Goal: Transaction & Acquisition: Purchase product/service

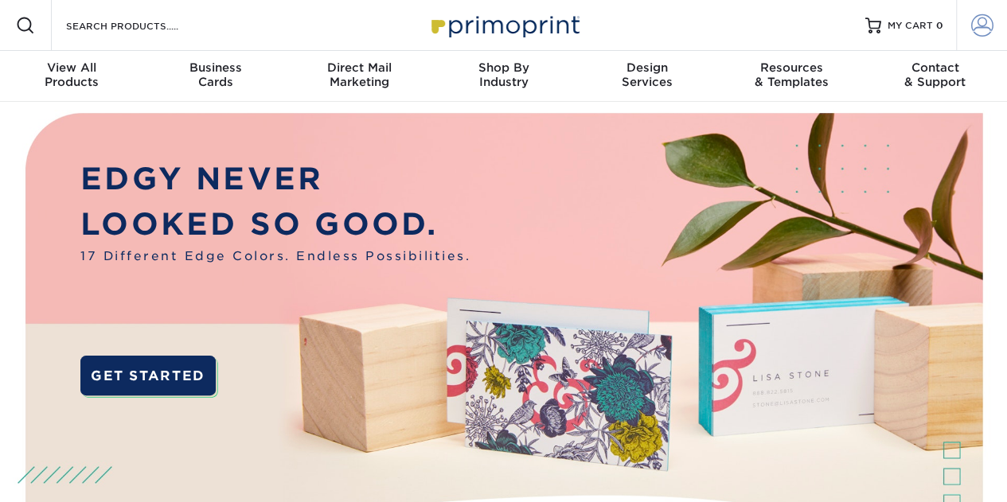
type input "[PERSON_NAME][EMAIL_ADDRESS][DOMAIN_NAME]"
click at [984, 18] on span at bounding box center [982, 25] width 22 height 22
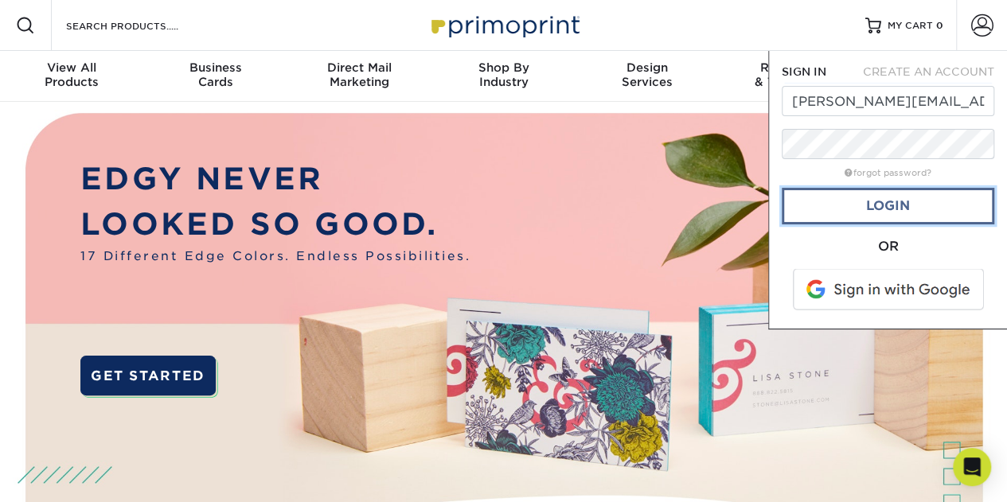
click at [890, 212] on link "Login" at bounding box center [887, 206] width 212 height 37
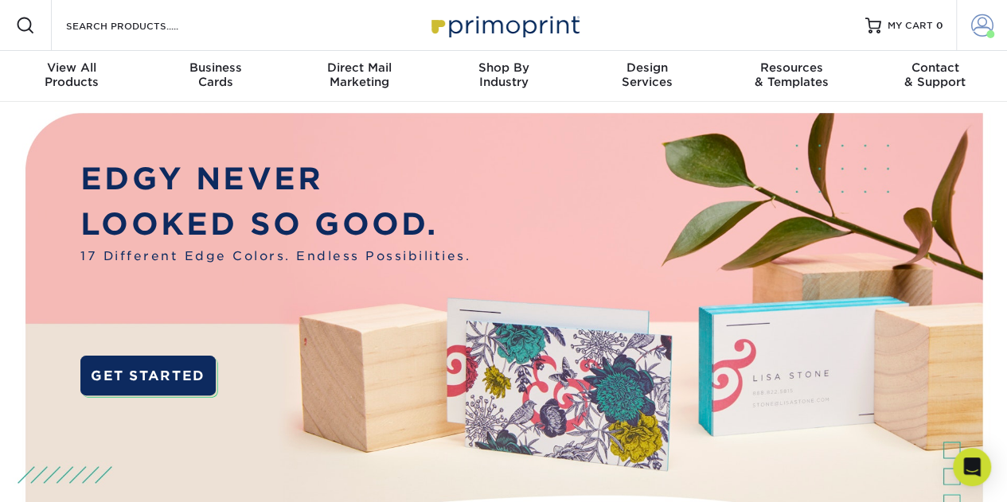
click at [991, 25] on span at bounding box center [982, 25] width 22 height 22
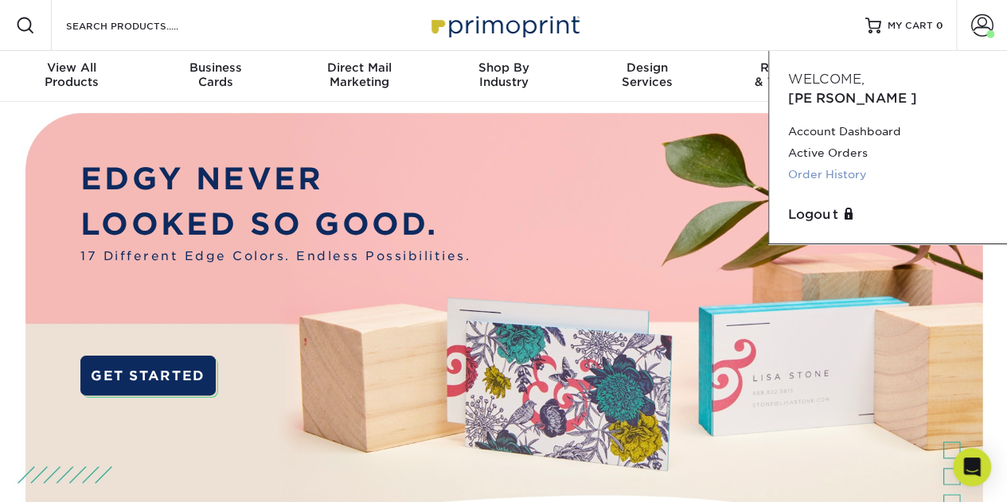
click at [826, 164] on link "Order History" at bounding box center [888, 174] width 200 height 21
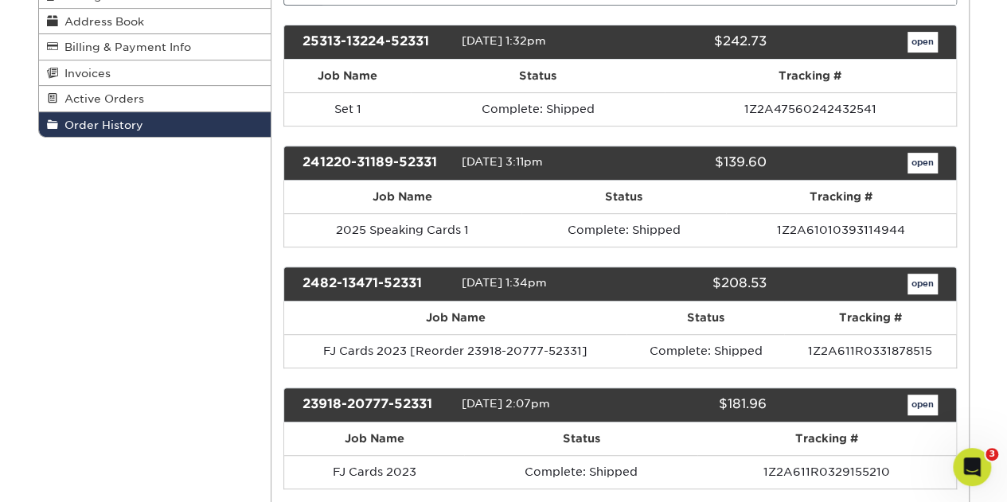
scroll to position [239, 0]
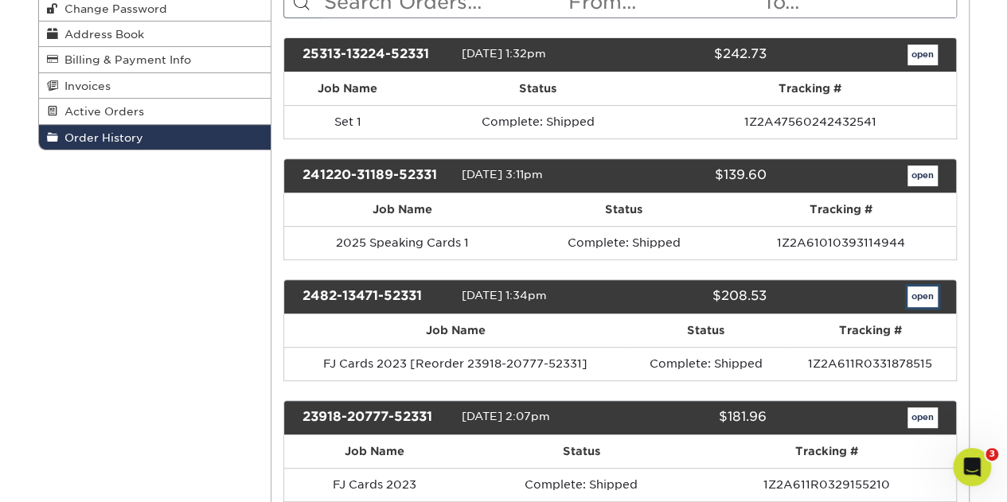
click at [915, 291] on link "open" at bounding box center [922, 296] width 30 height 21
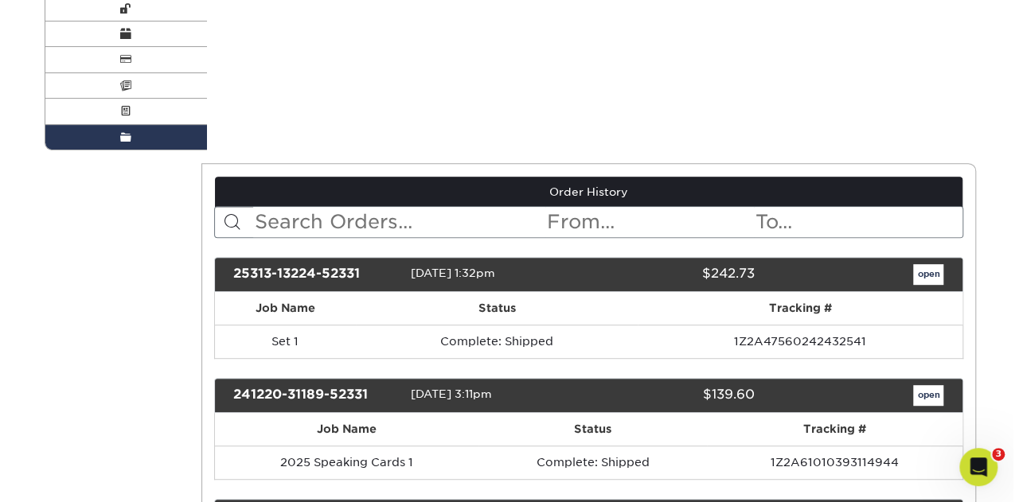
scroll to position [0, 0]
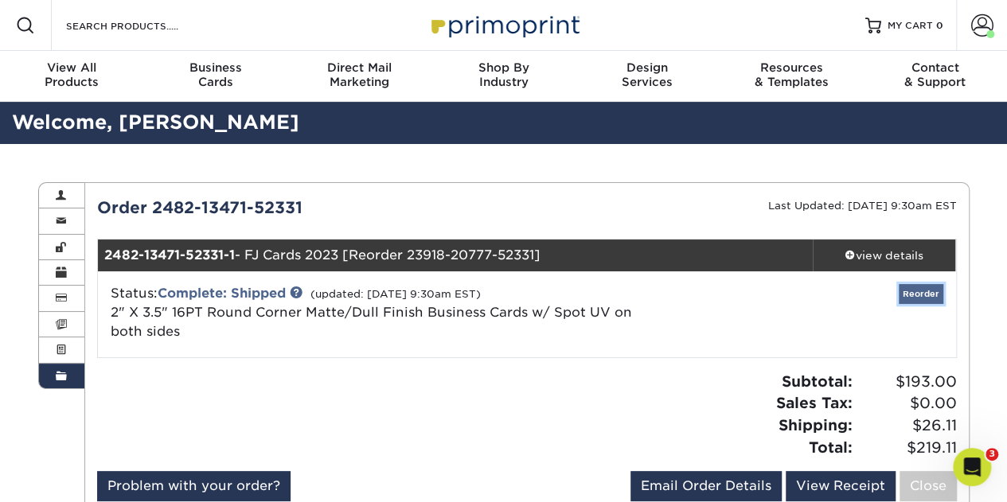
click at [925, 296] on link "Reorder" at bounding box center [920, 294] width 45 height 20
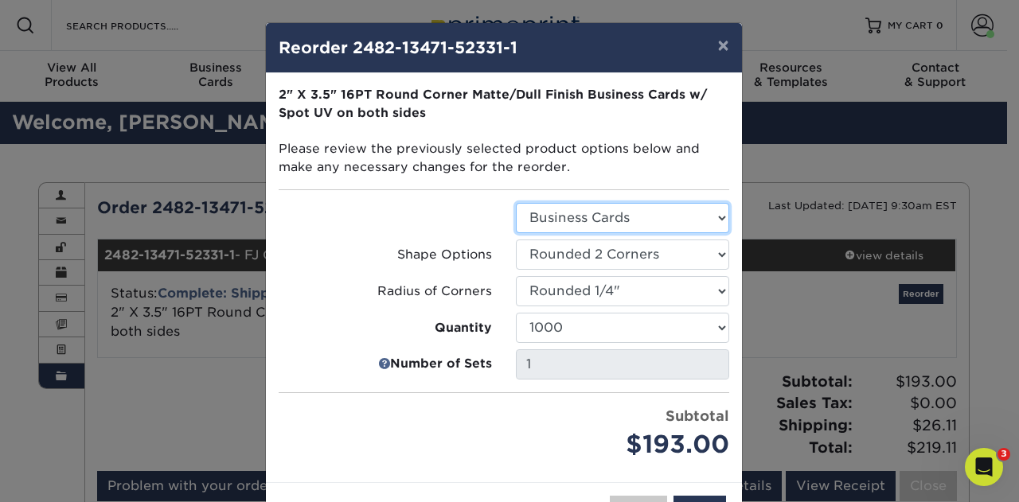
click at [601, 212] on select "Select Option Business Cards" at bounding box center [622, 218] width 213 height 30
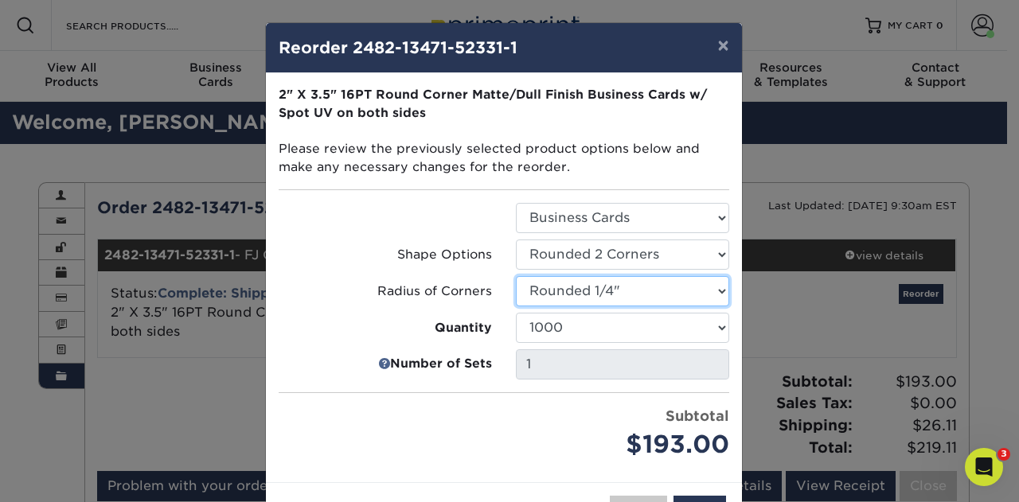
click at [576, 287] on select "Select Option Rounded 1/8" Rounded 1/4"" at bounding box center [622, 291] width 213 height 30
click at [578, 247] on select "Select Option Rounded 2 Corners Rounded 4 Corners" at bounding box center [622, 255] width 213 height 30
select select "7672df9e-0e0a-464d-8e1f-920c575e4da3"
click at [516, 240] on select "Select Option Rounded 2 Corners Rounded 4 Corners" at bounding box center [622, 255] width 213 height 30
click at [581, 289] on select "Select Option Rounded 1/8" Rounded 1/4"" at bounding box center [622, 291] width 213 height 30
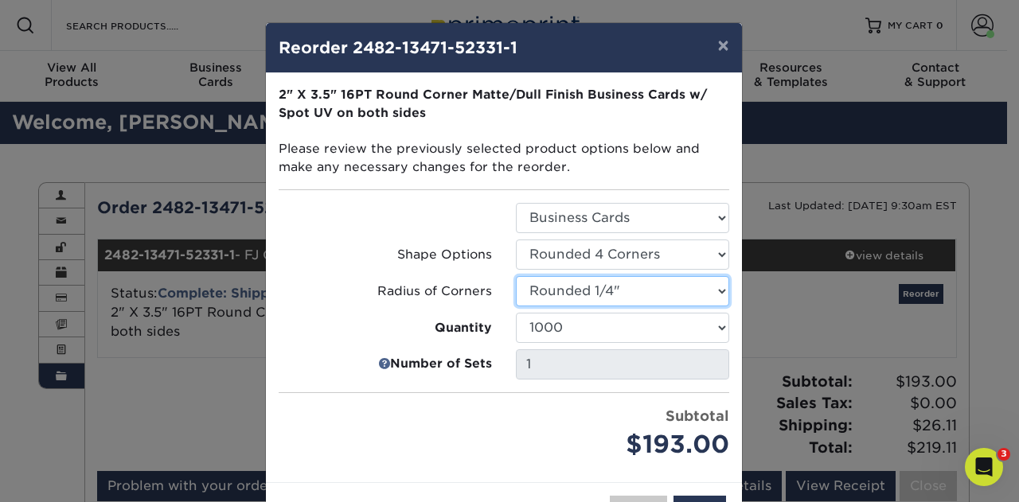
click at [516, 276] on select "Select Option Rounded 1/8" Rounded 1/4"" at bounding box center [622, 291] width 213 height 30
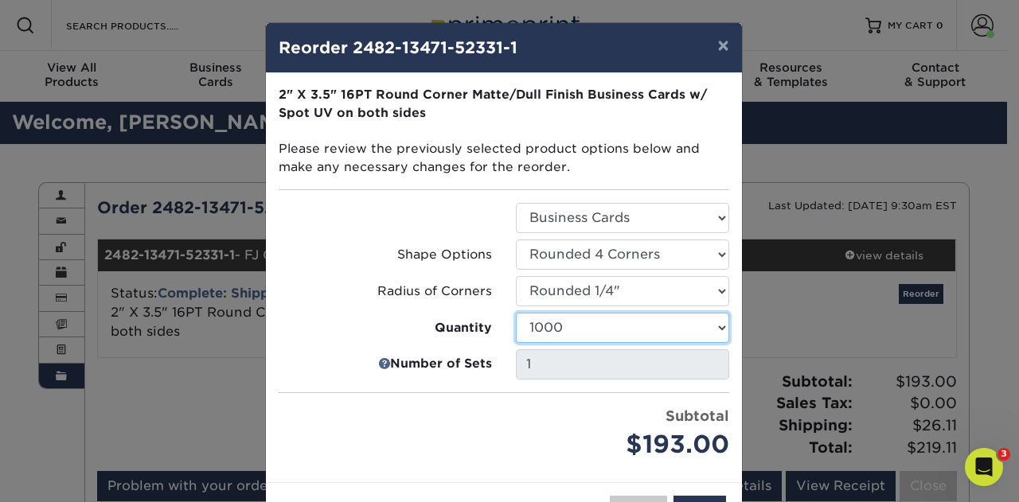
click at [571, 333] on select "500 1000 2500 5000 10000 15000 20000 25000" at bounding box center [622, 328] width 213 height 30
click at [516, 313] on select "500 1000 2500 5000 10000 15000 20000 25000" at bounding box center [622, 328] width 213 height 30
click at [562, 324] on select "500 1000 2500 5000 10000 15000 20000 25000" at bounding box center [622, 328] width 213 height 30
click at [516, 313] on select "500 1000 2500 5000 10000 15000 20000 25000" at bounding box center [622, 328] width 213 height 30
click at [559, 325] on select "500 1000 2500 5000 10000 15000 20000 25000" at bounding box center [622, 328] width 213 height 30
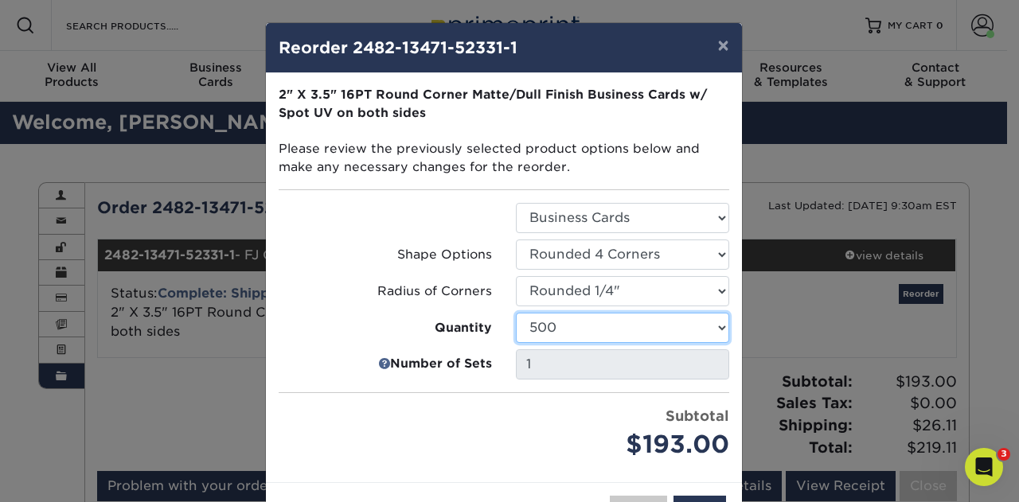
click at [516, 313] on select "500 1000 2500 5000 10000 15000 20000 25000" at bounding box center [622, 328] width 213 height 30
click at [554, 325] on select "500 1000 2500 5000 10000 15000 20000 25000" at bounding box center [622, 328] width 213 height 30
select select "52e3d710-0e8f-4d4d-8560-7d4d8655be69"
click at [516, 313] on select "500 1000 2500 5000 10000 15000 20000 25000" at bounding box center [622, 328] width 213 height 30
click at [482, 462] on div "Please select all options to continue. Only quantities that can be shipped to t…" at bounding box center [504, 277] width 476 height 409
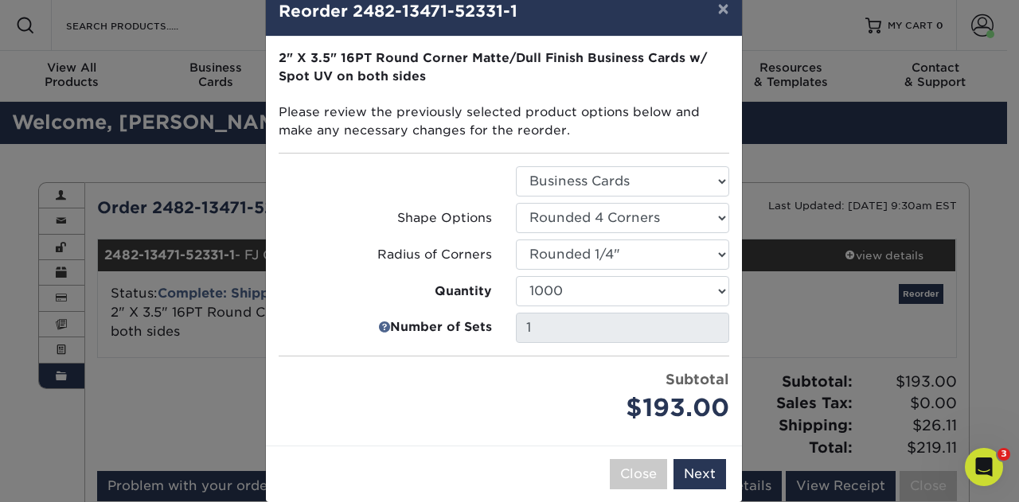
scroll to position [57, 0]
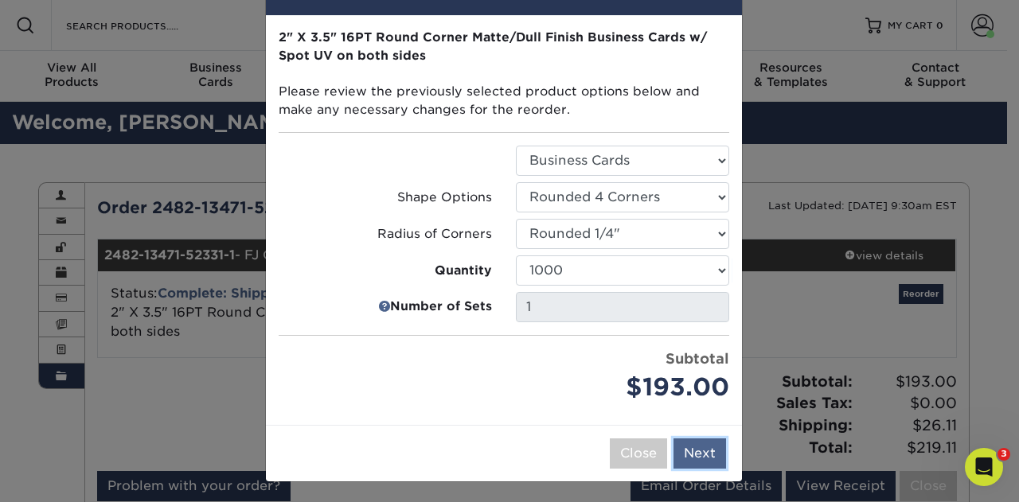
click at [697, 448] on button "Next" at bounding box center [699, 453] width 53 height 30
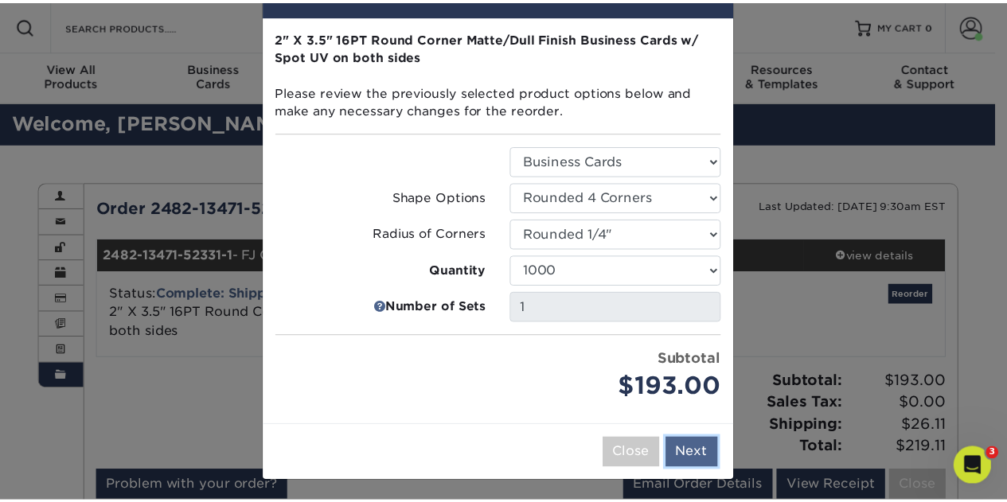
scroll to position [0, 0]
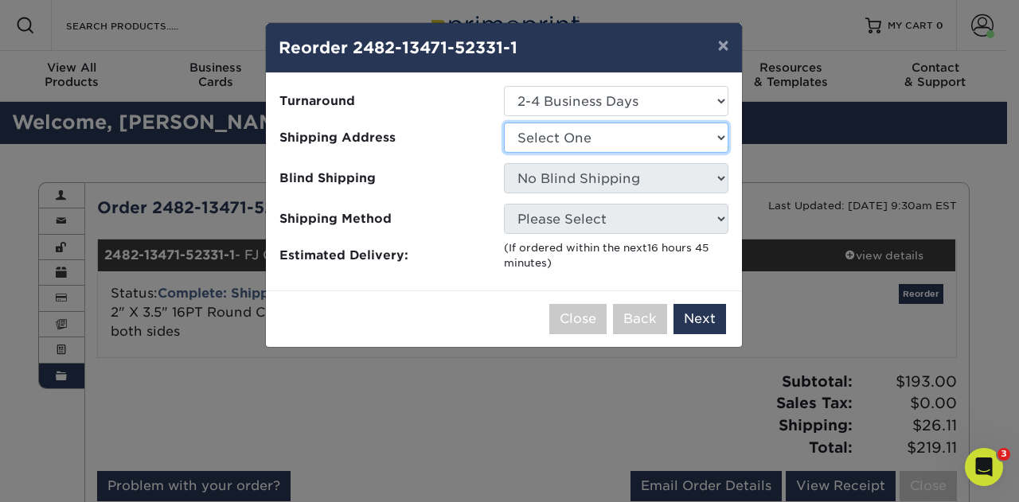
click at [602, 130] on select "Select One Home" at bounding box center [616, 138] width 224 height 30
select select "15441"
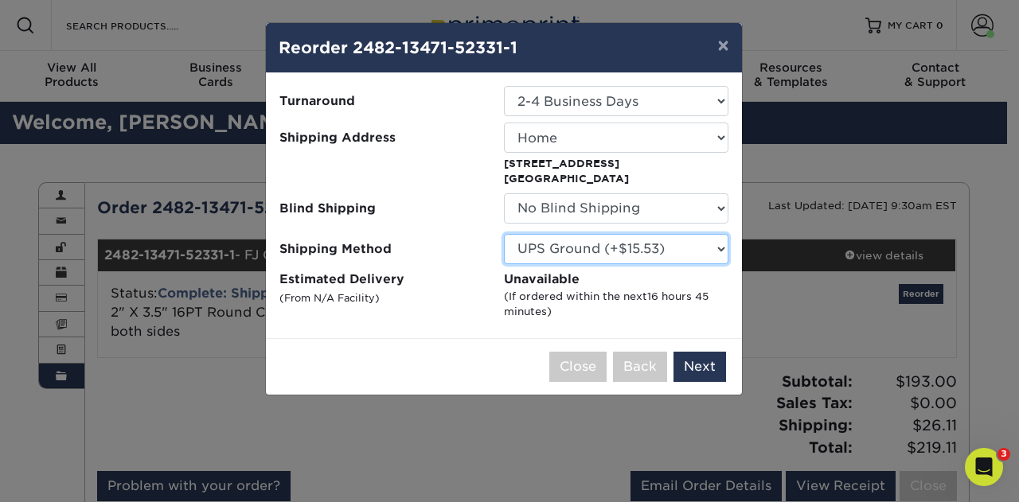
click at [635, 251] on select "Please Select UPS Ground (+$15.53) UPS 3 Day Select (+$18.95) UPS 2nd Day Air (…" at bounding box center [616, 249] width 224 height 30
click at [633, 251] on select "Please Select UPS Ground (+$15.53) UPS 3 Day Select (+$18.95) UPS 2nd Day Air (…" at bounding box center [616, 249] width 224 height 30
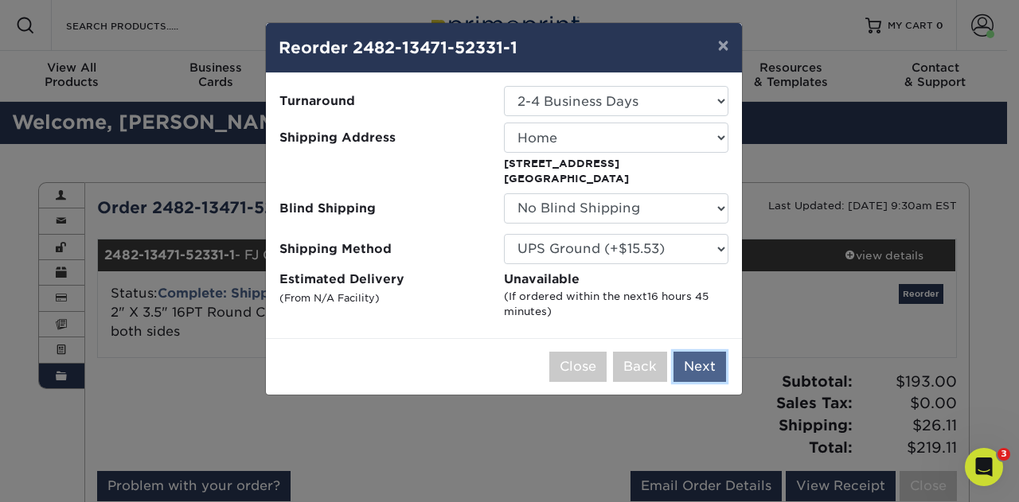
click at [703, 363] on button "Next" at bounding box center [699, 367] width 53 height 30
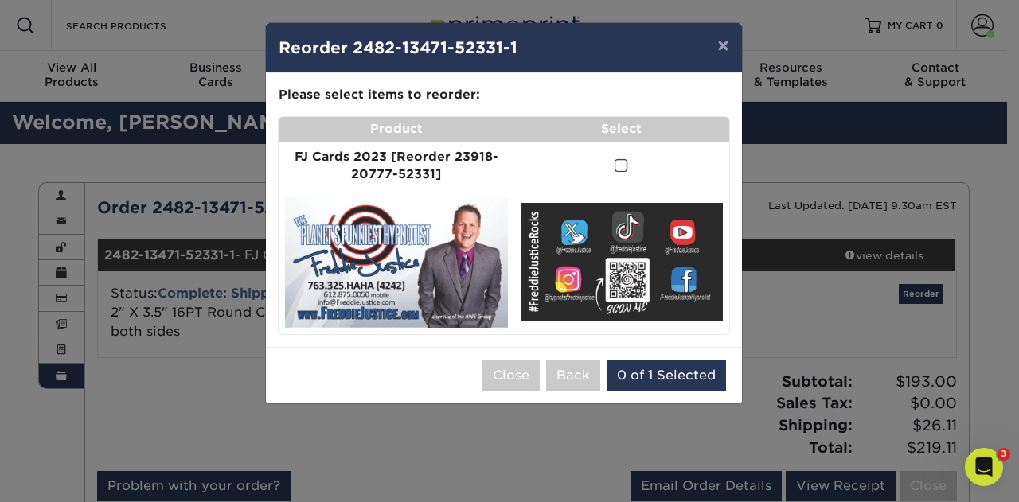
click at [622, 165] on span at bounding box center [621, 165] width 14 height 15
click at [0, 0] on input "checkbox" at bounding box center [0, 0] width 0 height 0
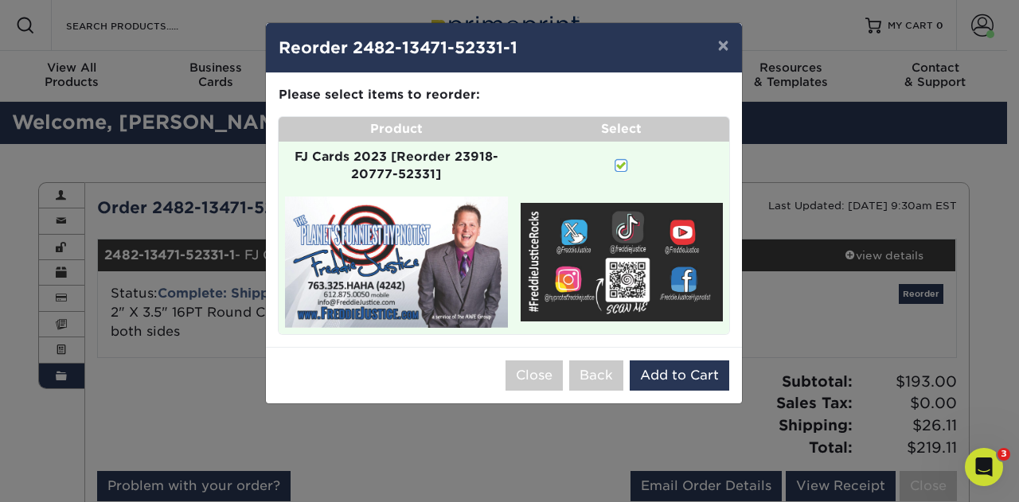
click at [622, 165] on span at bounding box center [621, 165] width 14 height 15
click at [0, 0] on input "checkbox" at bounding box center [0, 0] width 0 height 0
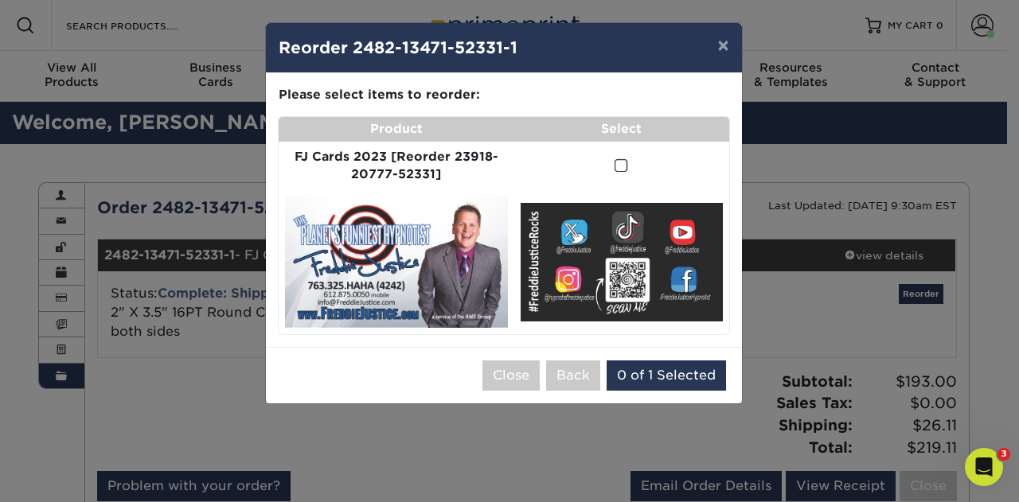
click at [619, 164] on span at bounding box center [621, 165] width 14 height 15
click at [0, 0] on input "checkbox" at bounding box center [0, 0] width 0 height 0
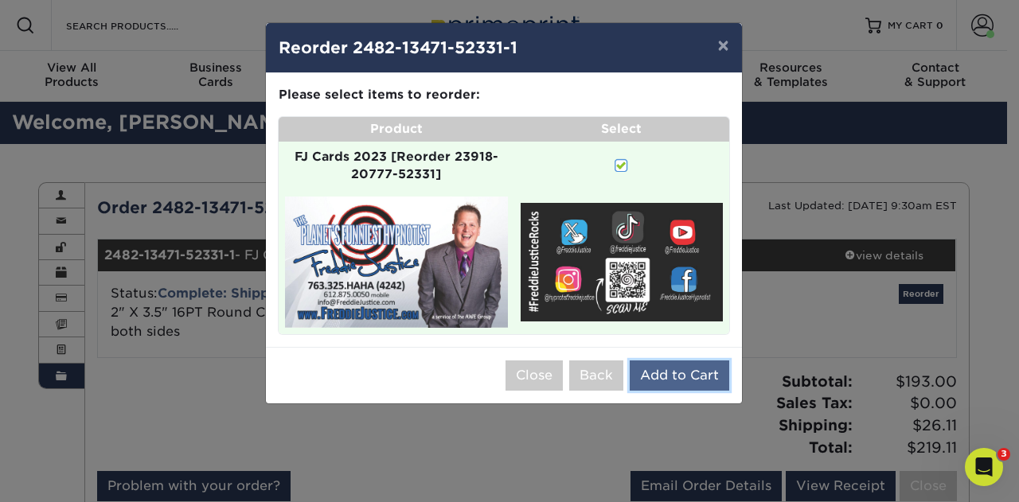
click at [699, 367] on button "Add to Cart" at bounding box center [678, 375] width 99 height 30
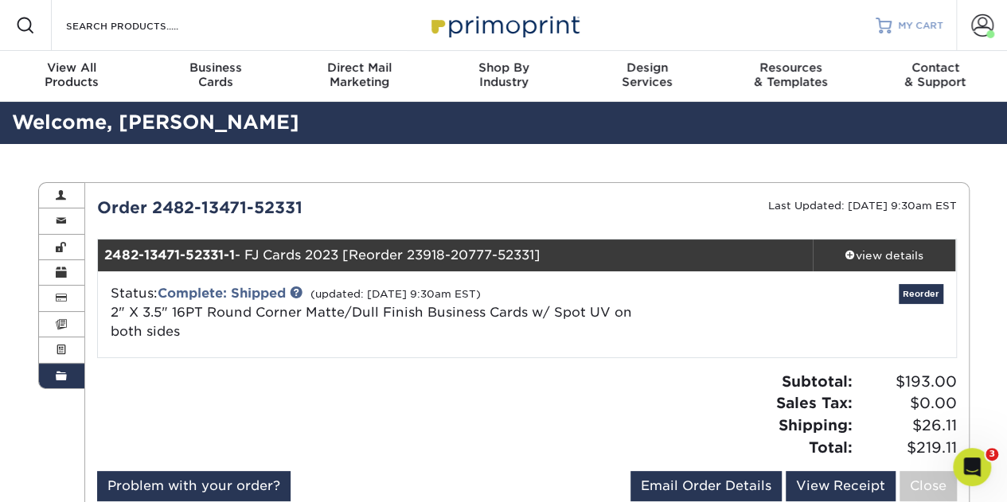
click at [909, 21] on span "MY CART" at bounding box center [920, 26] width 45 height 14
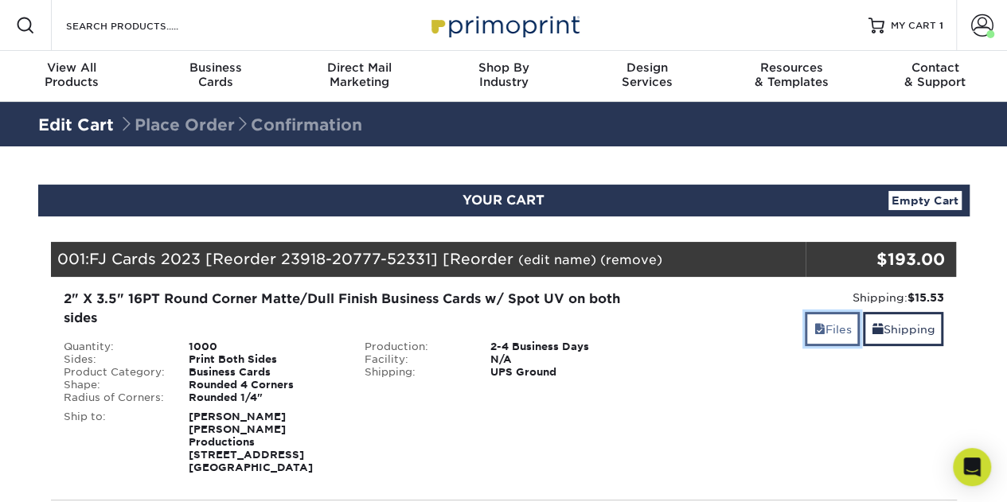
click at [832, 325] on link "Files" at bounding box center [832, 329] width 55 height 34
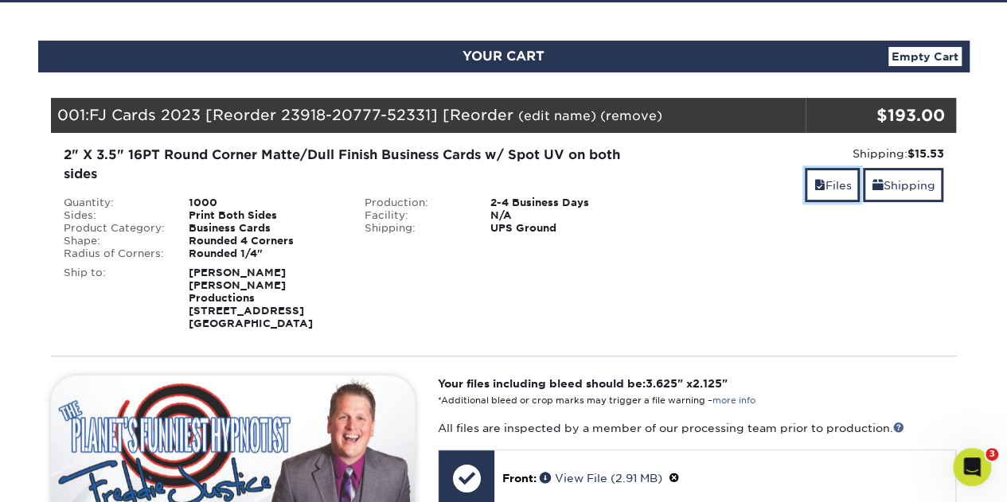
scroll to position [398, 0]
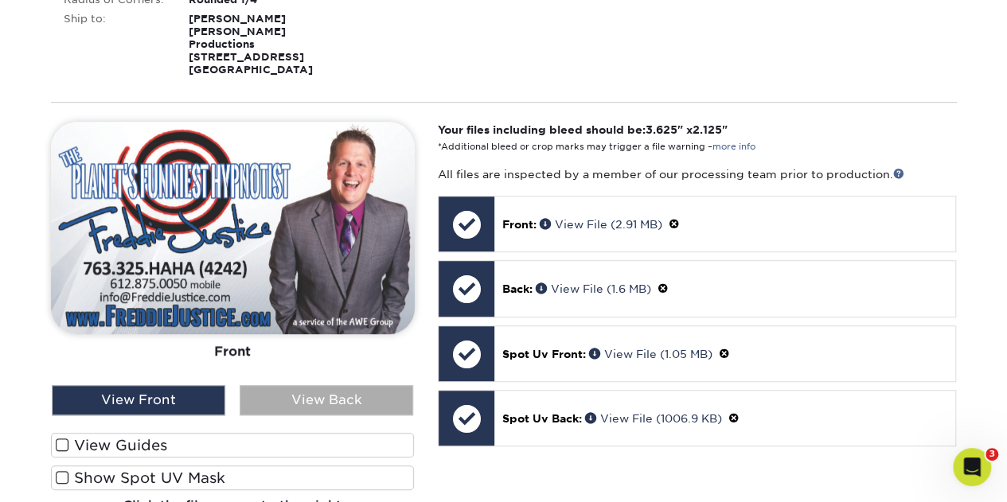
click at [316, 392] on div "View Back" at bounding box center [326, 400] width 173 height 30
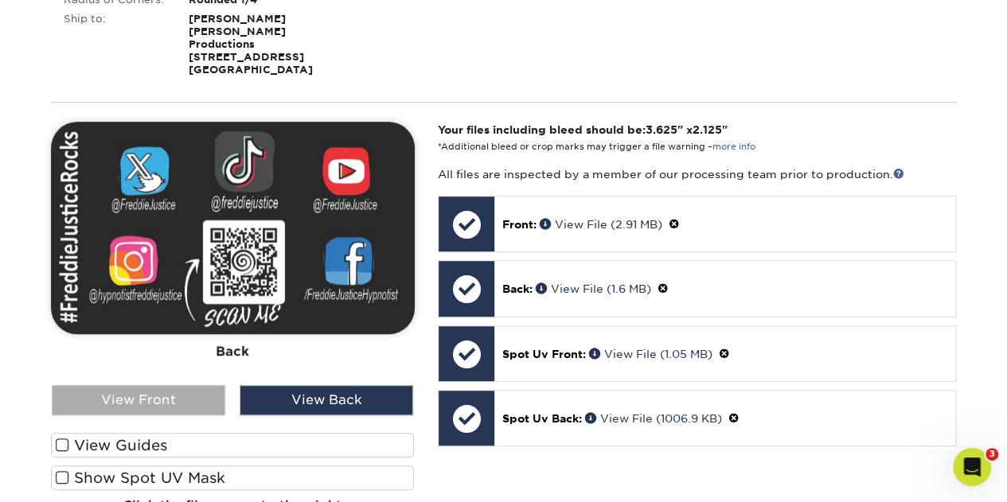
click at [169, 394] on div "View Front" at bounding box center [138, 400] width 173 height 30
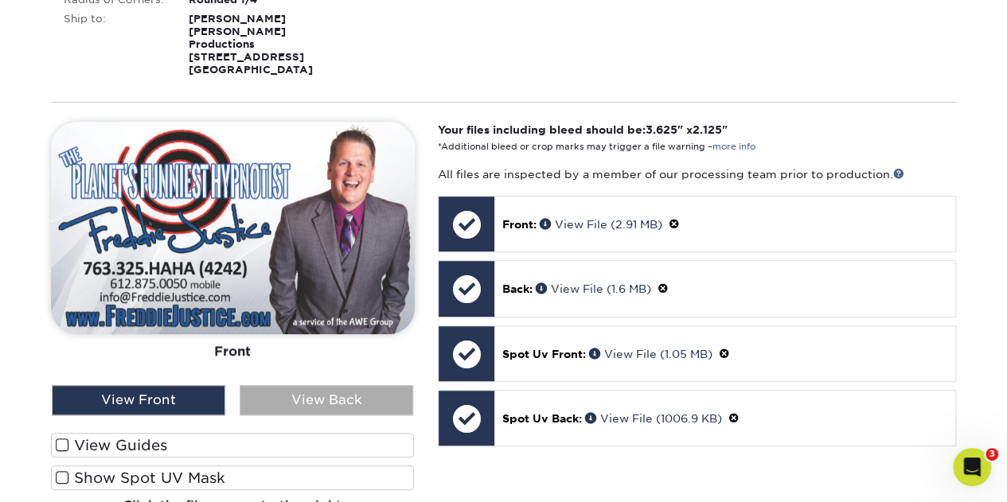
click at [354, 392] on div "View Back" at bounding box center [326, 400] width 173 height 30
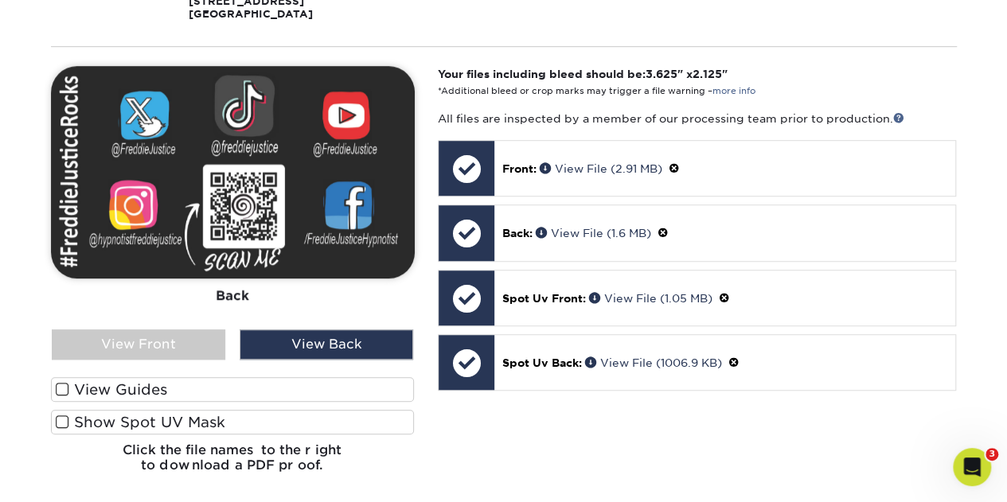
scroll to position [477, 0]
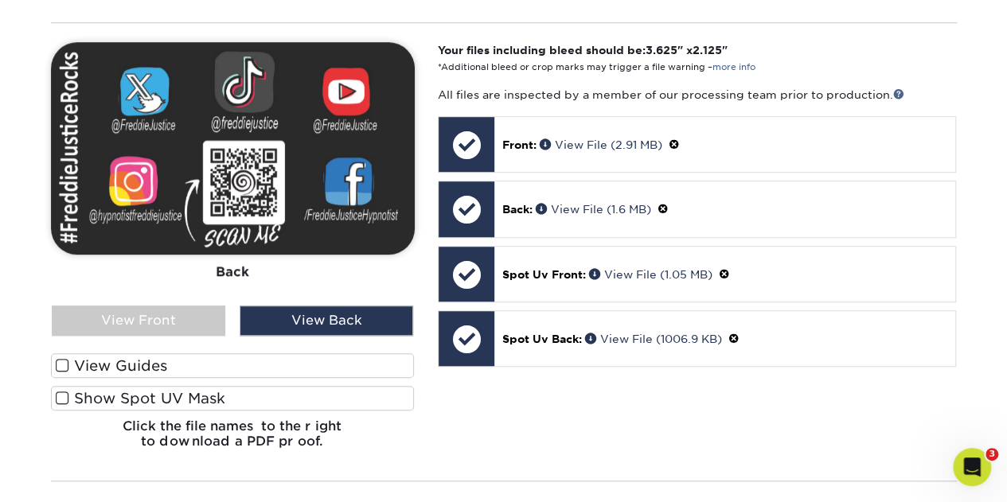
click at [146, 353] on label "View Guides" at bounding box center [233, 365] width 364 height 25
click at [0, 0] on input "View Guides" at bounding box center [0, 0] width 0 height 0
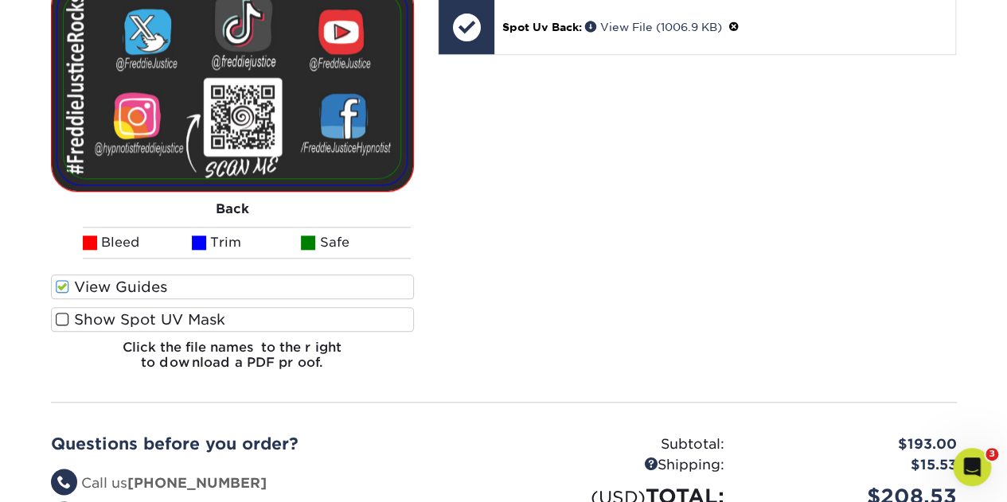
scroll to position [796, 0]
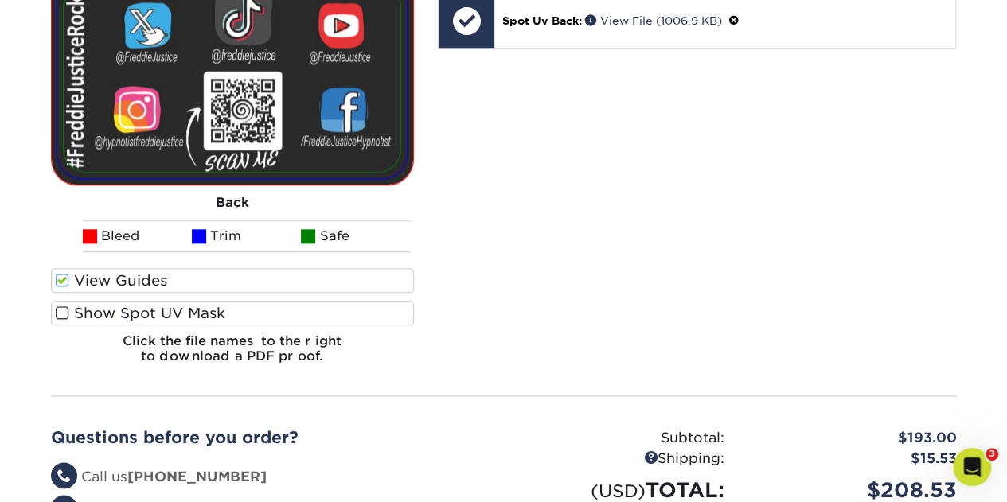
click at [53, 301] on label "Show Spot UV Mask" at bounding box center [233, 313] width 364 height 25
click at [0, 0] on input "Show Spot UV Mask" at bounding box center [0, 0] width 0 height 0
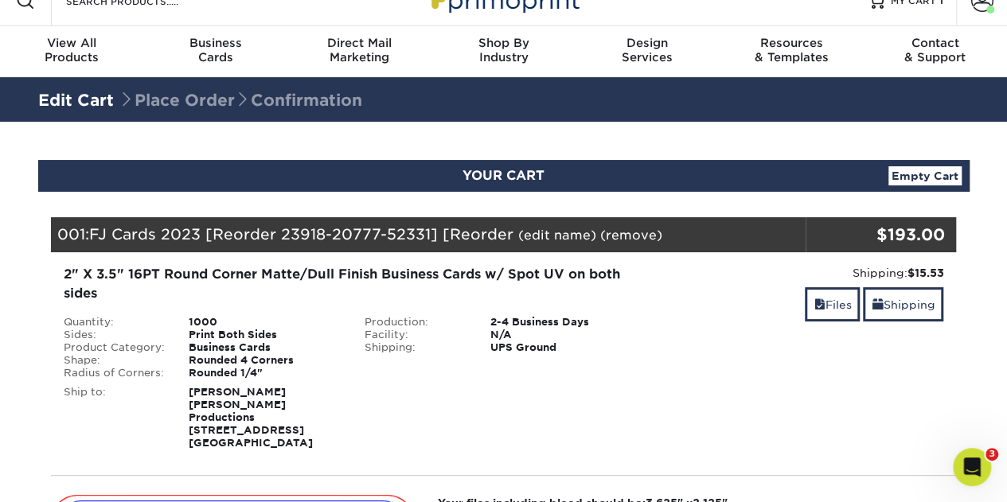
scroll to position [0, 0]
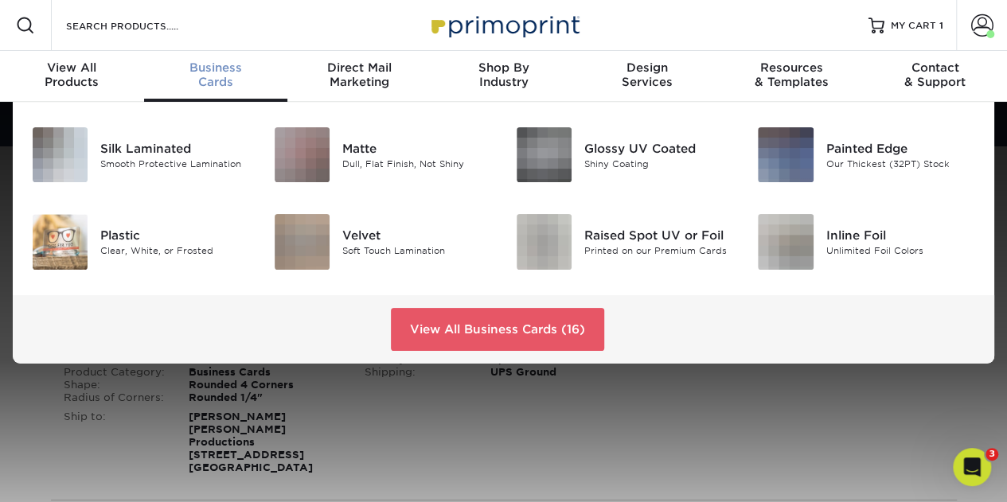
click at [188, 80] on div "Business Cards" at bounding box center [216, 74] width 144 height 29
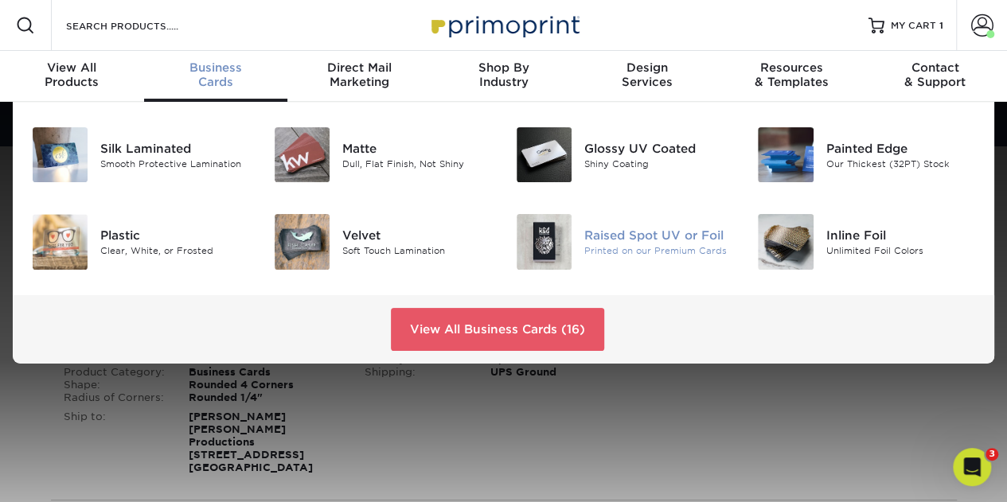
click at [625, 235] on div "Raised Spot UV or Foil" at bounding box center [659, 236] width 150 height 18
click at [224, 66] on span "Business" at bounding box center [216, 67] width 144 height 14
click at [652, 244] on div "Printed on our Premium Cards" at bounding box center [659, 251] width 150 height 14
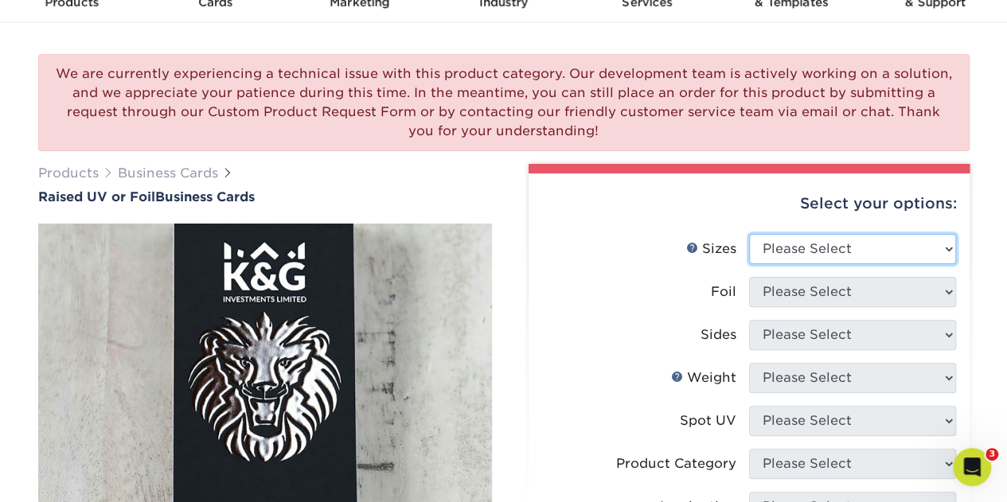
click at [810, 247] on select "Please Select 2" x 3.5" - Standard" at bounding box center [852, 249] width 207 height 30
select select "2.00x3.50"
click at [749, 234] on select "Please Select 2" x 3.5" - Standard" at bounding box center [852, 249] width 207 height 30
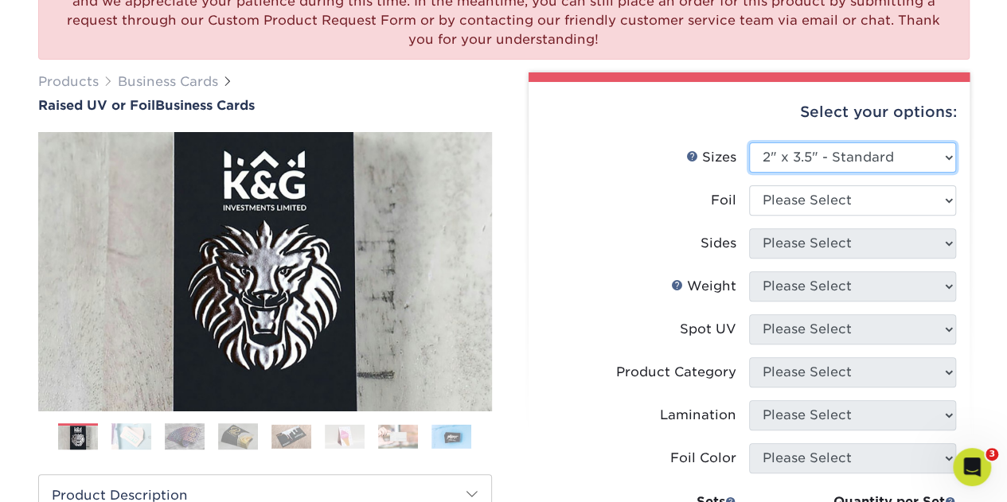
scroll to position [318, 0]
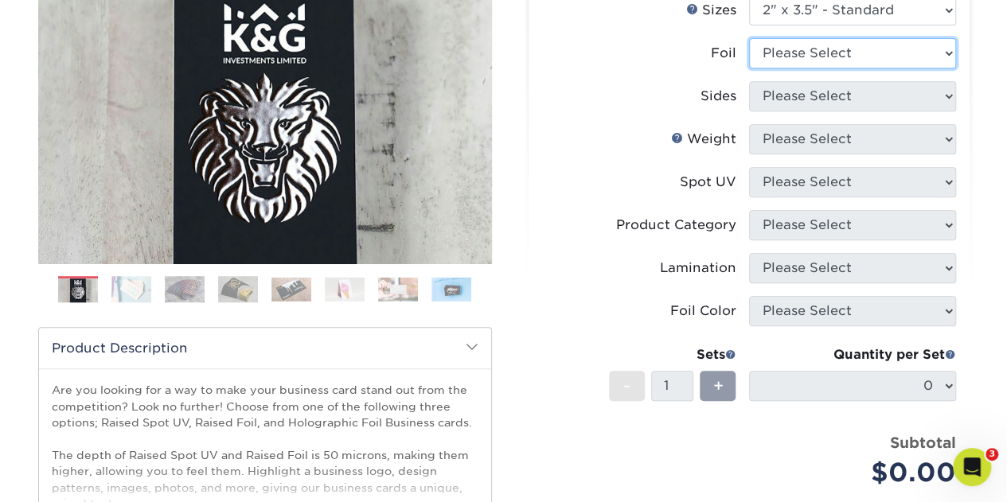
click at [804, 50] on select "Please Select No Yes" at bounding box center [852, 53] width 207 height 30
select select "0"
click at [749, 38] on select "Please Select No Yes" at bounding box center [852, 53] width 207 height 30
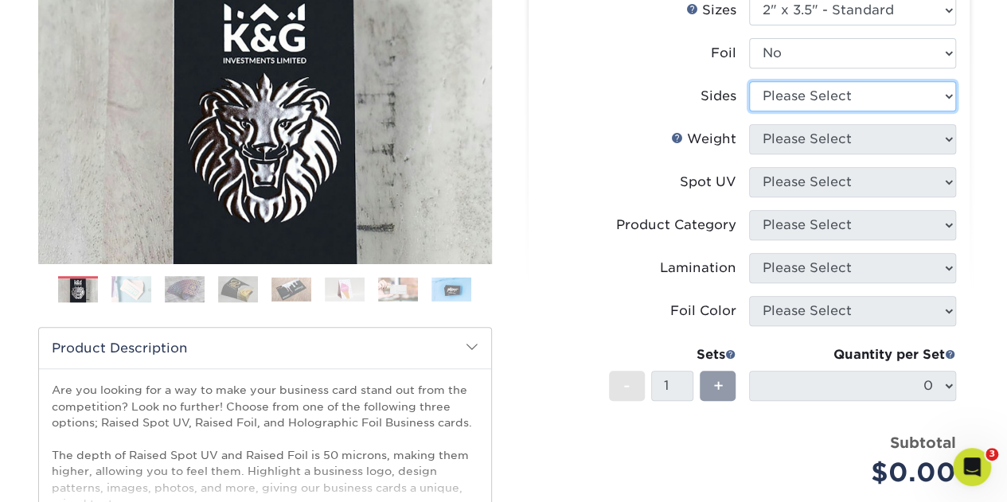
click at [816, 95] on select "Please Select Print Both Sides Print Front Only" at bounding box center [852, 96] width 207 height 30
select select "13abbda7-1d64-4f25-8bb2-c179b224825d"
click at [749, 81] on select "Please Select Print Both Sides Print Front Only" at bounding box center [852, 96] width 207 height 30
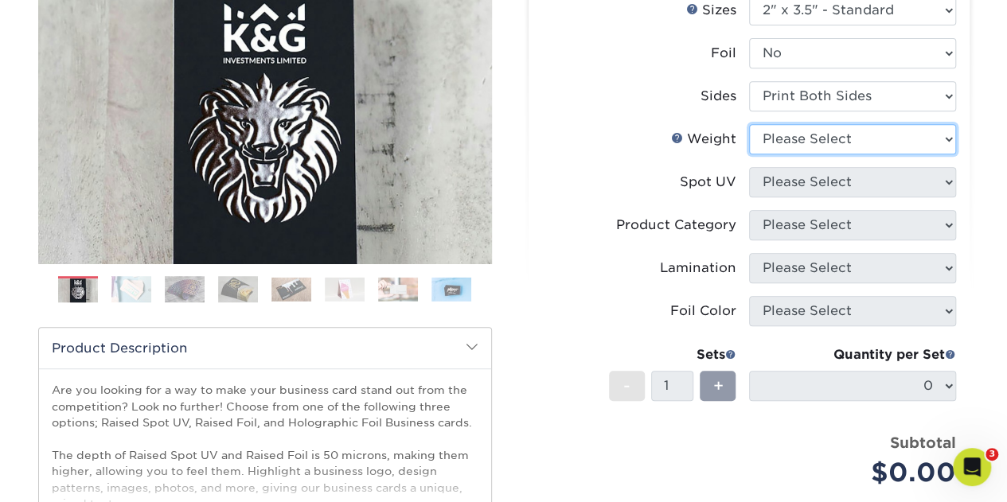
click at [810, 147] on select "Please Select 16PT" at bounding box center [852, 139] width 207 height 30
select select "16PT"
click at [749, 124] on select "Please Select 16PT" at bounding box center [852, 139] width 207 height 30
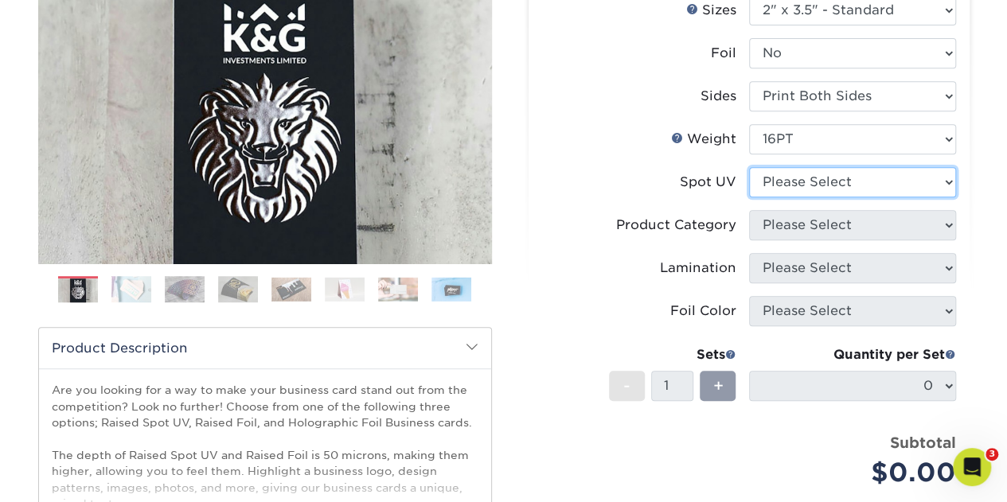
click at [826, 174] on select "Please Select No Spot UV Front Only" at bounding box center [852, 182] width 207 height 30
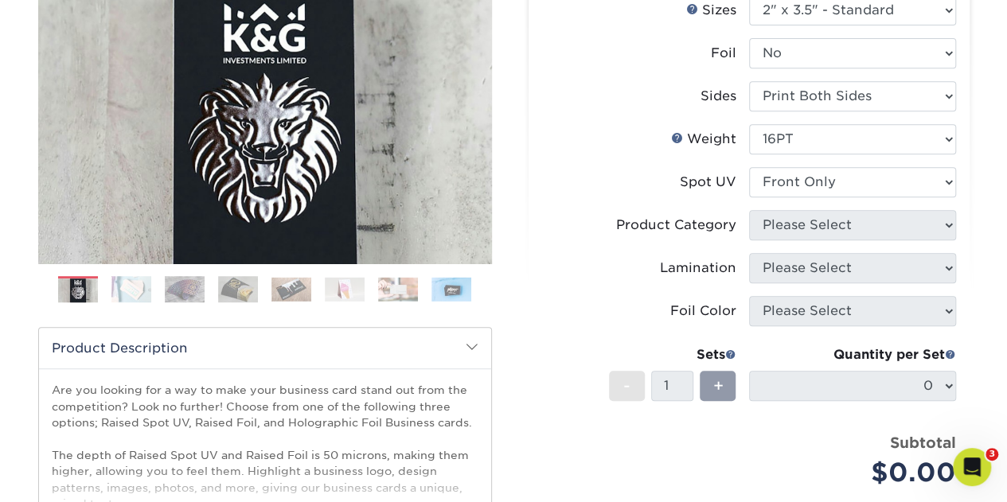
click at [749, 167] on select "Please Select No Spot UV Front Only" at bounding box center [852, 182] width 207 height 30
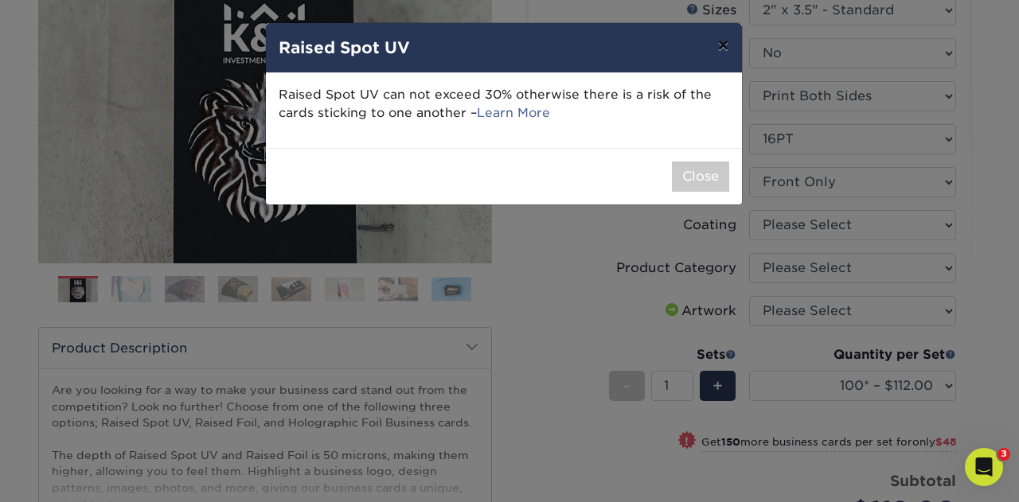
click at [725, 49] on button "×" at bounding box center [722, 45] width 37 height 45
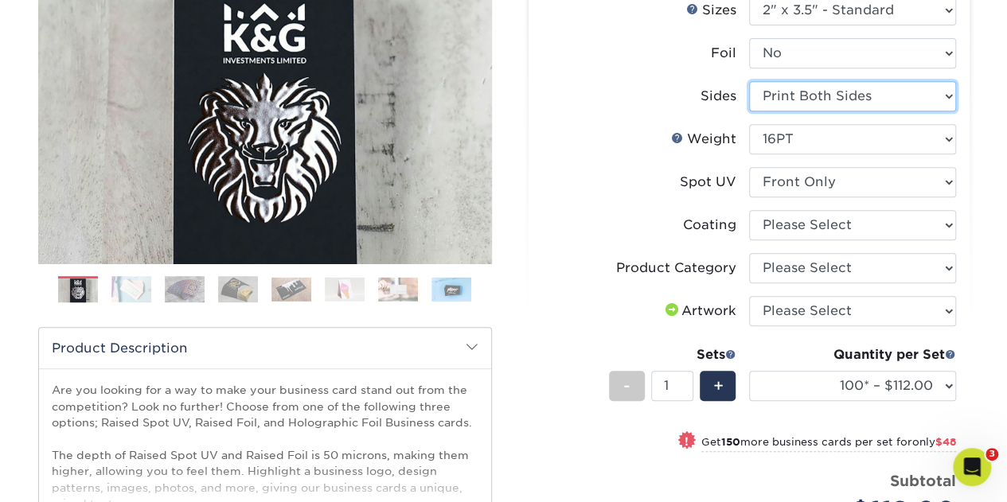
click at [832, 103] on select "Please Select Print Both Sides Print Front Only" at bounding box center [852, 96] width 207 height 30
click at [828, 100] on select "Please Select Print Both Sides Print Front Only" at bounding box center [852, 96] width 207 height 30
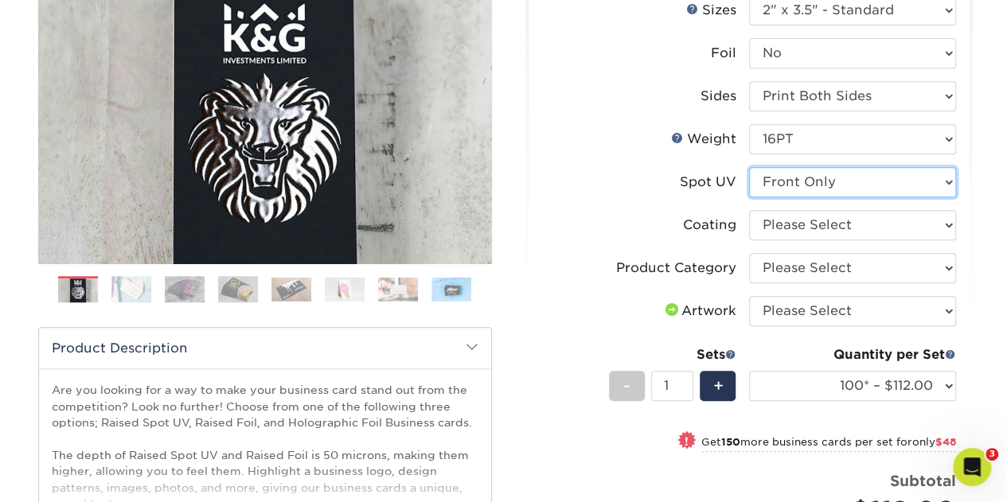
click at [797, 173] on select "Please Select No Spot UV Front Only" at bounding box center [852, 182] width 207 height 30
select select "3"
click at [749, 167] on select "Please Select No Spot UV Front Only" at bounding box center [852, 182] width 207 height 30
select select
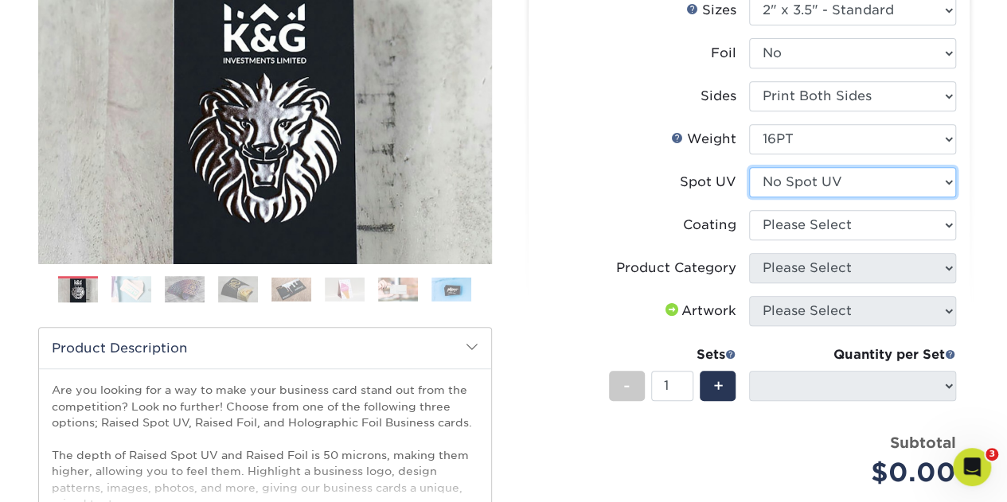
click at [794, 187] on select "Please Select No Spot UV Front Only" at bounding box center [852, 182] width 207 height 30
select select "1"
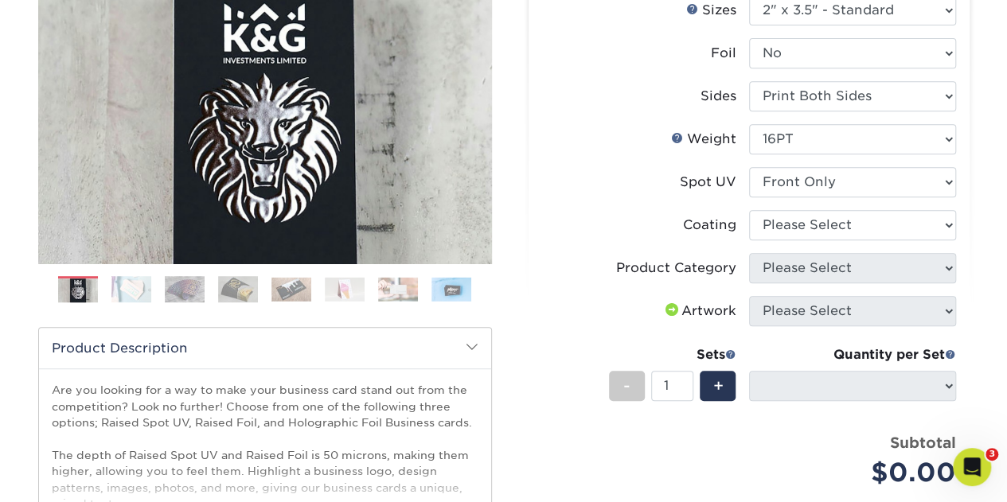
click at [749, 167] on select "Please Select No Spot UV Front Only" at bounding box center [852, 182] width 207 height 30
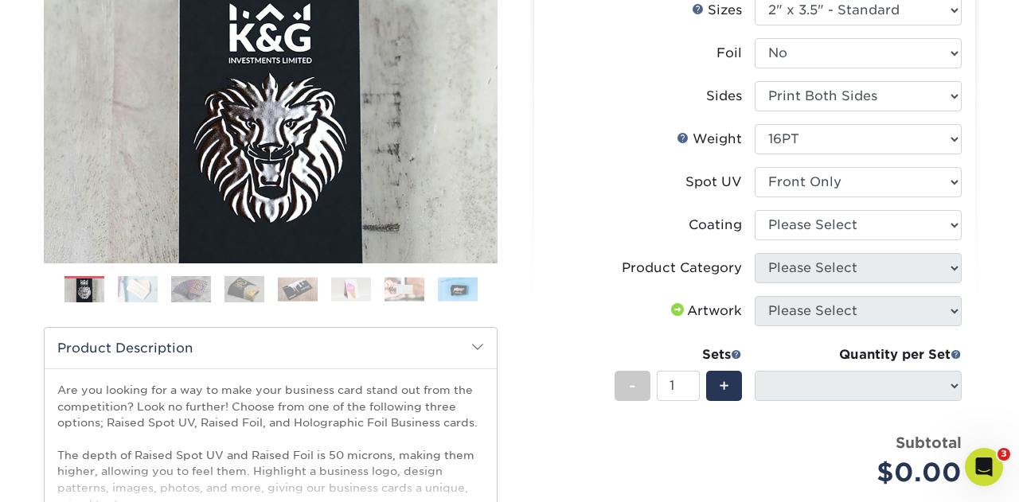
select select "-1"
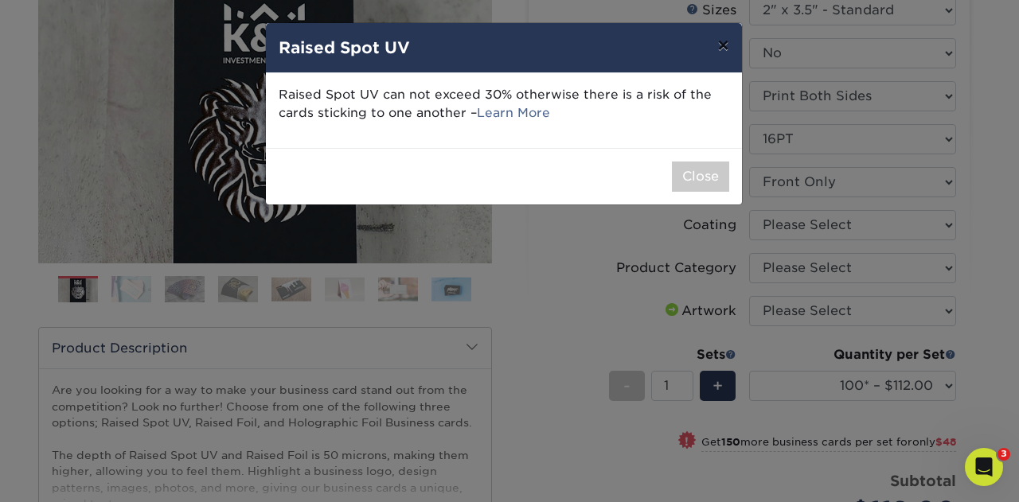
click at [719, 49] on button "×" at bounding box center [722, 45] width 37 height 45
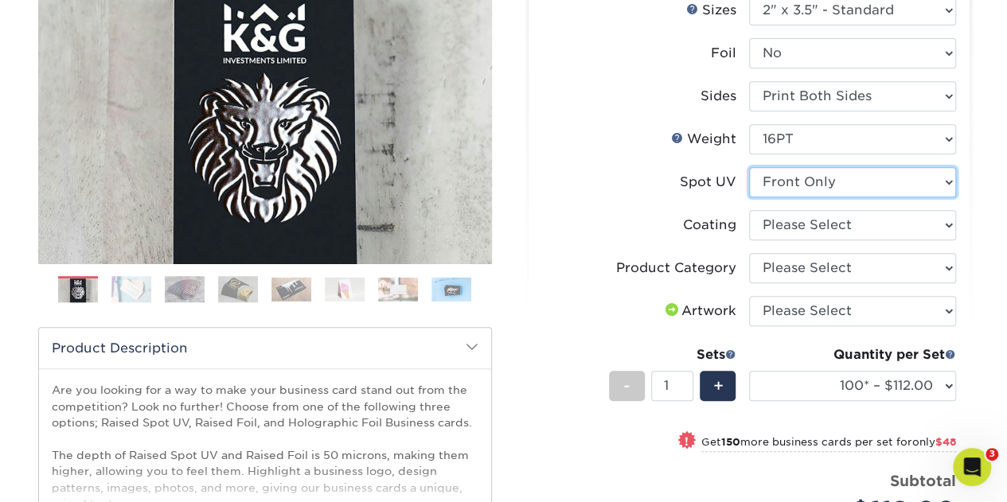
click at [813, 190] on select "Please Select No Spot UV Front Only" at bounding box center [852, 182] width 207 height 30
click at [815, 182] on select "Please Select No Spot UV Front Only" at bounding box center [852, 182] width 207 height 30
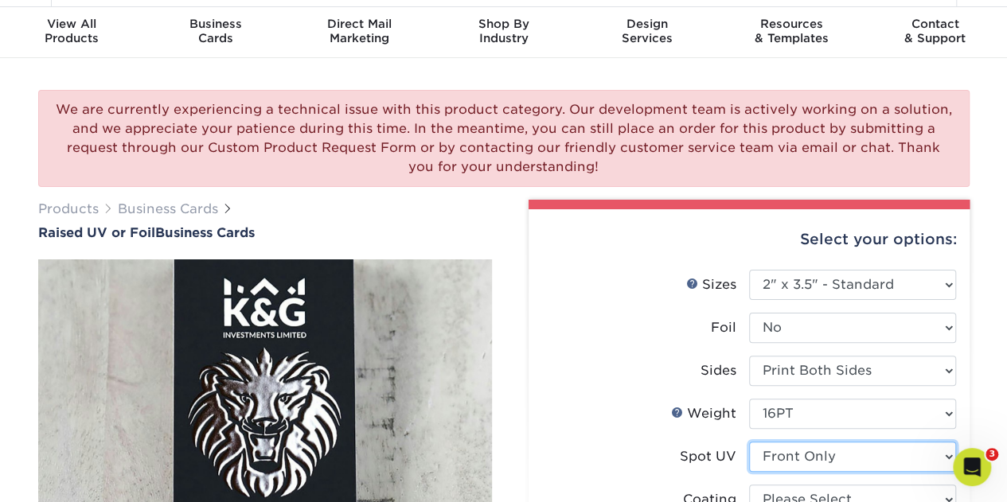
scroll to position [0, 0]
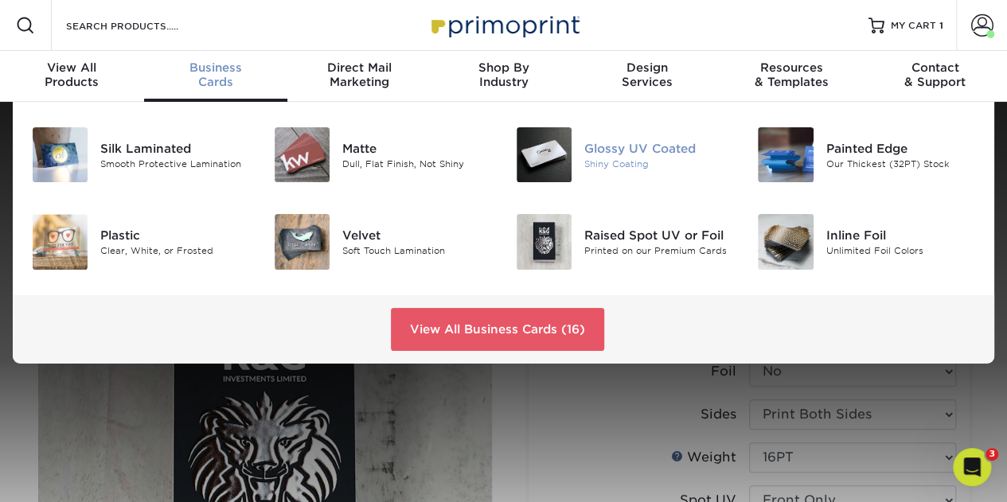
click at [627, 150] on div "Glossy UV Coated" at bounding box center [659, 148] width 150 height 18
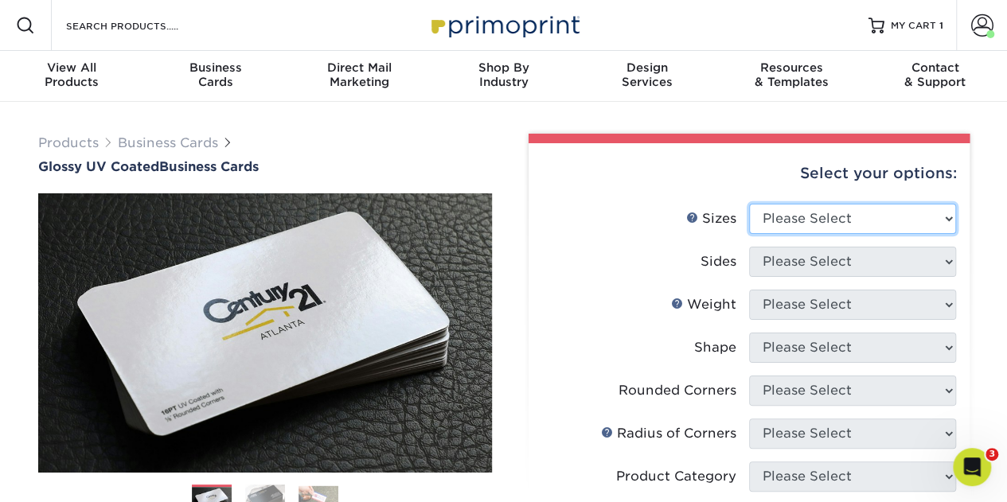
click at [793, 216] on select "Please Select 1.5" x 3.5" - Mini 1.75" x 3.5" - Mini 2" x 2" - Square 2" x 3" -…" at bounding box center [852, 219] width 207 height 30
select select "2.00x3.50"
click at [749, 204] on select "Please Select 1.5" x 3.5" - Mini 1.75" x 3.5" - Mini 2" x 2" - Square 2" x 3" -…" at bounding box center [852, 219] width 207 height 30
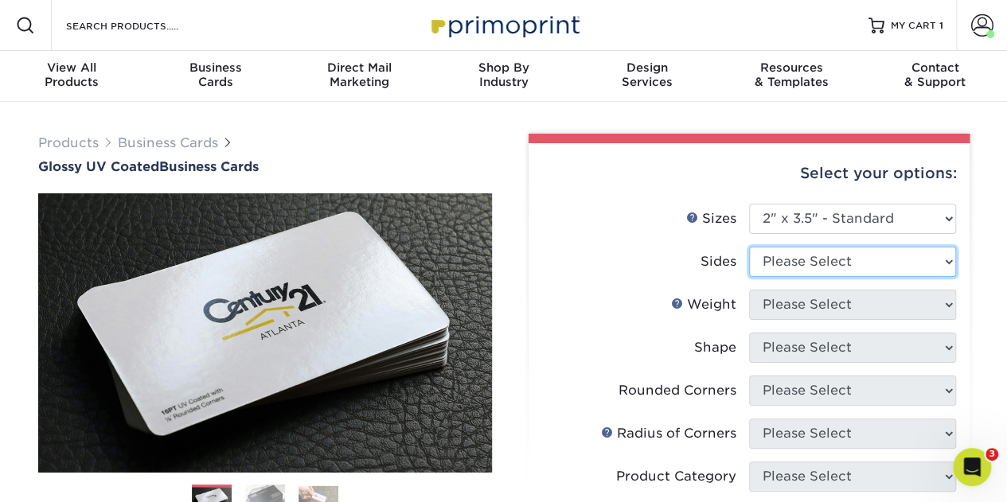
click at [834, 262] on select "Please Select Print Both Sides Print Front Only" at bounding box center [852, 262] width 207 height 30
select select "13abbda7-1d64-4f25-8bb2-c179b224825d"
click at [749, 247] on select "Please Select Print Both Sides Print Front Only" at bounding box center [852, 262] width 207 height 30
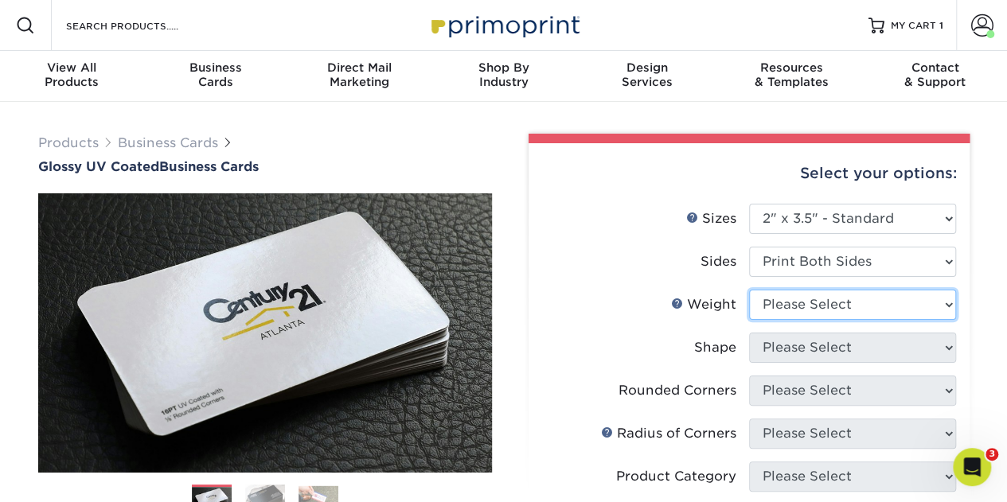
click at [802, 302] on select "Please Select 16PT 14PT" at bounding box center [852, 305] width 207 height 30
select select "16PT"
click at [749, 290] on select "Please Select 16PT 14PT" at bounding box center [852, 305] width 207 height 30
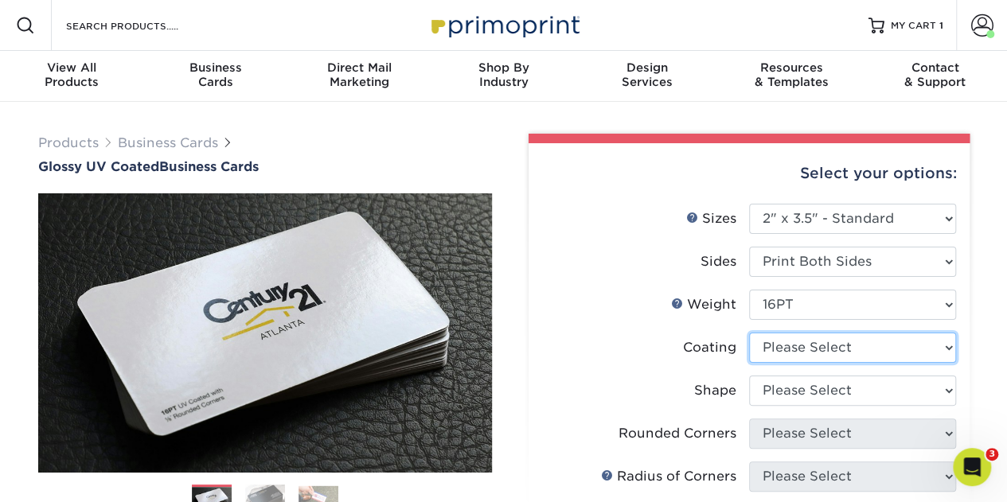
click at [815, 351] on select at bounding box center [852, 348] width 207 height 30
click at [641, 365] on li "Coating" at bounding box center [749, 354] width 414 height 43
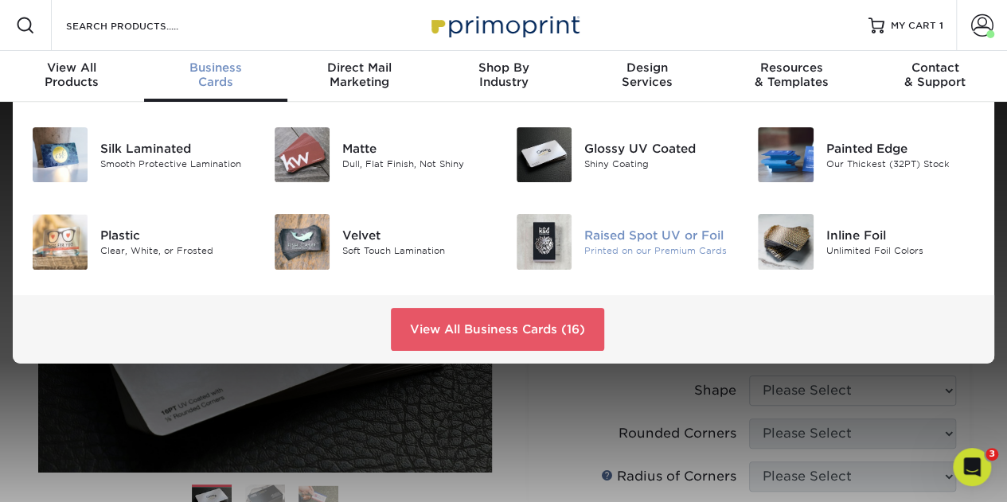
click at [620, 234] on div "Raised Spot UV or Foil" at bounding box center [659, 236] width 150 height 18
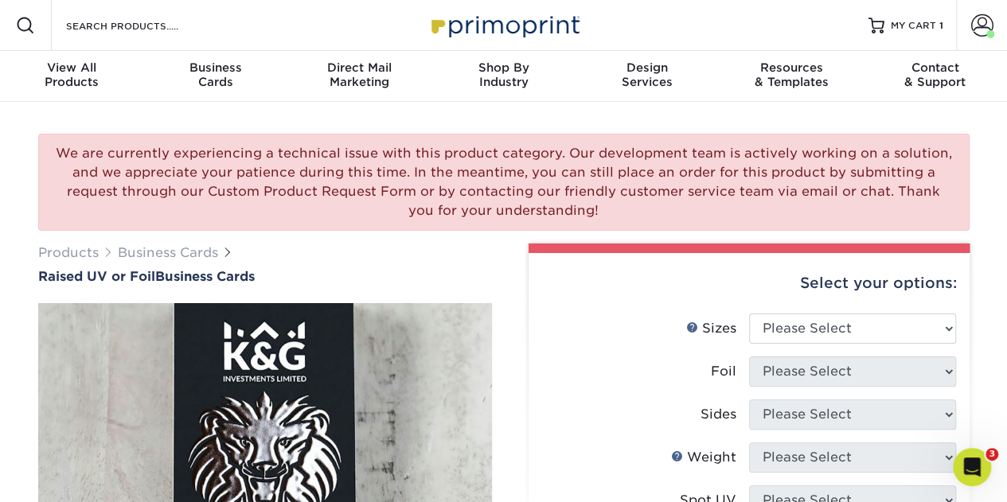
click at [686, 437] on li "Sides Please Select" at bounding box center [749, 420] width 414 height 43
click at [201, 210] on div "We are currently experiencing a technical issue with this product category. Our…" at bounding box center [503, 182] width 931 height 97
drag, startPoint x: 415, startPoint y: 187, endPoint x: 948, endPoint y: 224, distance: 533.6
click at [957, 210] on div "We are currently experiencing a technical issue with this product category. Our…" at bounding box center [503, 182] width 931 height 97
click at [965, 462] on icon "Open Intercom Messenger" at bounding box center [970, 465] width 26 height 26
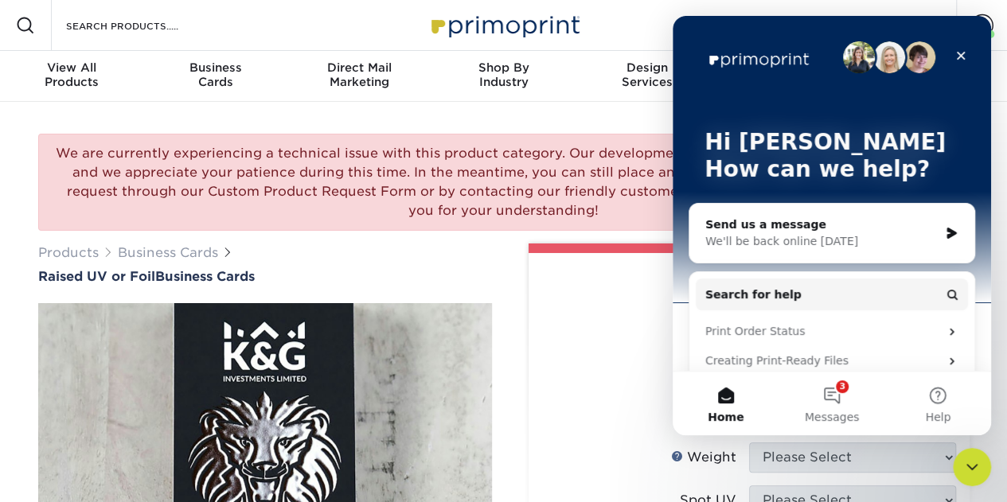
click at [781, 228] on div "Send us a message" at bounding box center [821, 224] width 233 height 17
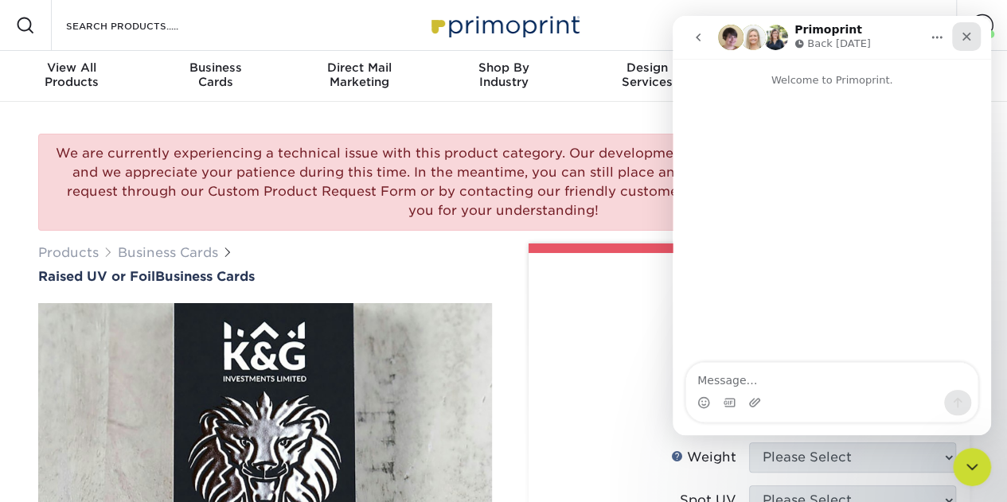
click at [968, 34] on icon "Close" at bounding box center [966, 37] width 9 height 9
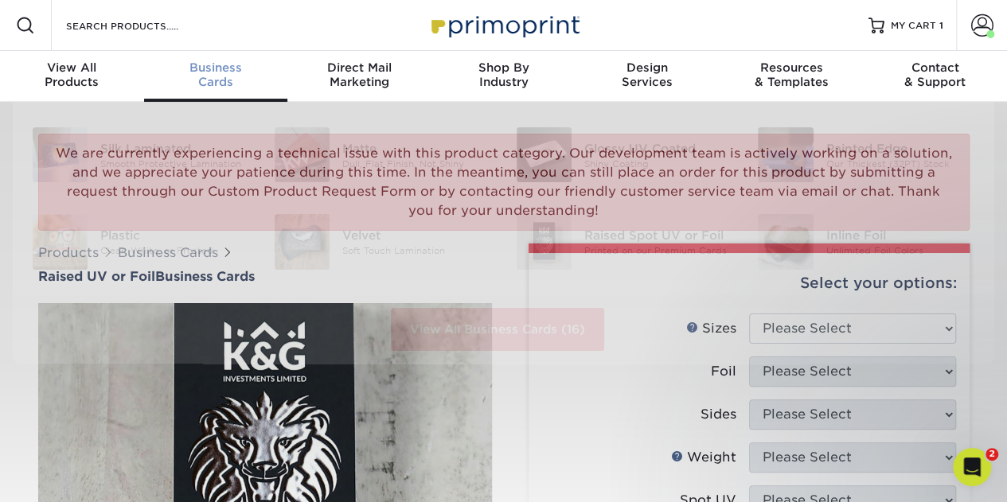
click at [219, 72] on span "Business" at bounding box center [216, 67] width 144 height 14
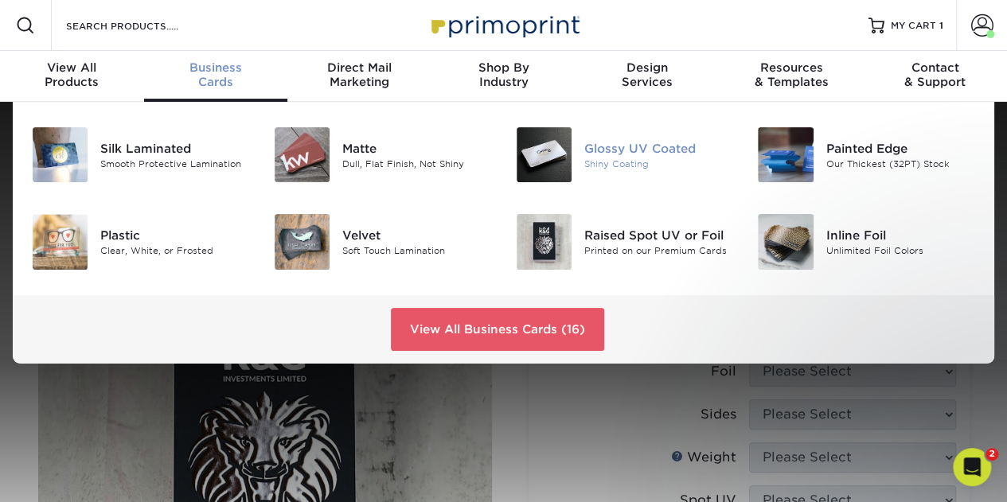
click at [632, 146] on div "Glossy UV Coated" at bounding box center [659, 148] width 150 height 18
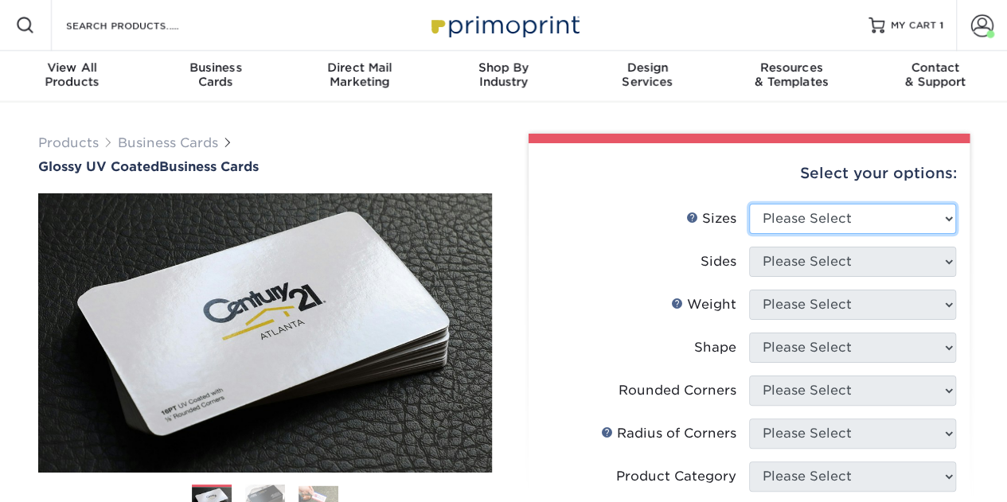
click at [837, 209] on select "Please Select 1.5" x 3.5" - Mini 1.75" x 3.5" - Mini 2" x 2" - Square 2" x 3" -…" at bounding box center [852, 219] width 207 height 30
select select "2.00x3.50"
click at [749, 204] on select "Please Select 1.5" x 3.5" - Mini 1.75" x 3.5" - Mini 2" x 2" - Square 2" x 3" -…" at bounding box center [852, 219] width 207 height 30
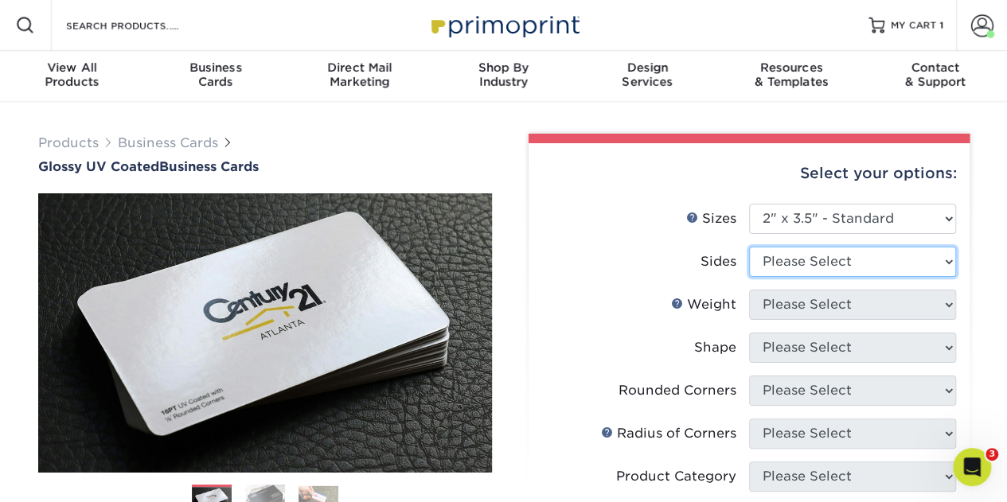
click at [840, 263] on select "Please Select Print Both Sides Print Front Only" at bounding box center [852, 262] width 207 height 30
select select "13abbda7-1d64-4f25-8bb2-c179b224825d"
click at [749, 247] on select "Please Select Print Both Sides Print Front Only" at bounding box center [852, 262] width 207 height 30
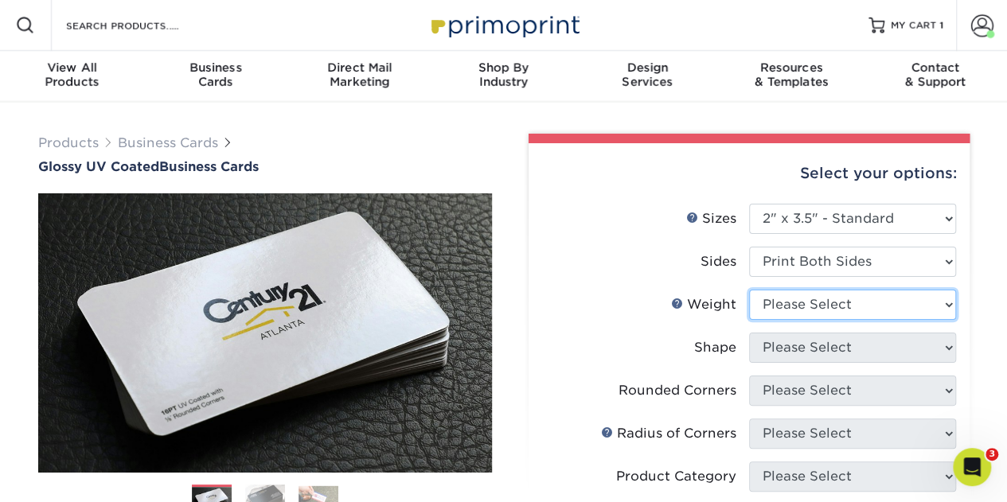
click at [813, 308] on select "Please Select 16PT 14PT" at bounding box center [852, 305] width 207 height 30
select select "16PT"
click at [749, 290] on select "Please Select 16PT 14PT" at bounding box center [852, 305] width 207 height 30
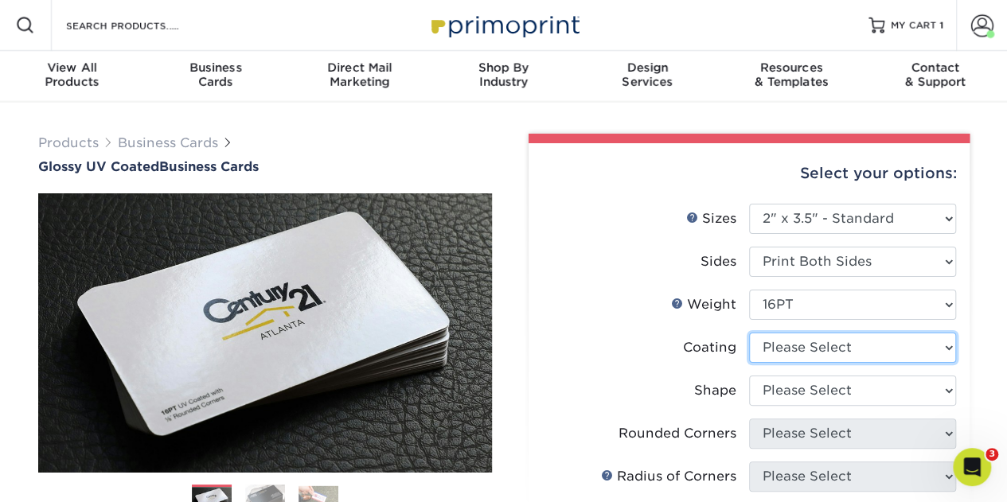
click at [809, 345] on select at bounding box center [852, 348] width 207 height 30
click at [749, 333] on select at bounding box center [852, 348] width 207 height 30
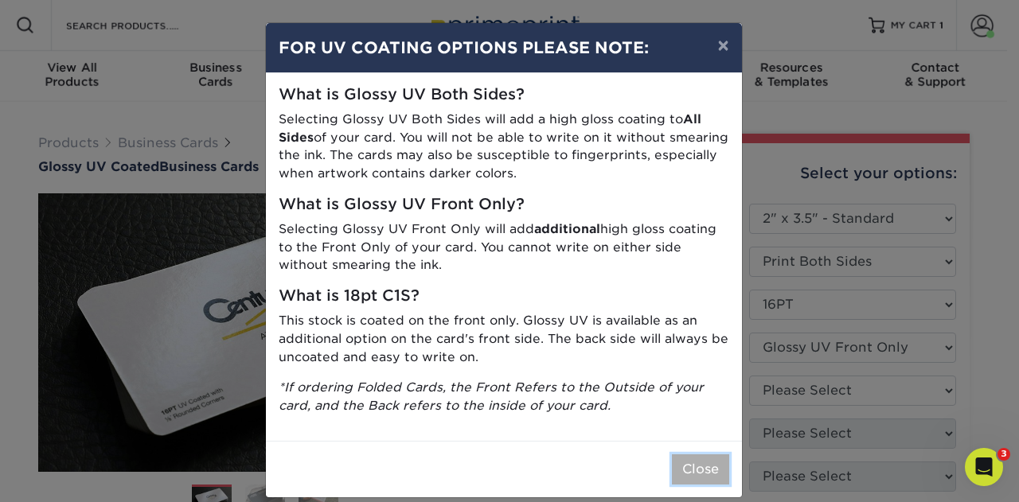
click at [687, 461] on button "Close" at bounding box center [700, 469] width 57 height 30
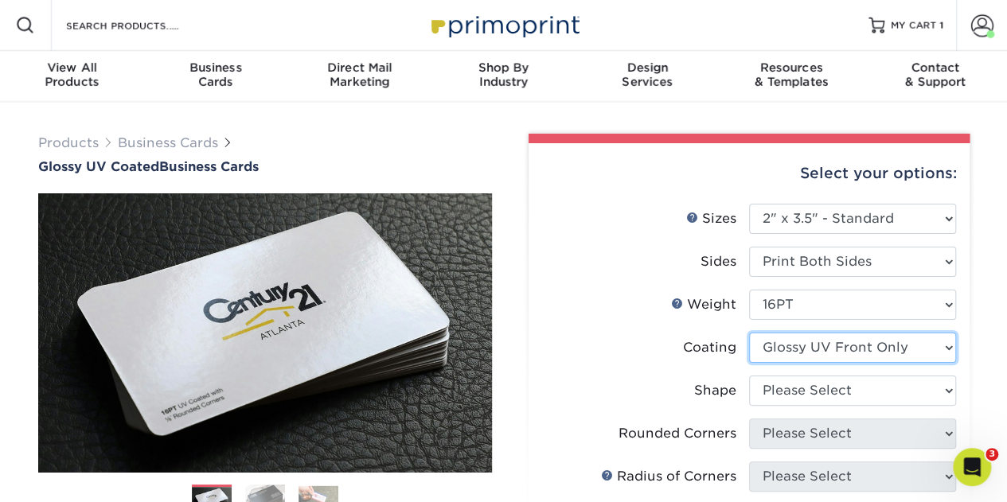
click at [833, 353] on select at bounding box center [852, 348] width 207 height 30
select select "ae367451-b2b8-45df-a344-0f05b6a12993"
click at [749, 333] on select at bounding box center [852, 348] width 207 height 30
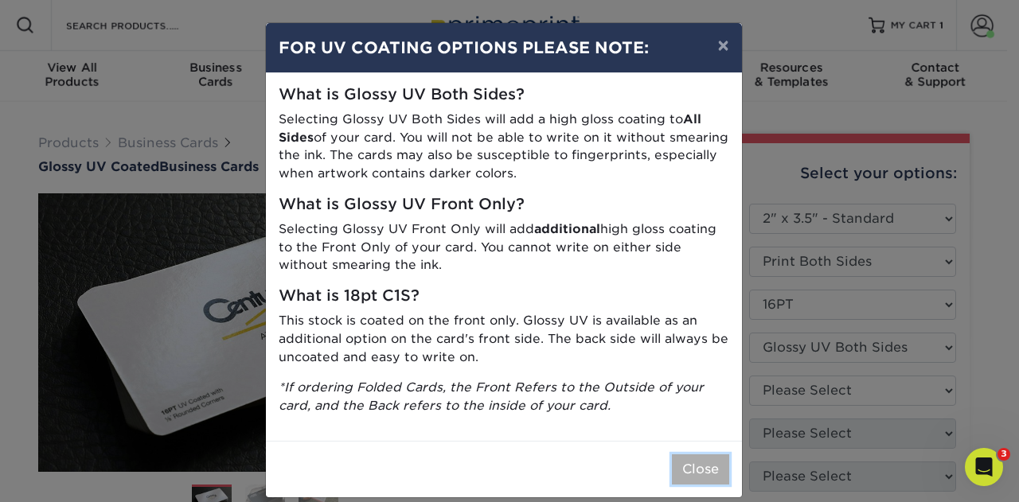
click at [680, 459] on button "Close" at bounding box center [700, 469] width 57 height 30
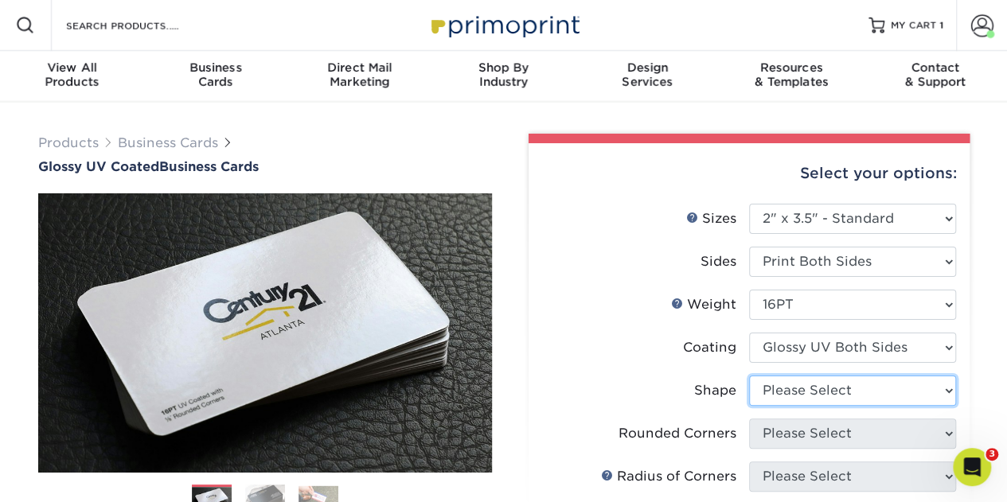
click at [821, 400] on select "Please Select Standard Oval" at bounding box center [852, 391] width 207 height 30
select select "standard"
click at [749, 376] on select "Please Select Standard Oval" at bounding box center [852, 391] width 207 height 30
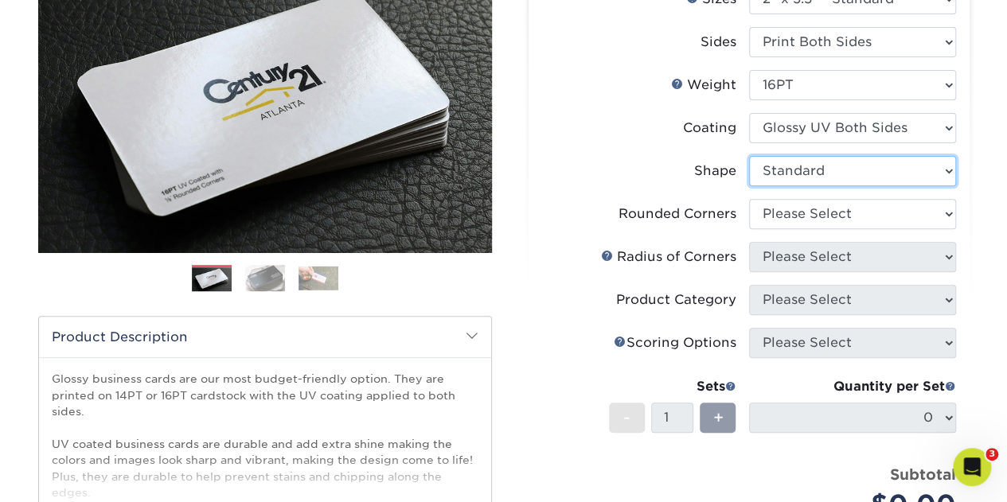
scroll to position [239, 0]
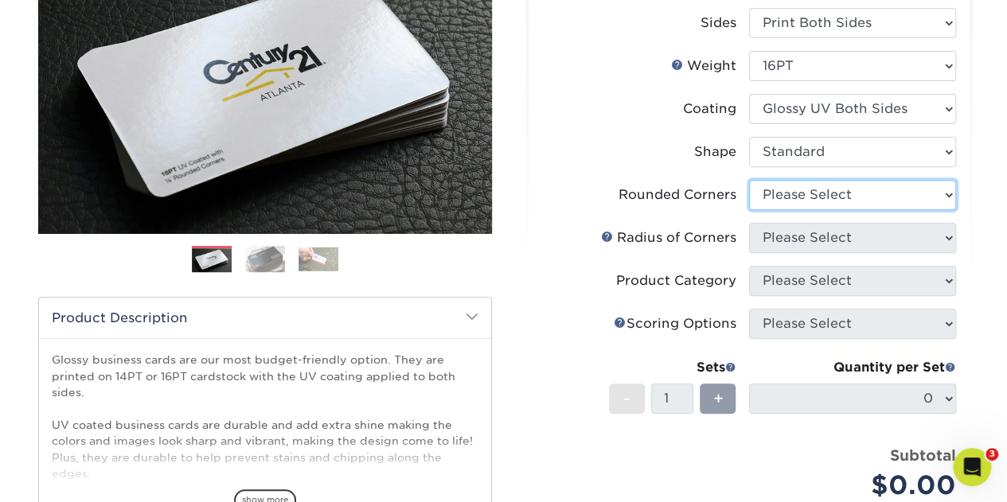
click at [793, 182] on select "Please Select Yes - Round 2 Corners Yes - Round 4 Corners No" at bounding box center [852, 195] width 207 height 30
select select "76a3b848-63b4-4449-aad1-d9e81d5a60f5"
click at [749, 180] on select "Please Select Yes - Round 2 Corners Yes - Round 4 Corners No" at bounding box center [852, 195] width 207 height 30
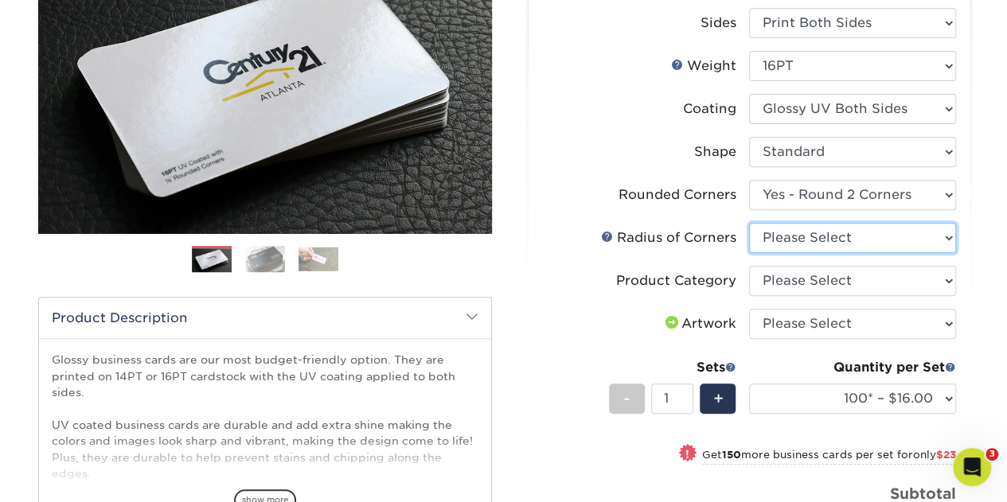
click at [823, 241] on select "Please Select Rounded 1/8" Rounded 1/4"" at bounding box center [852, 238] width 207 height 30
select select "479fbfe7-6a0c-4895-8c9a-81739b7486c9"
click at [749, 223] on select "Please Select Rounded 1/8" Rounded 1/4"" at bounding box center [852, 238] width 207 height 30
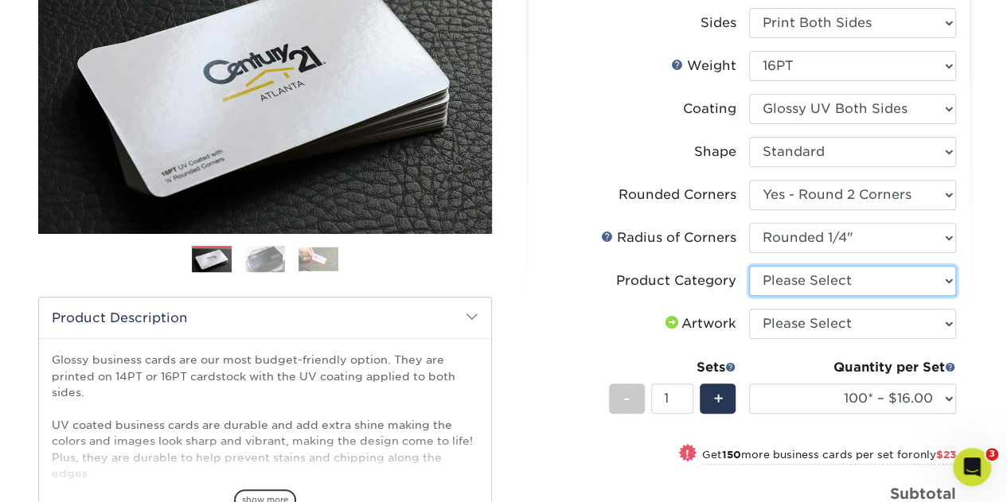
click at [799, 286] on select "Please Select Business Cards" at bounding box center [852, 281] width 207 height 30
select select "3b5148f1-0588-4f88-a218-97bcfdce65c1"
click at [749, 266] on select "Please Select Business Cards" at bounding box center [852, 281] width 207 height 30
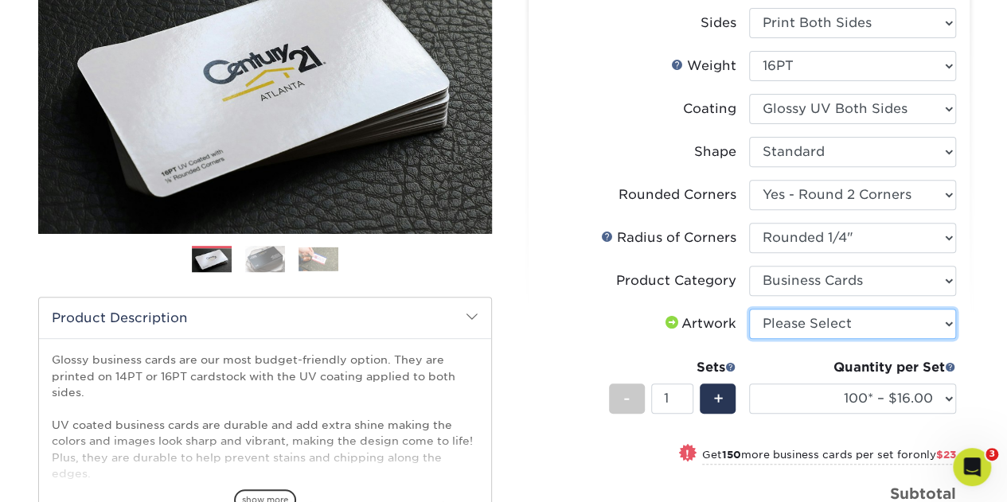
click at [805, 327] on select "Please Select I will upload files I need a design - $100" at bounding box center [852, 324] width 207 height 30
select select "upload"
click at [749, 309] on select "Please Select I will upload files I need a design - $100" at bounding box center [852, 324] width 207 height 30
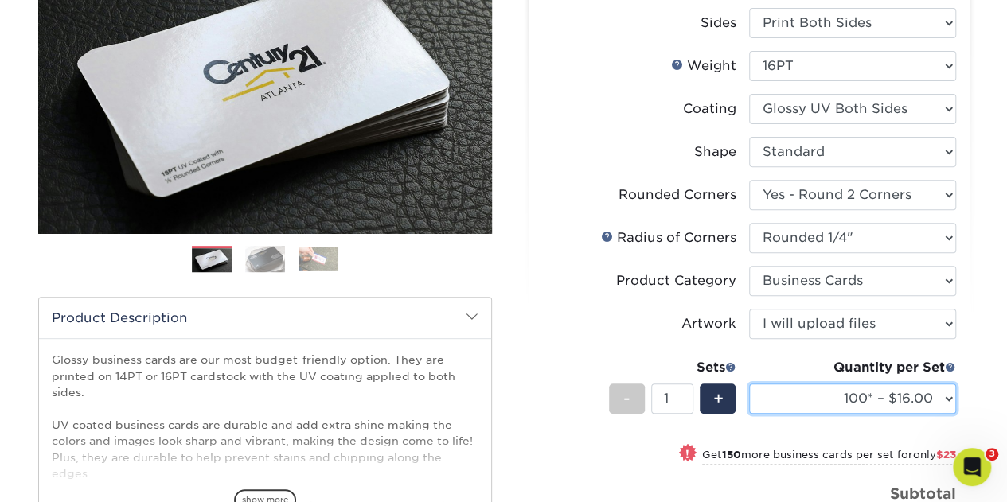
click at [845, 402] on select "100* – $16.00 250* – $39.00 500 – $77.00 1000 – $94.00 2500 – $173.00 5000 – $2…" at bounding box center [852, 399] width 207 height 30
select select "1000 – $94.00"
click at [749, 384] on select "100* – $16.00 250* – $39.00 500 – $77.00 1000 – $94.00 2500 – $173.00 5000 – $2…" at bounding box center [852, 399] width 207 height 30
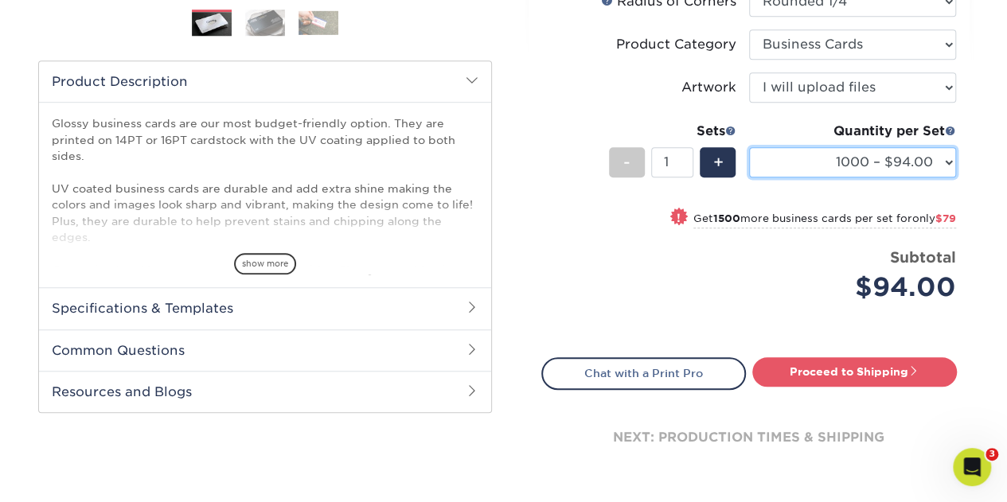
scroll to position [477, 0]
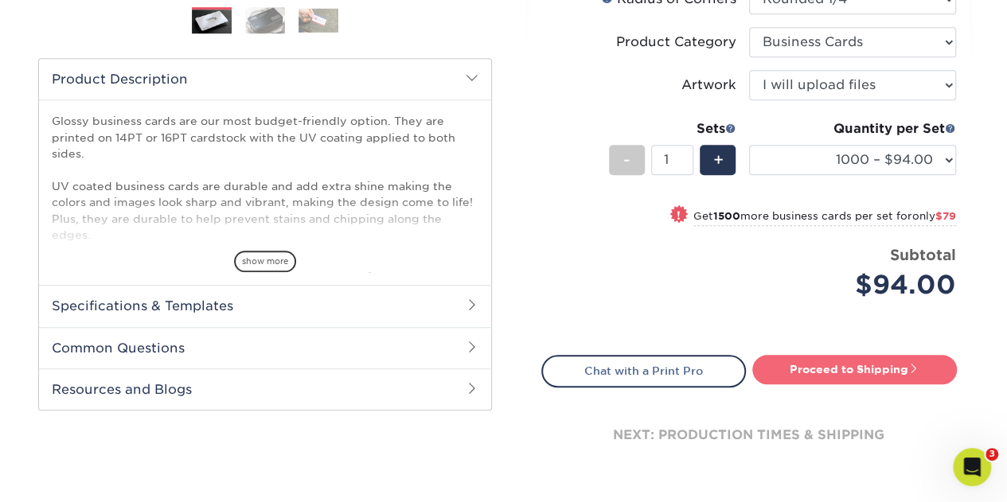
click at [837, 372] on link "Proceed to Shipping" at bounding box center [854, 369] width 205 height 29
type input "Set 1"
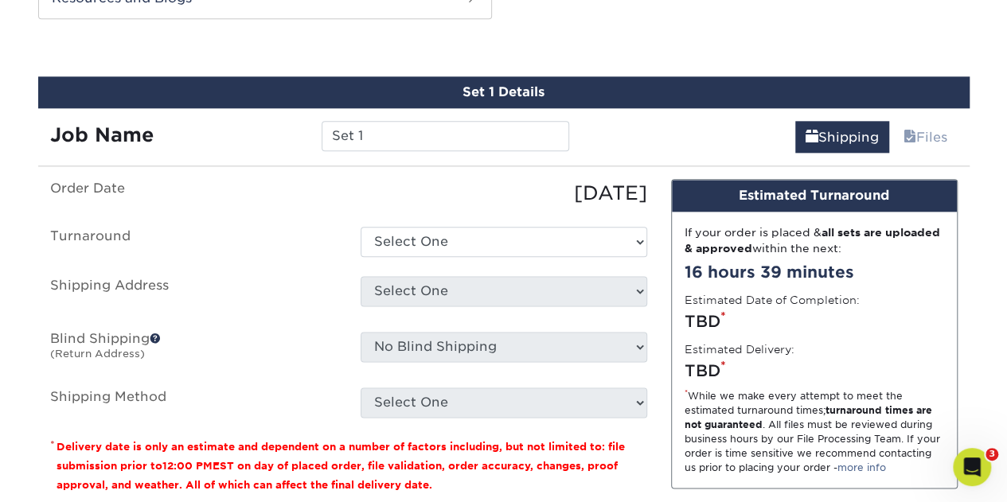
scroll to position [875, 0]
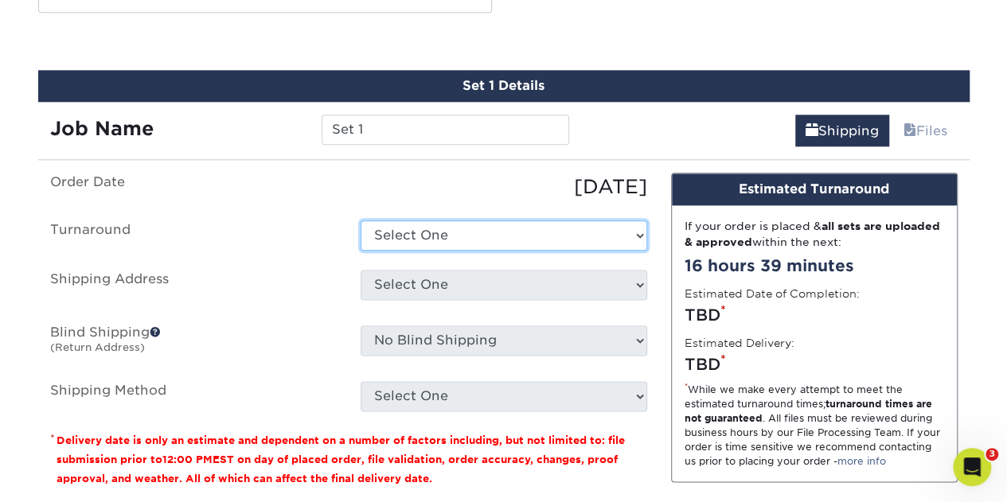
click at [443, 226] on select "Select One 2-4 Business Days 2 Day Next Business Day" at bounding box center [503, 235] width 286 height 30
select select "1b2a7d37-33a8-4094-bd0c-bff7485e1fe1"
click at [360, 220] on select "Select One 2-4 Business Days 2 Day Next Business Day" at bounding box center [503, 235] width 286 height 30
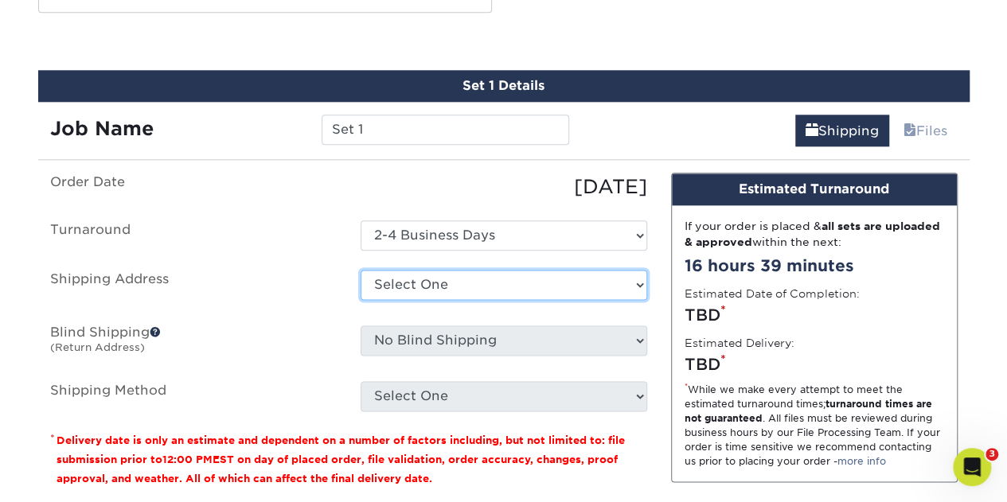
click at [448, 281] on select "Select One Home + Add New Address" at bounding box center [503, 285] width 286 height 30
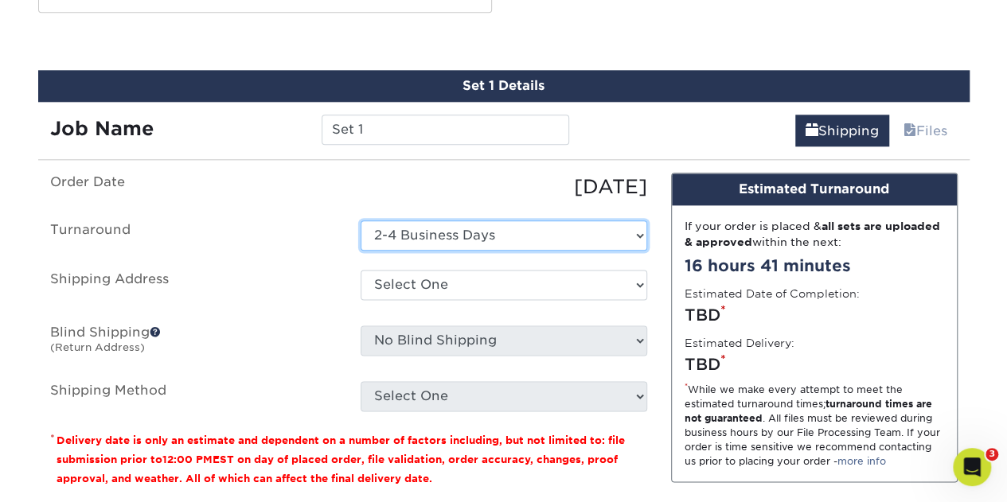
click at [447, 230] on select "Select One 2-4 Business Days 2 Day Next Business Day" at bounding box center [503, 235] width 286 height 30
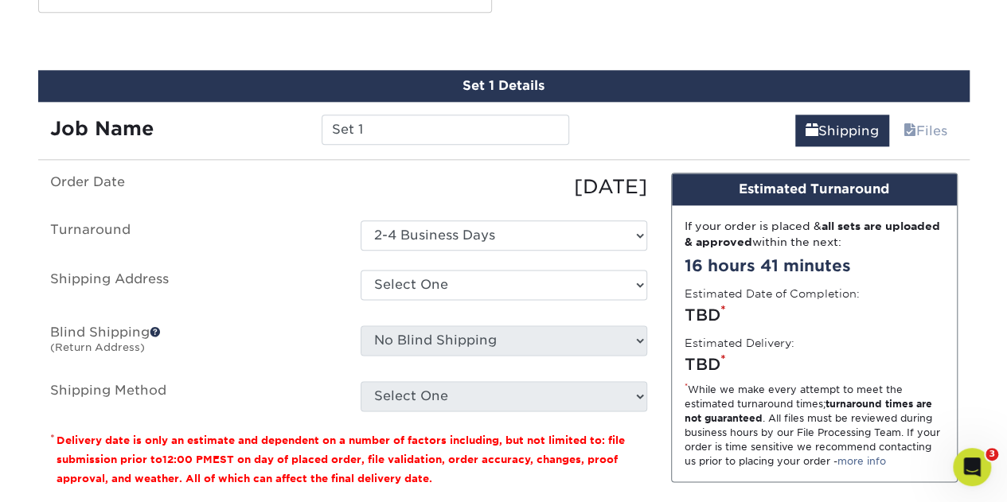
click at [298, 255] on ul "Order Date 08/19/2025 Turnaround Select One 2-4 Business Days 2 Day Next Busine…" at bounding box center [348, 292] width 597 height 239
click at [458, 287] on select "Select One Home + Add New Address" at bounding box center [503, 285] width 286 height 30
select select "15441"
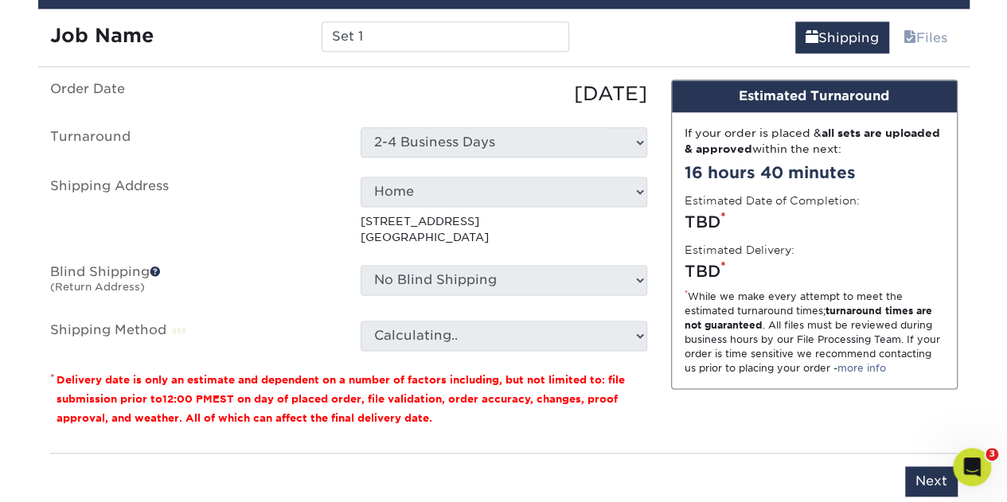
scroll to position [1194, 0]
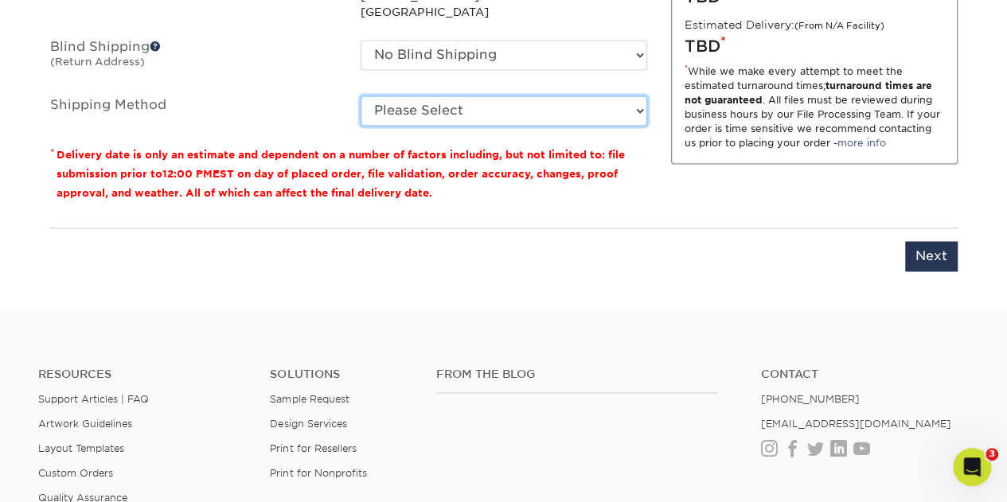
click at [438, 108] on select "Please Select UPS 3 Day Select (+$20.20) UPS 2nd Day Air (+$20.64) UPS Next Day…" at bounding box center [503, 110] width 286 height 30
select select "12"
click at [360, 95] on select "Please Select UPS 3 Day Select (+$20.20) UPS 2nd Day Air (+$20.64) UPS Next Day…" at bounding box center [503, 110] width 286 height 30
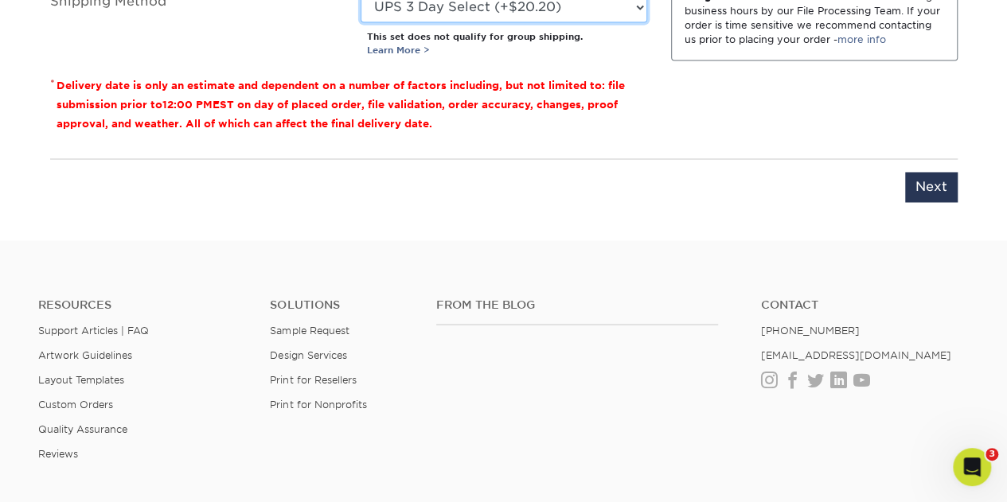
scroll to position [1337, 0]
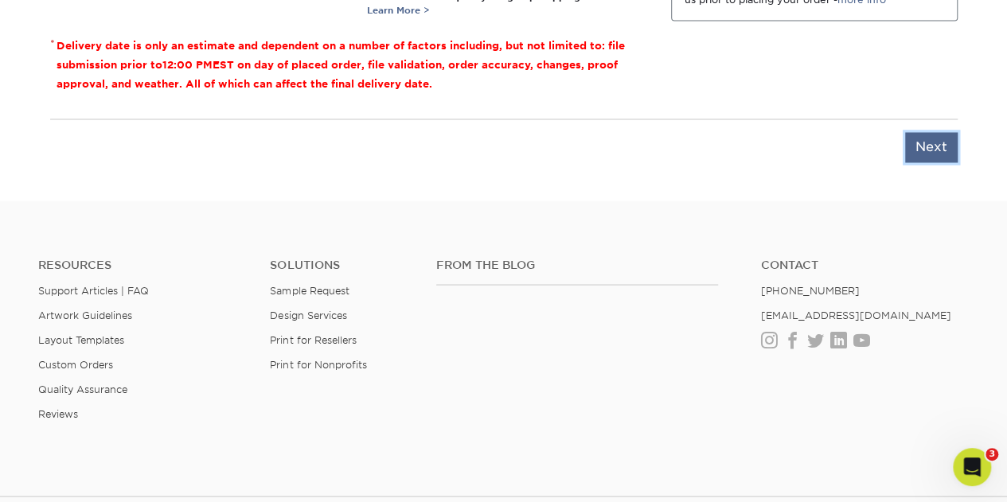
click at [933, 139] on input "Next" at bounding box center [931, 147] width 53 height 30
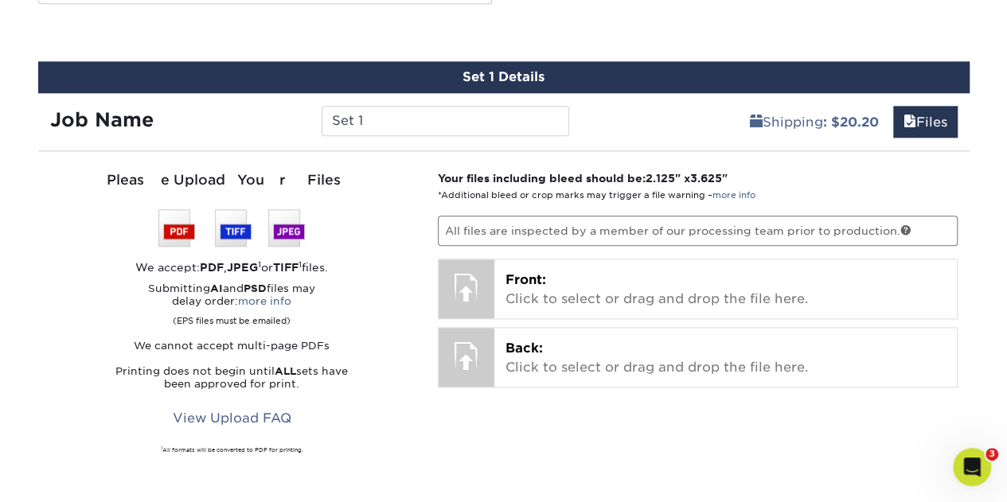
scroll to position [859, 0]
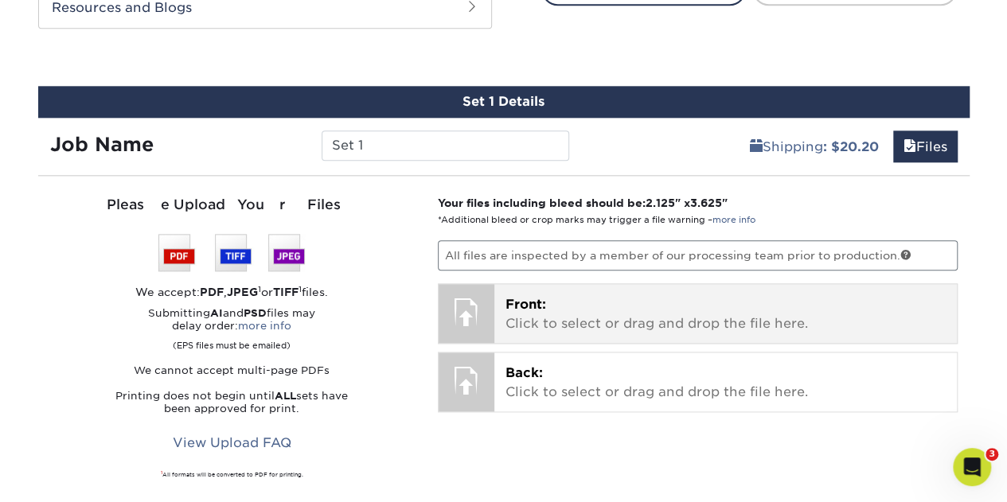
click at [441, 325] on div at bounding box center [466, 312] width 56 height 56
click at [497, 310] on div "Front: Click to select or drag and drop the file here. Choose file" at bounding box center [725, 313] width 462 height 59
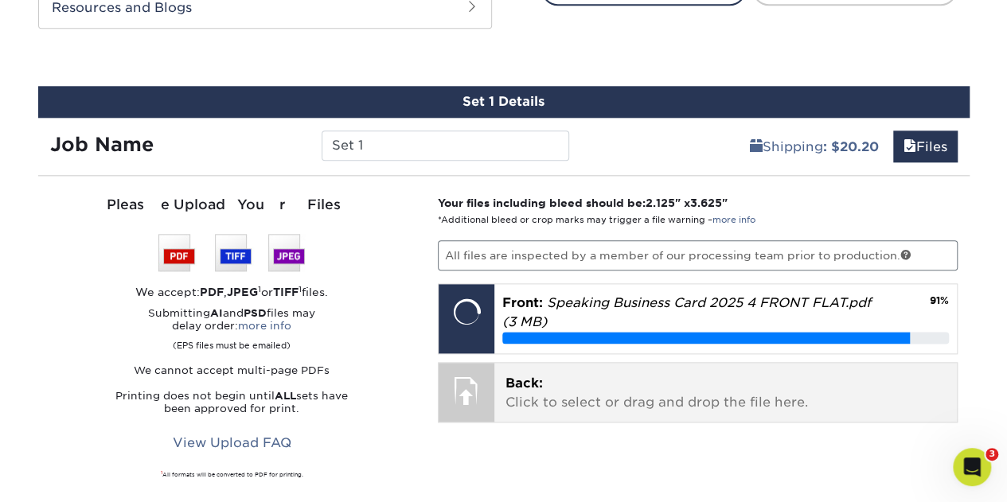
click at [540, 383] on span "Back:" at bounding box center [523, 383] width 37 height 15
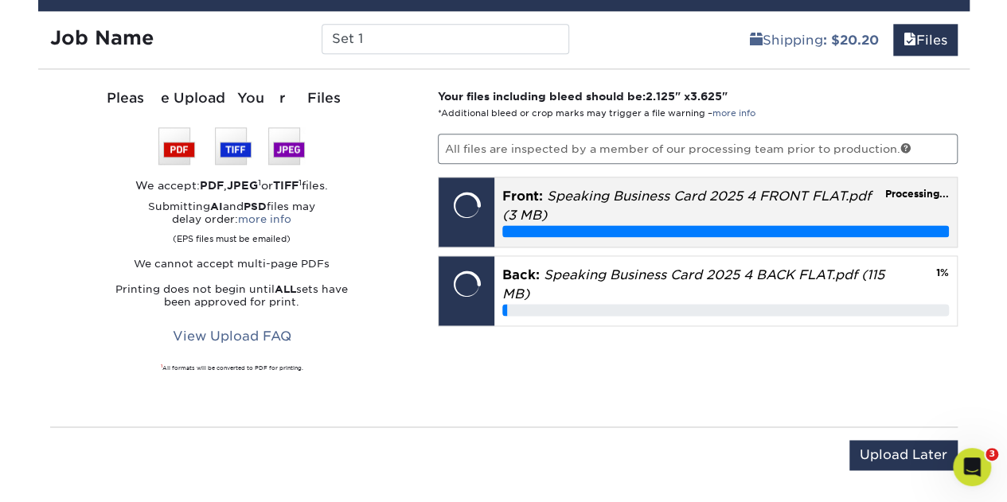
scroll to position [1098, 0]
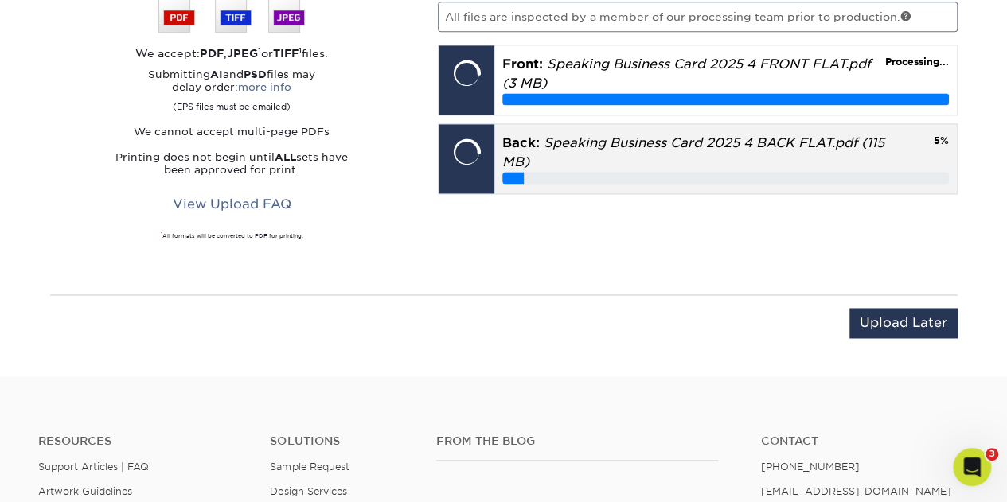
click at [468, 143] on div at bounding box center [466, 152] width 56 height 56
click at [631, 150] on p "Back: Speaking Business Card 2025 4 BACK FLAT.pdf (115 MB)" at bounding box center [725, 153] width 446 height 38
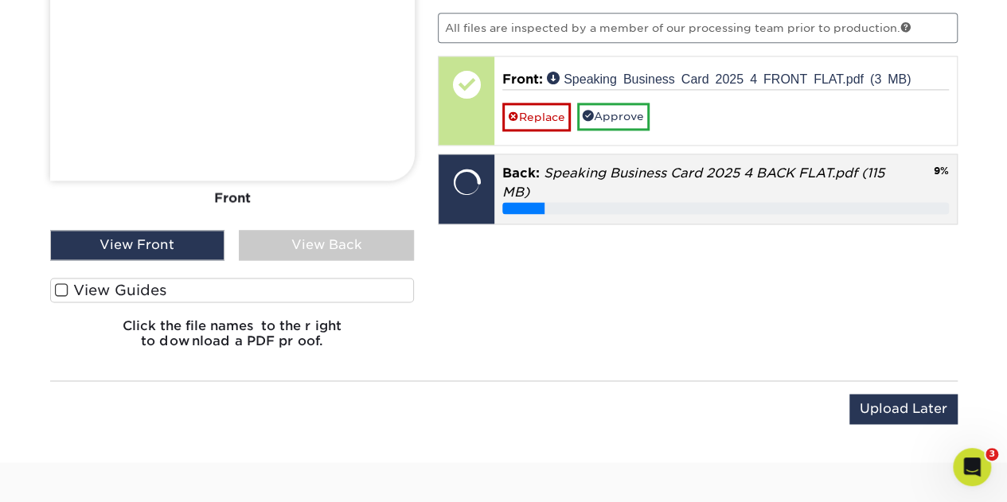
scroll to position [939, 0]
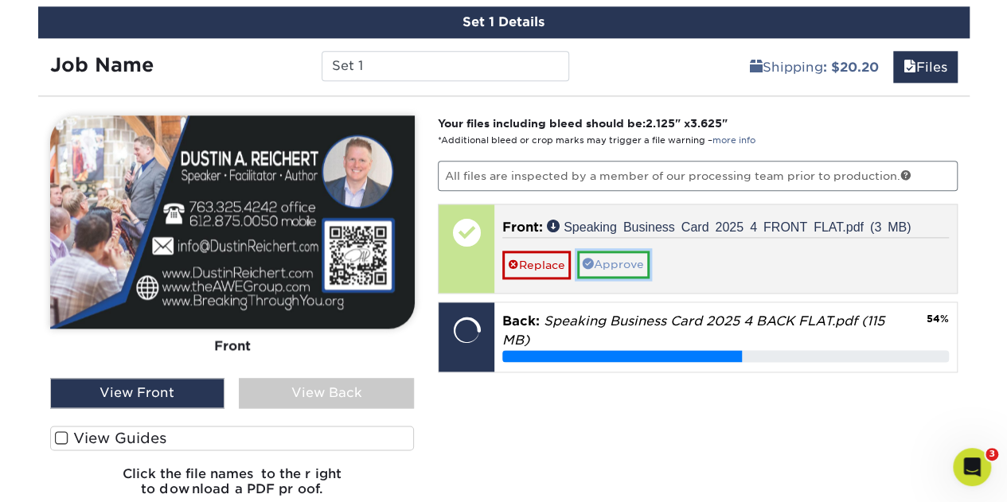
click at [607, 260] on link "Approve" at bounding box center [613, 264] width 72 height 27
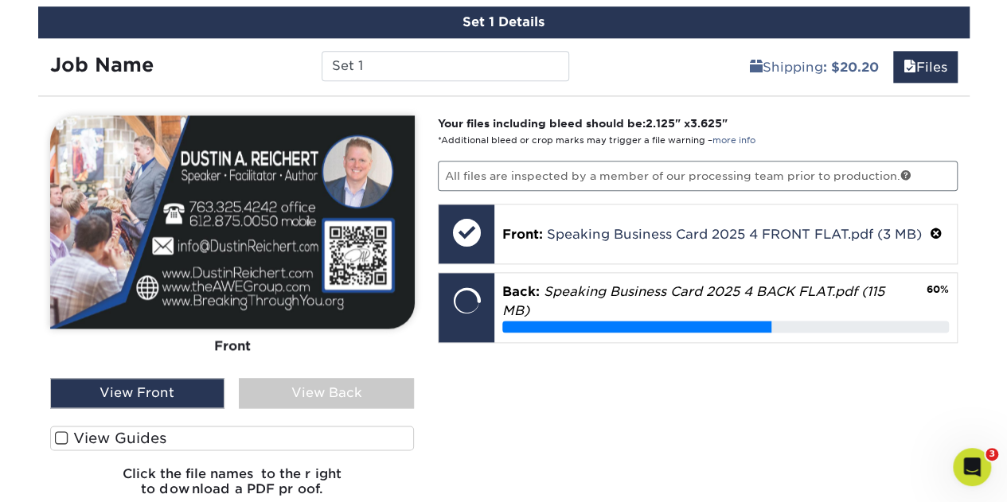
click at [115, 391] on div "View Front" at bounding box center [137, 393] width 175 height 30
click at [60, 431] on span at bounding box center [62, 438] width 14 height 15
click at [0, 0] on input "View Guides" at bounding box center [0, 0] width 0 height 0
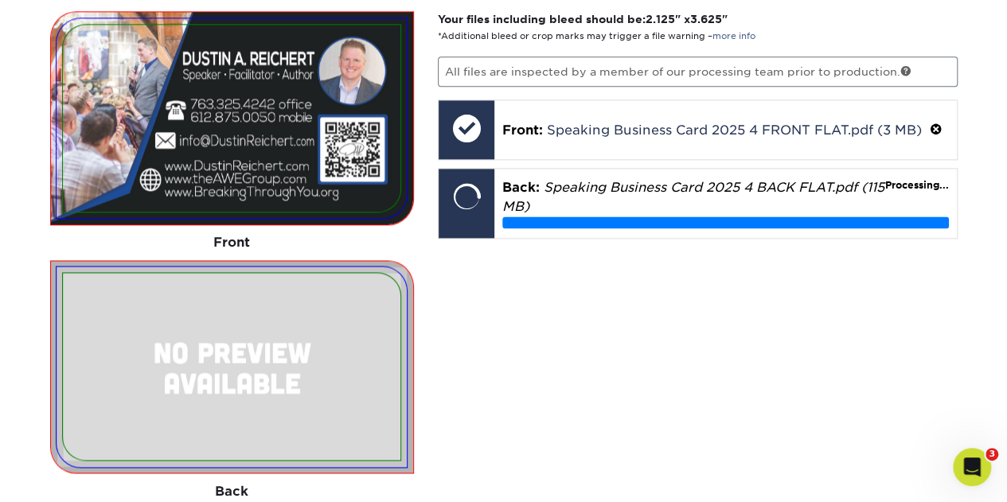
scroll to position [1019, 0]
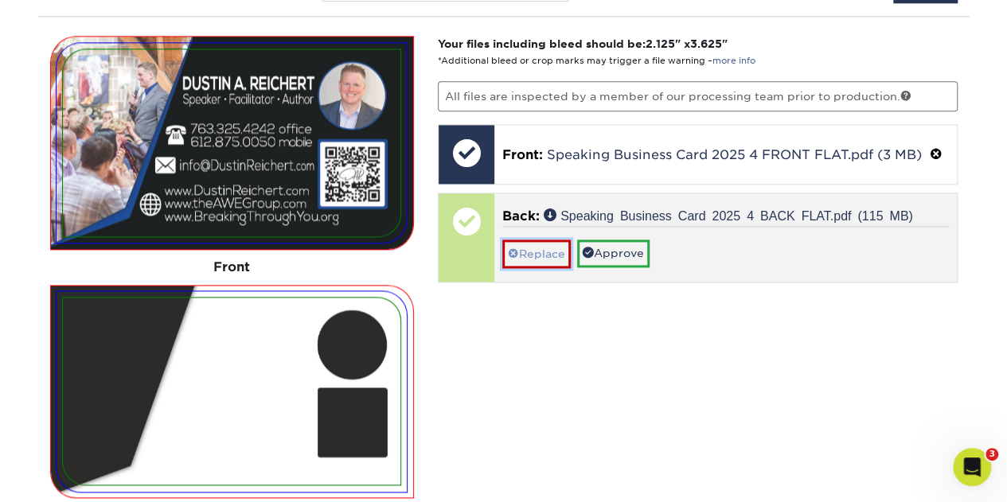
click at [544, 243] on link "Replace" at bounding box center [536, 254] width 68 height 28
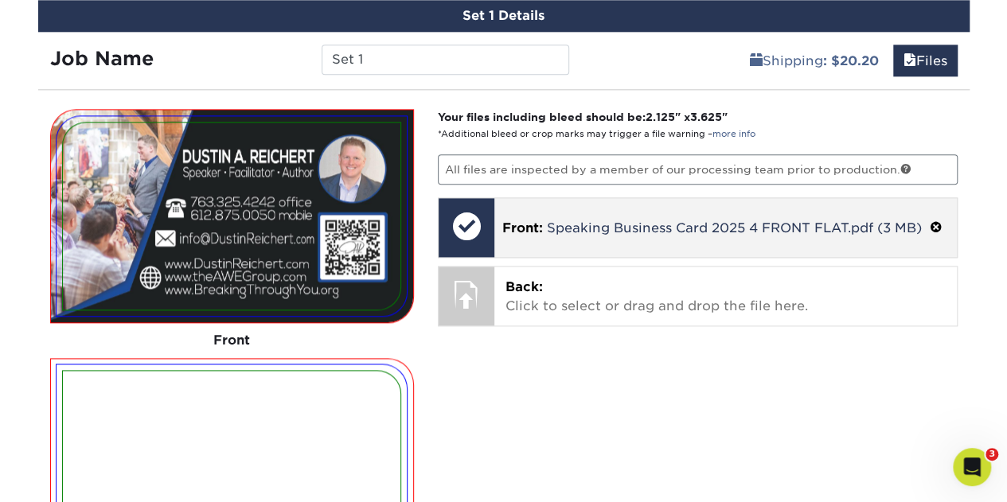
scroll to position [939, 0]
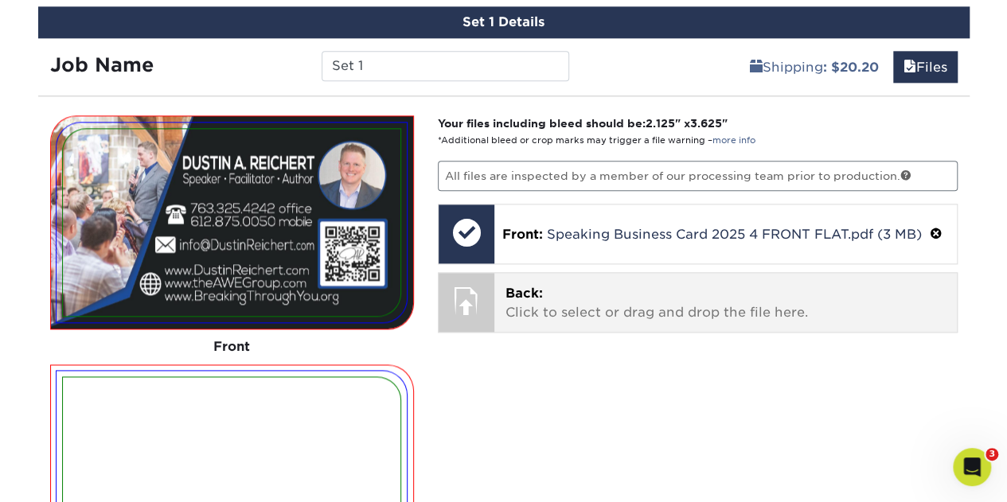
click at [541, 286] on span "Back:" at bounding box center [523, 293] width 37 height 15
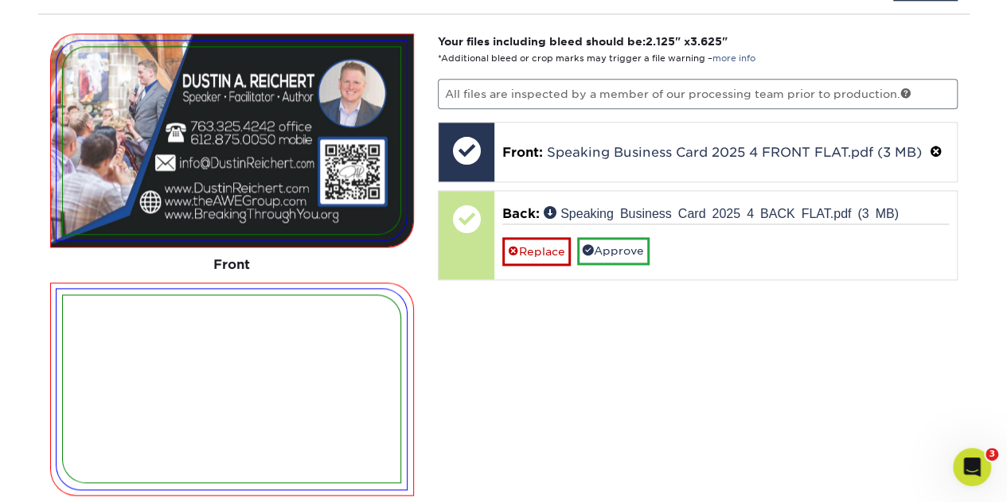
scroll to position [1098, 0]
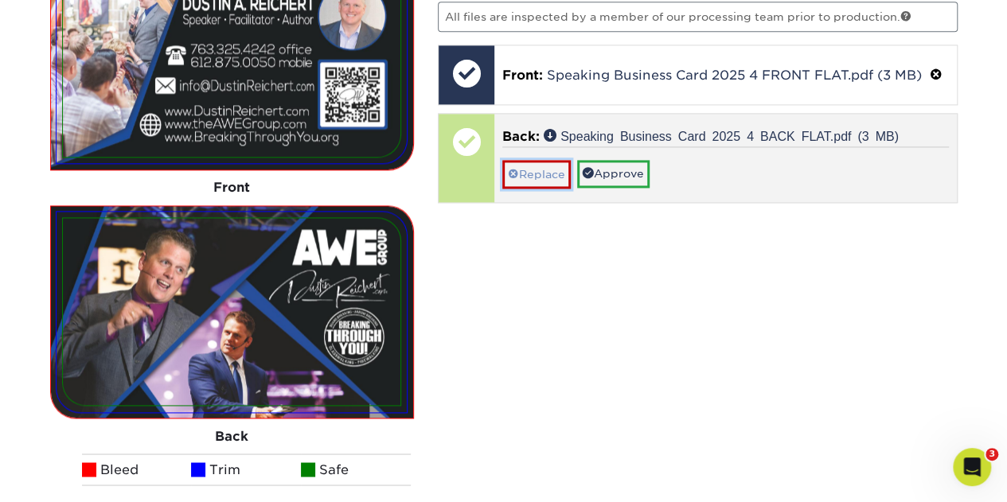
click at [530, 164] on link "Replace" at bounding box center [536, 174] width 68 height 28
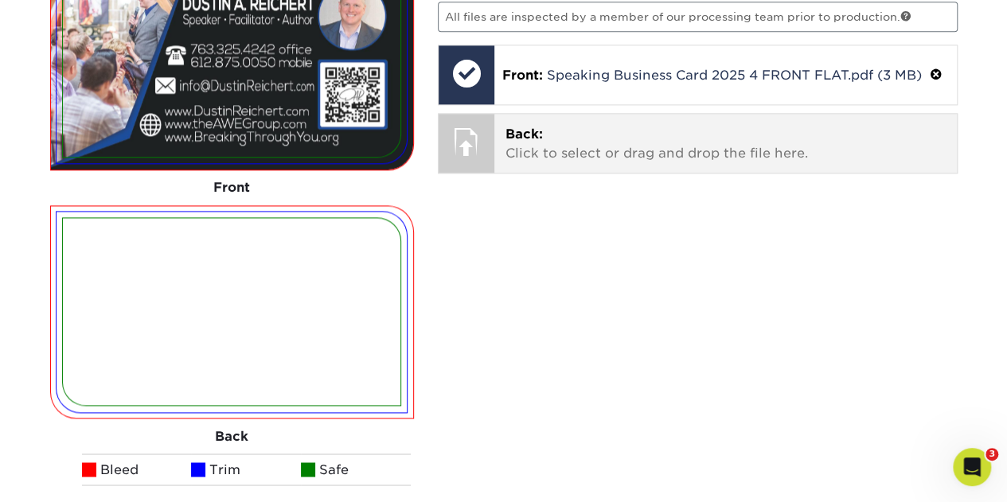
click at [529, 138] on p "Back: Click to select or drag and drop the file here." at bounding box center [725, 144] width 440 height 38
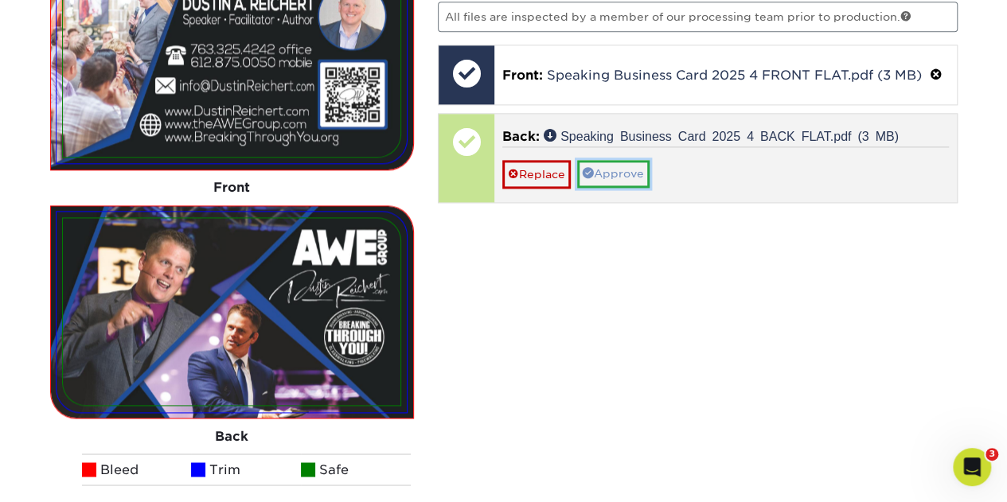
click at [603, 166] on link "Approve" at bounding box center [613, 173] width 72 height 27
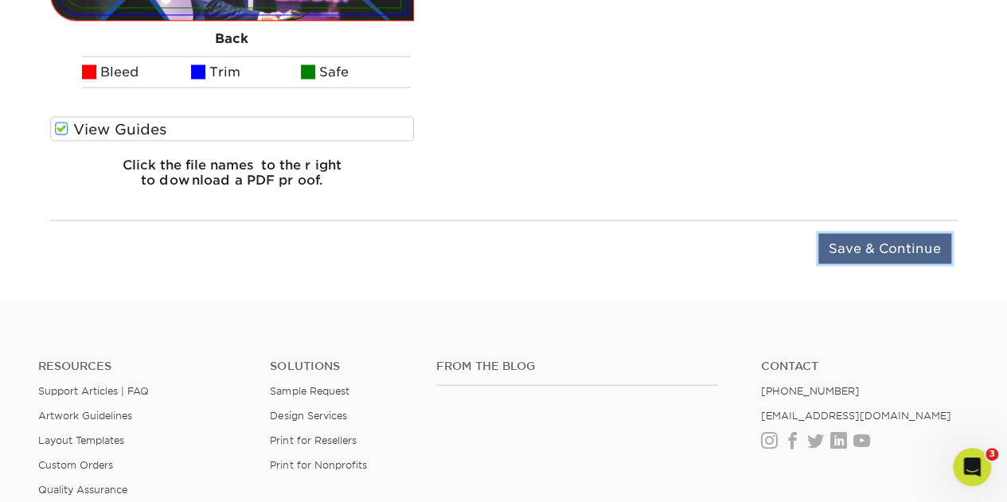
click at [896, 239] on input "Save & Continue" at bounding box center [884, 248] width 133 height 30
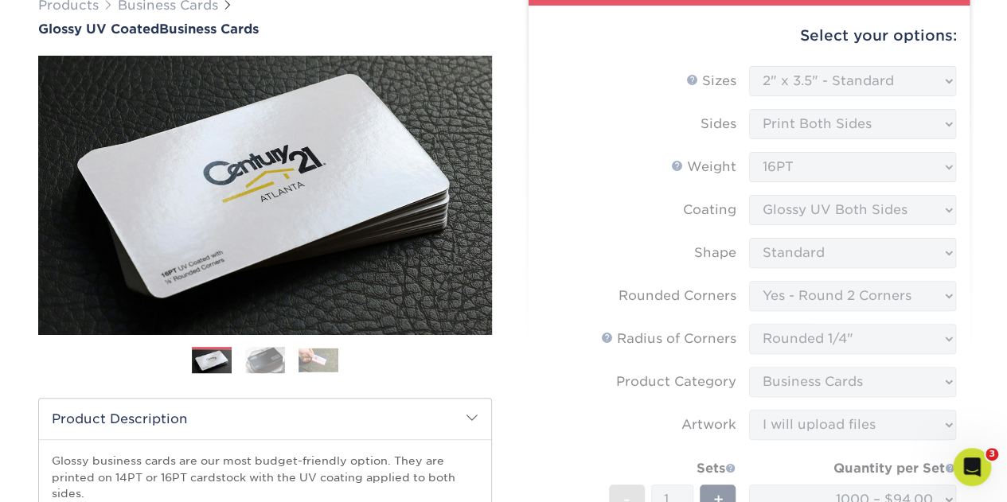
scroll to position [0, 0]
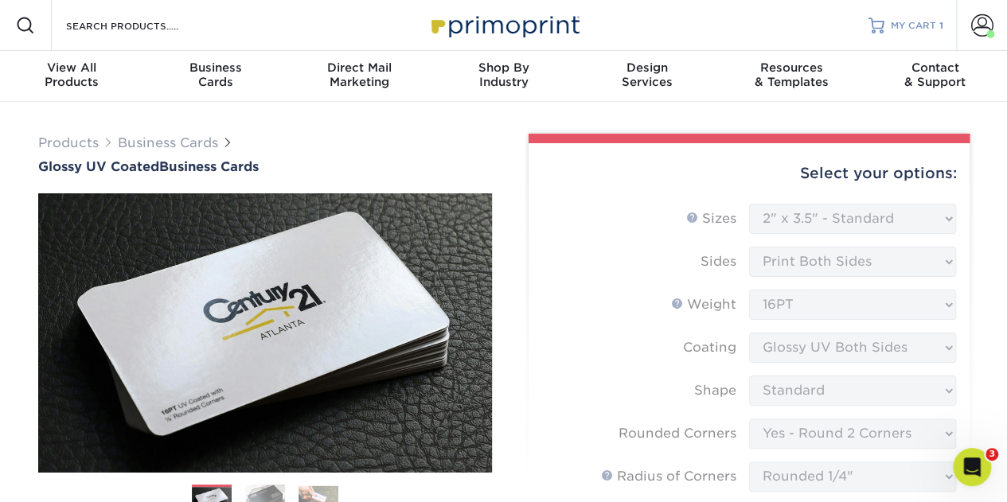
click at [900, 23] on span "MY CART" at bounding box center [912, 26] width 45 height 14
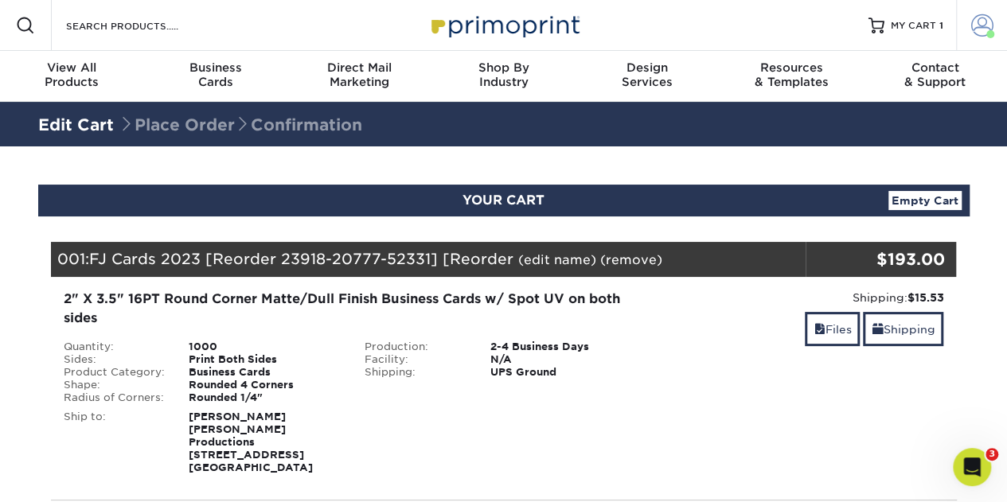
click at [977, 21] on span at bounding box center [982, 25] width 22 height 22
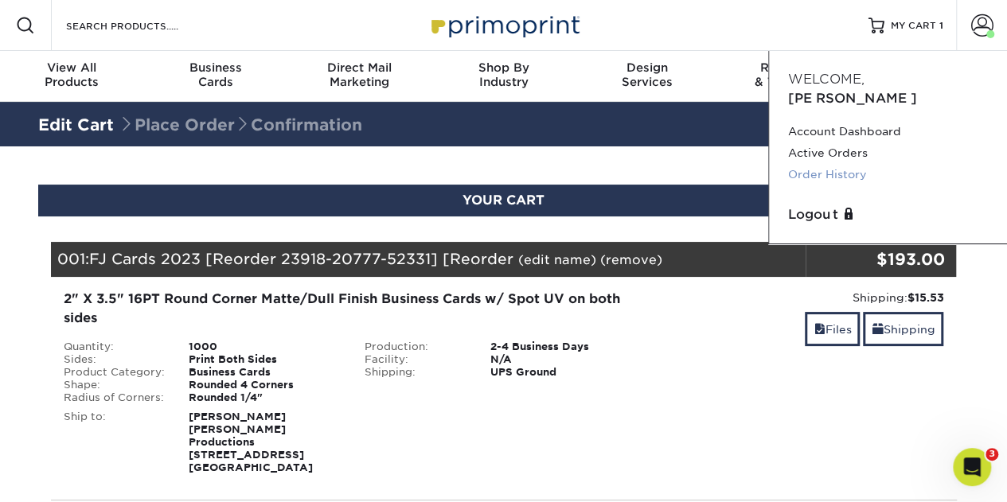
click at [831, 164] on link "Order History" at bounding box center [888, 174] width 200 height 21
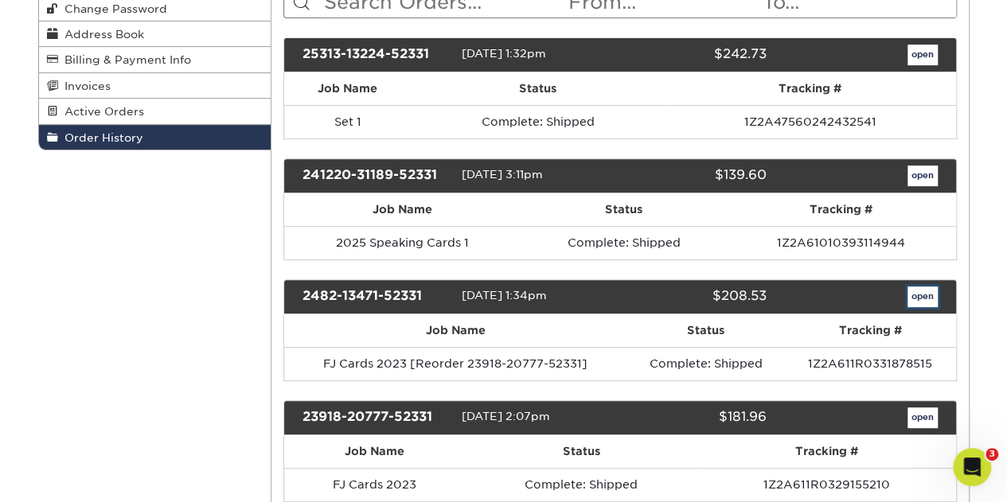
click at [920, 292] on link "open" at bounding box center [922, 296] width 30 height 21
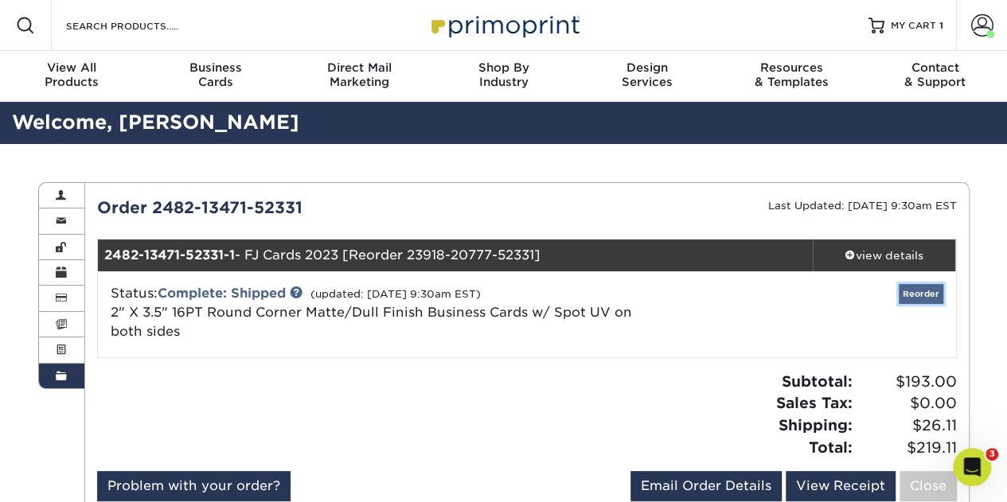
click at [906, 292] on link "Reorder" at bounding box center [920, 294] width 45 height 20
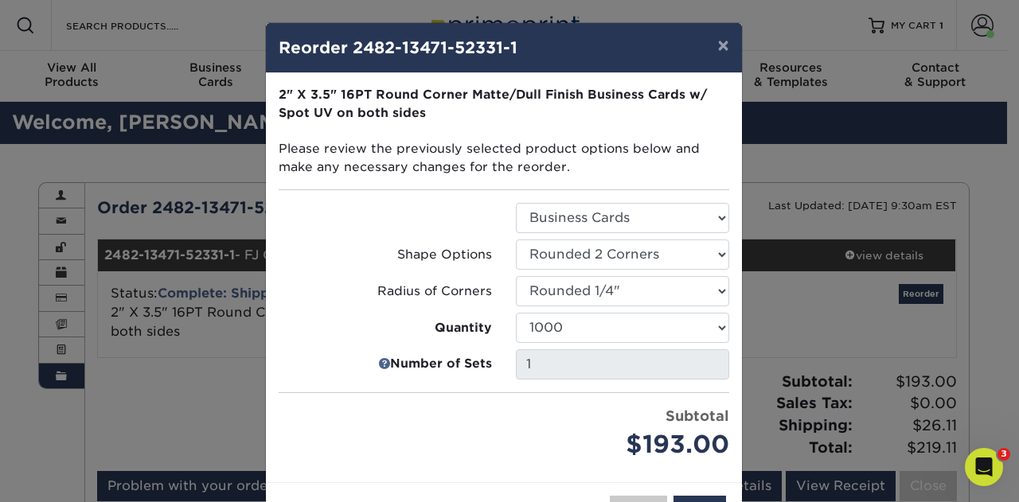
scroll to position [57, 0]
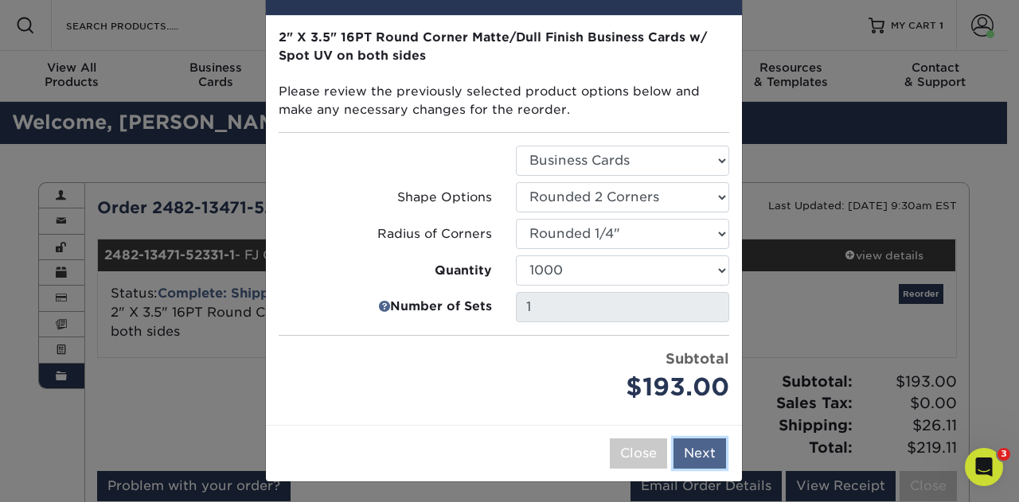
click at [696, 456] on button "Next" at bounding box center [699, 453] width 53 height 30
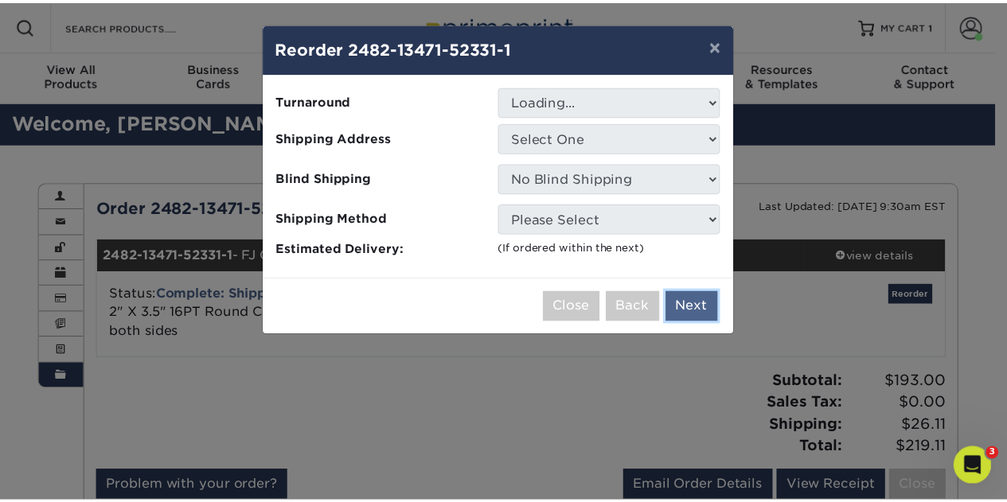
scroll to position [0, 0]
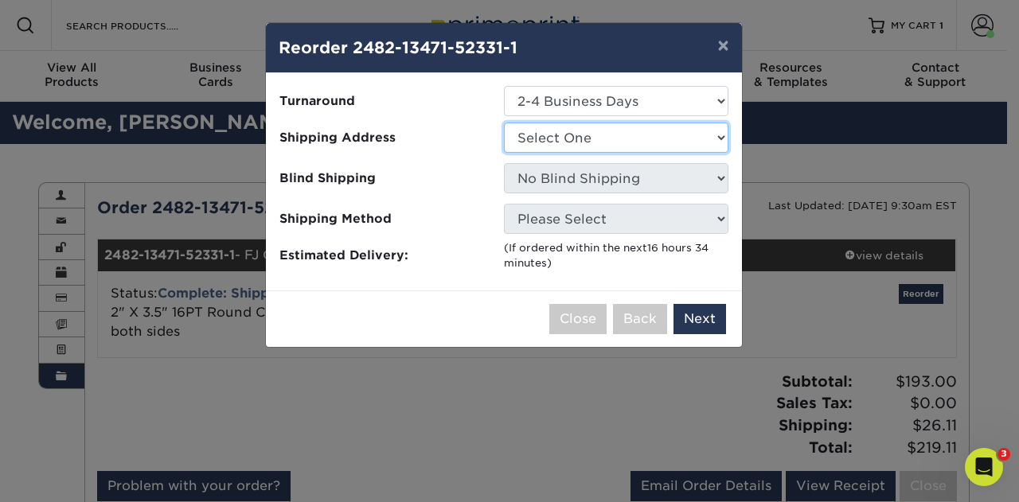
click at [576, 123] on select "Select One Home" at bounding box center [616, 138] width 224 height 30
select select "15441"
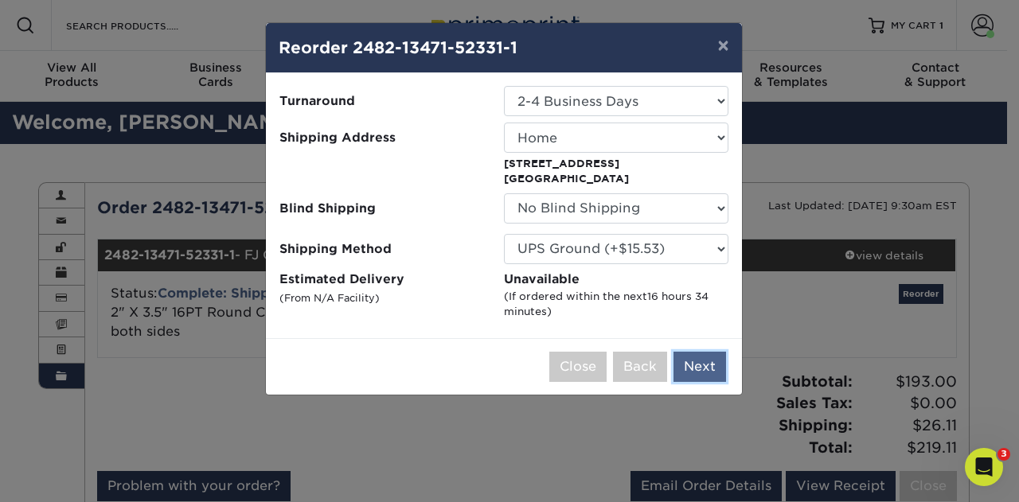
click at [700, 364] on button "Next" at bounding box center [699, 367] width 53 height 30
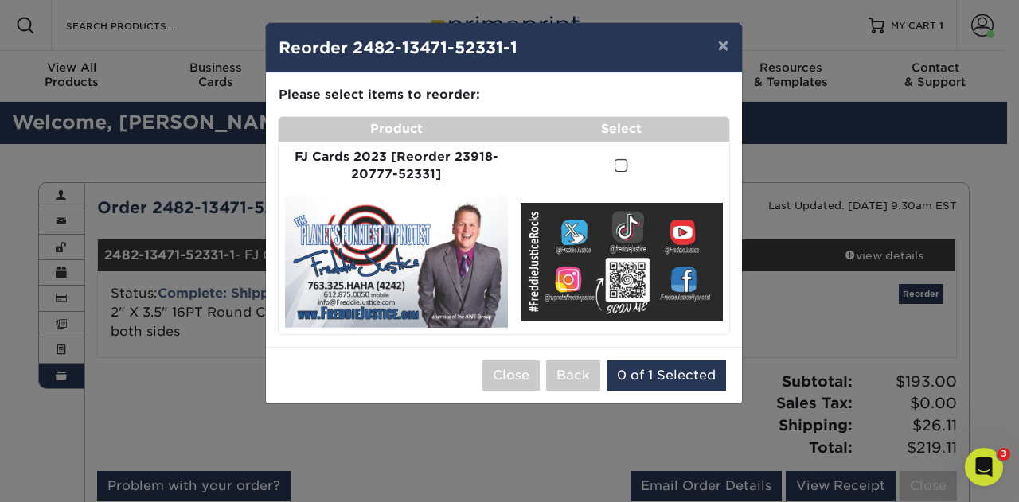
click at [618, 162] on span at bounding box center [621, 165] width 14 height 15
click at [0, 0] on input "checkbox" at bounding box center [0, 0] width 0 height 0
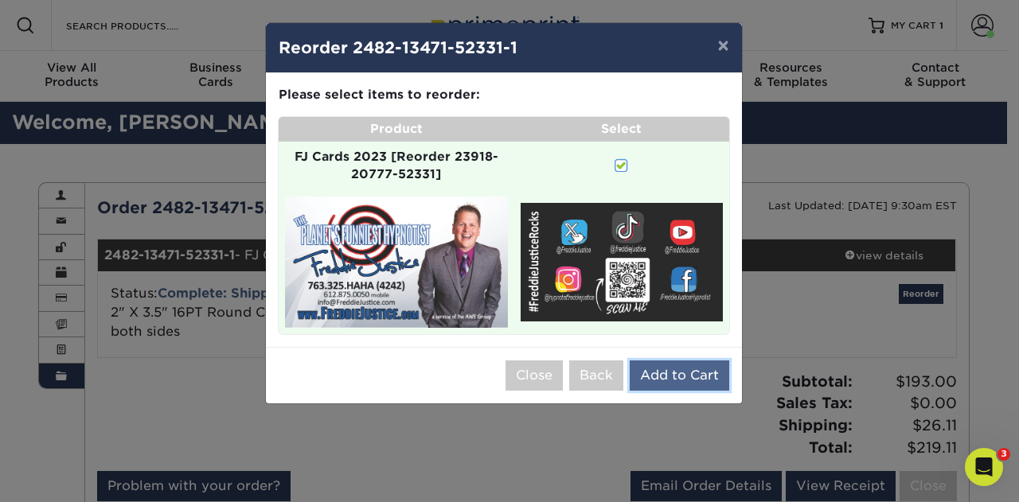
click at [676, 371] on button "Add to Cart" at bounding box center [678, 375] width 99 height 30
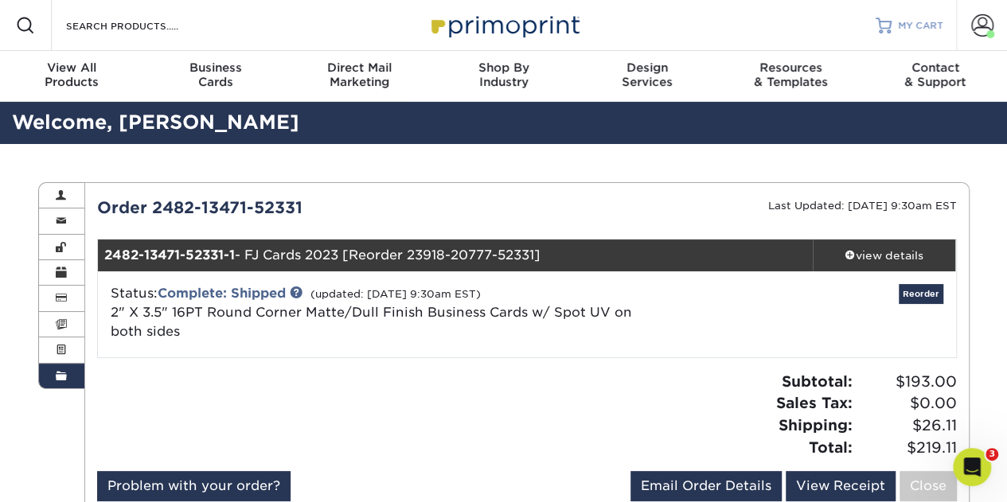
click at [909, 24] on span "MY CART" at bounding box center [920, 26] width 45 height 14
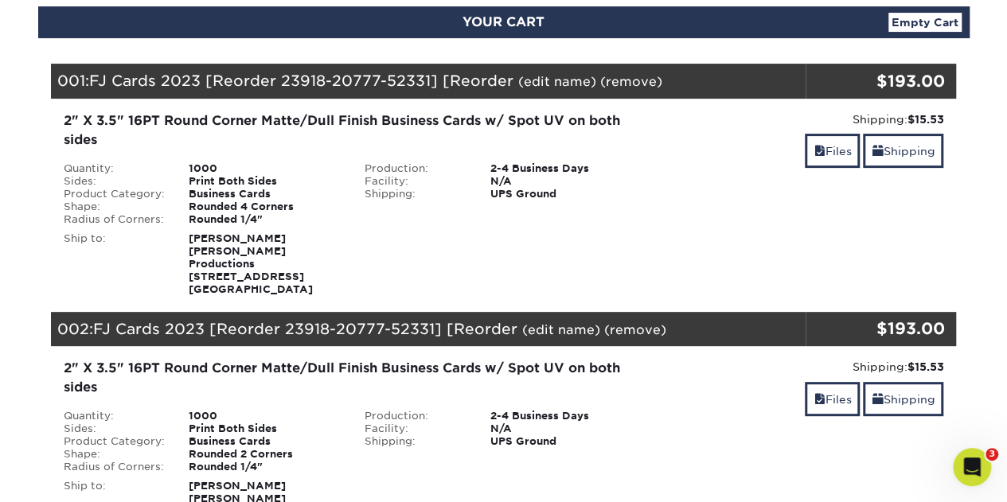
scroll to position [80, 0]
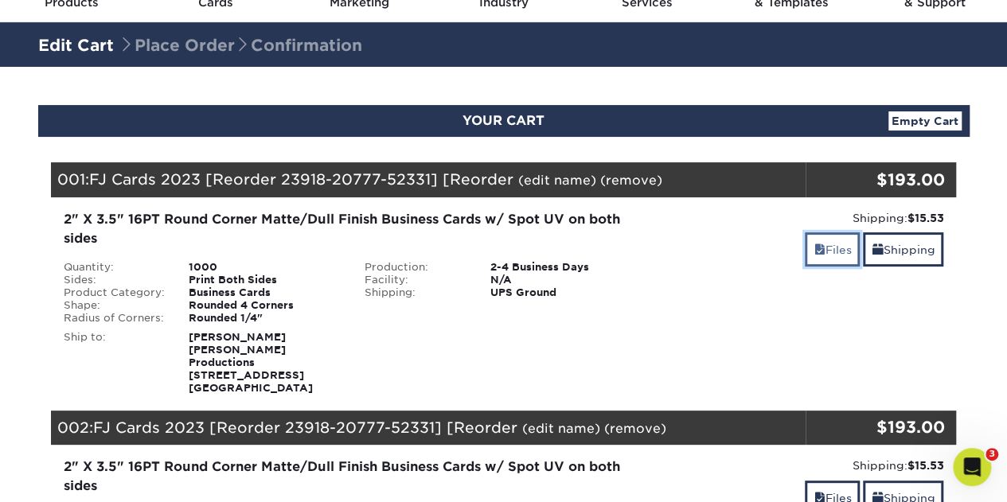
click at [828, 240] on link "Files" at bounding box center [832, 249] width 55 height 34
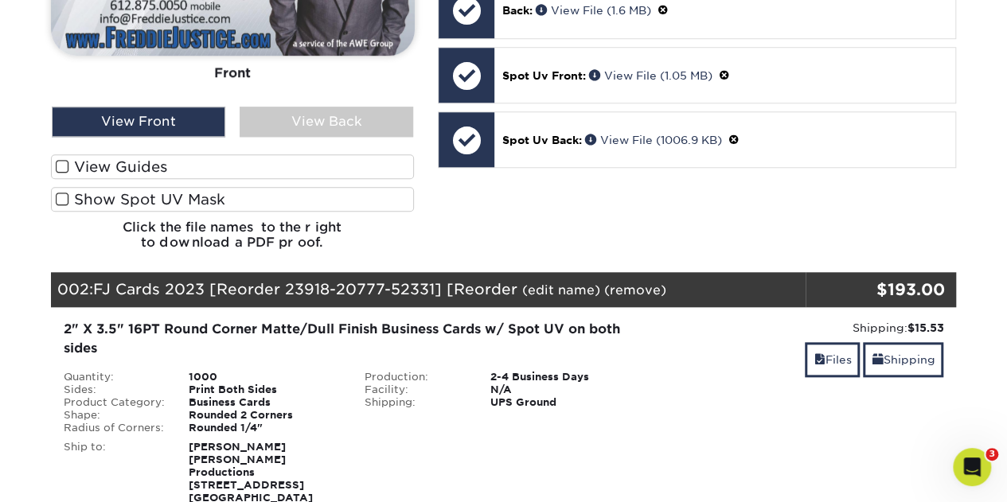
scroll to position [716, 0]
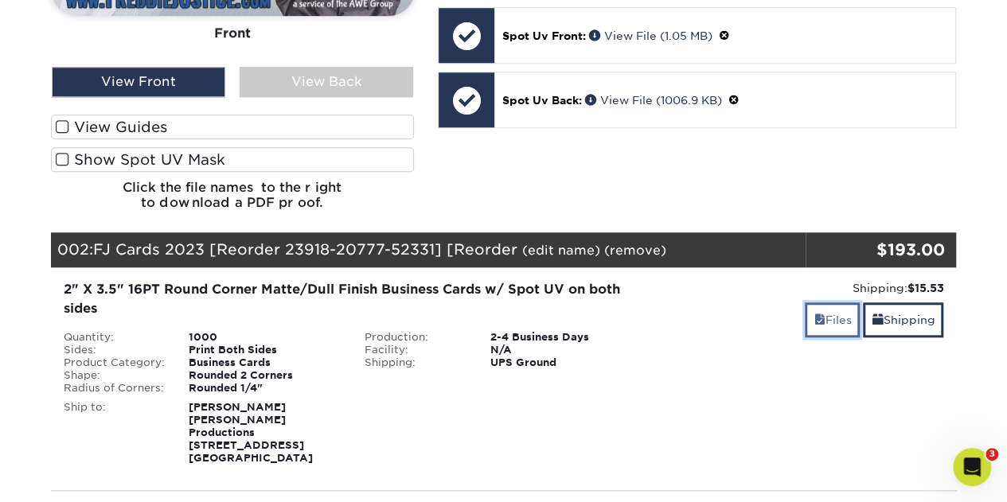
click at [827, 314] on link "Files" at bounding box center [832, 319] width 55 height 34
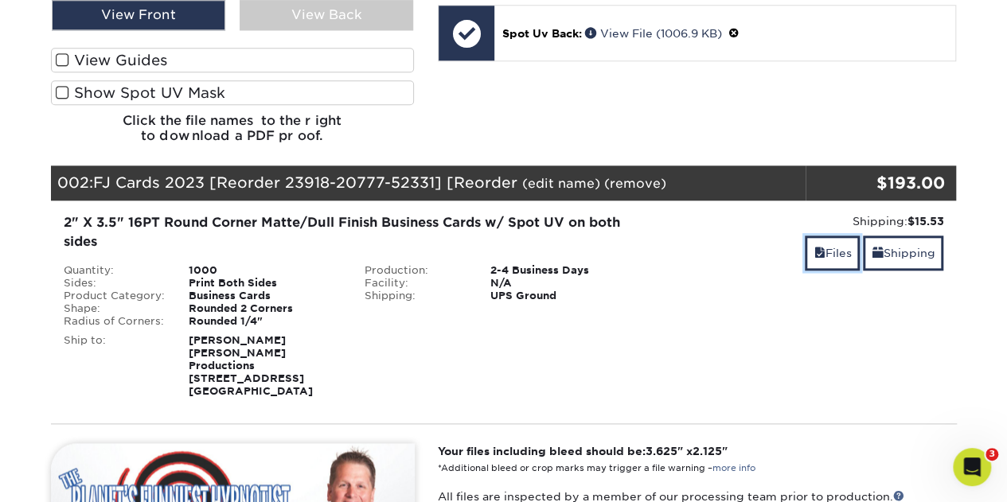
scroll to position [637, 0]
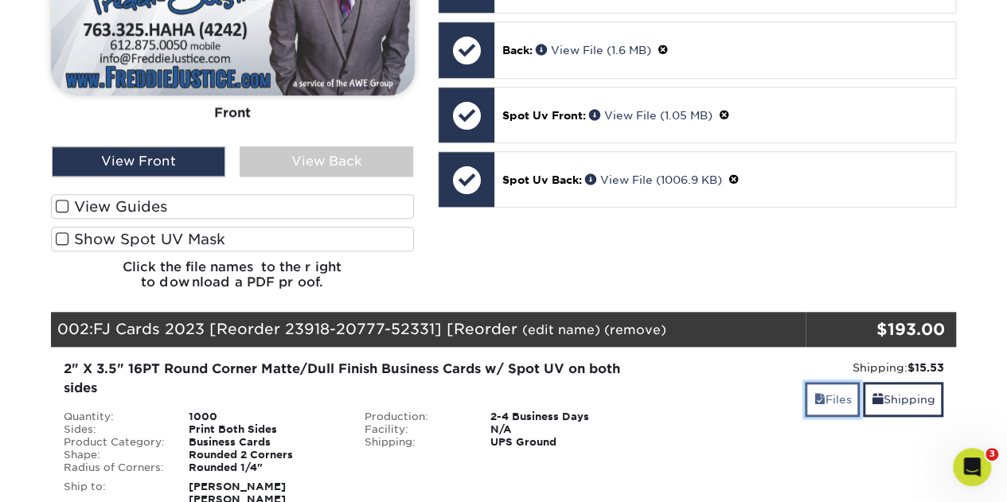
click at [831, 386] on link "Files" at bounding box center [832, 399] width 55 height 34
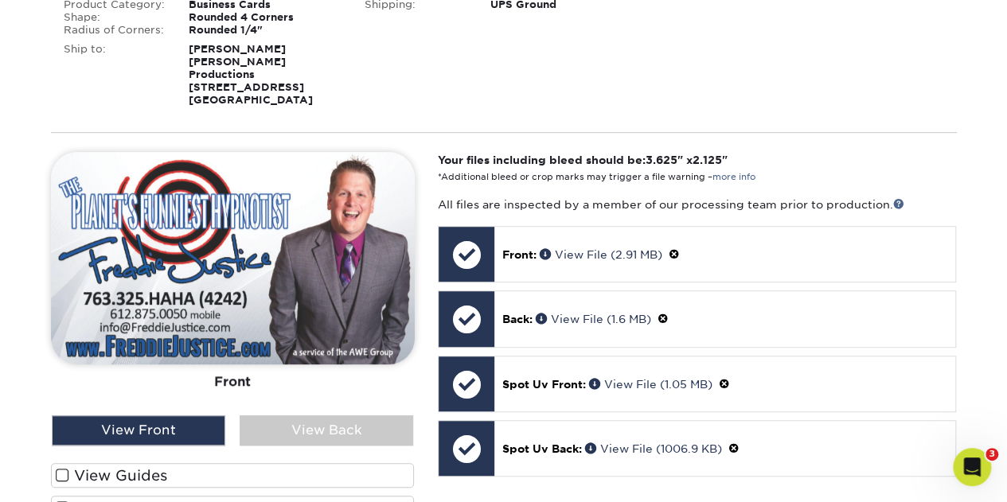
scroll to position [80, 0]
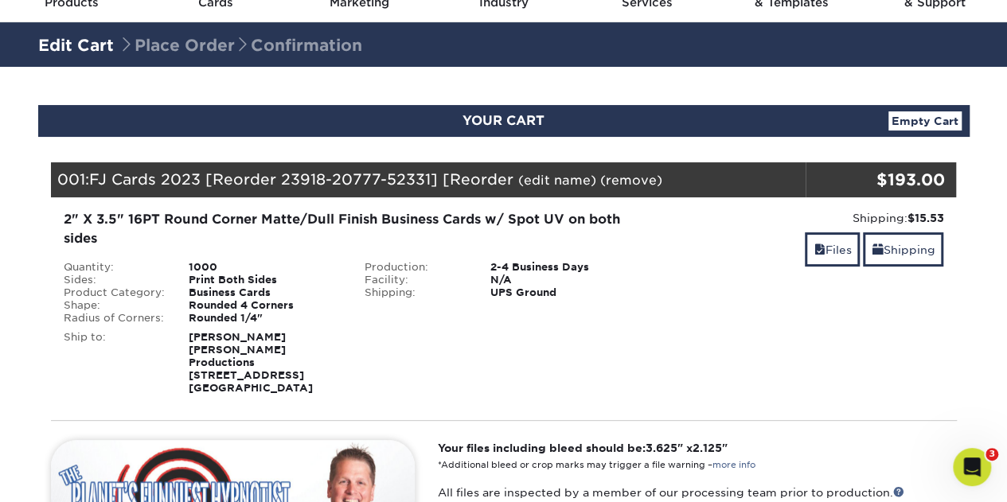
click at [903, 119] on link "Empty Cart" at bounding box center [924, 120] width 73 height 19
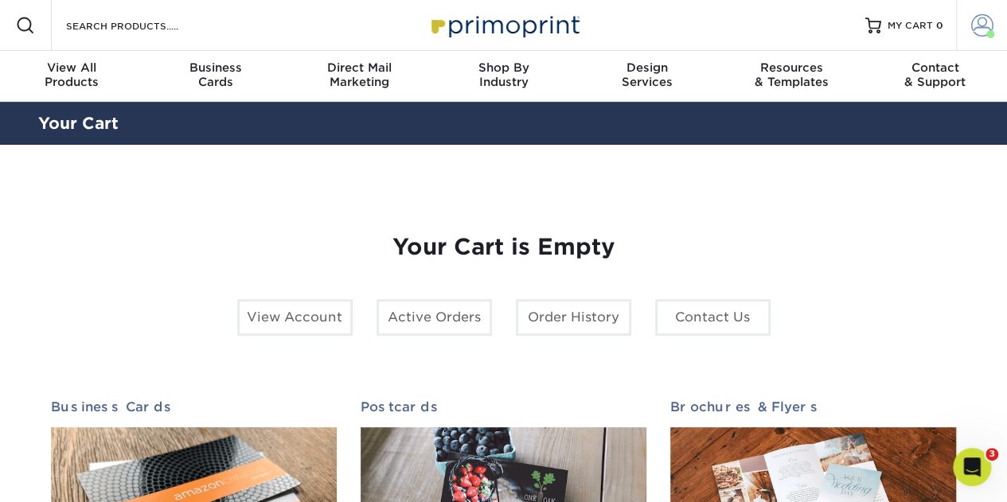
click at [982, 17] on span at bounding box center [982, 25] width 22 height 22
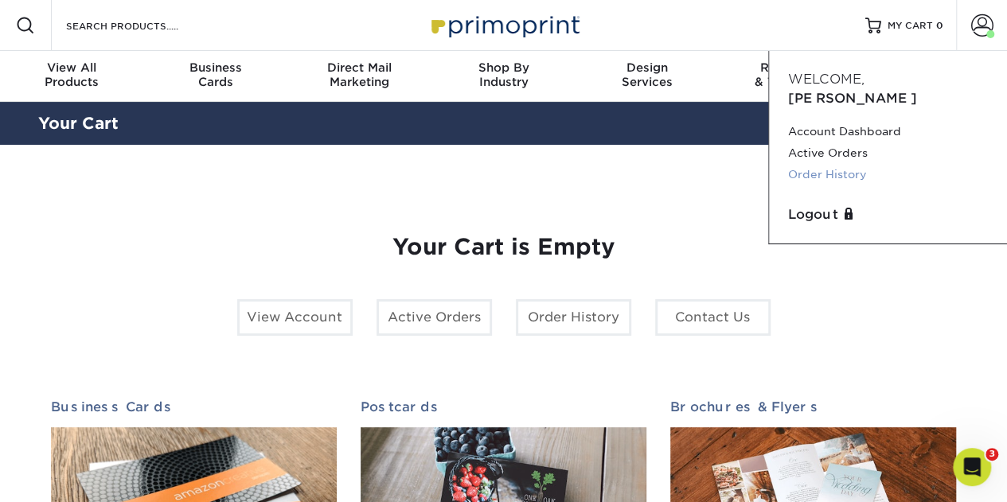
click at [829, 164] on link "Order History" at bounding box center [888, 174] width 200 height 21
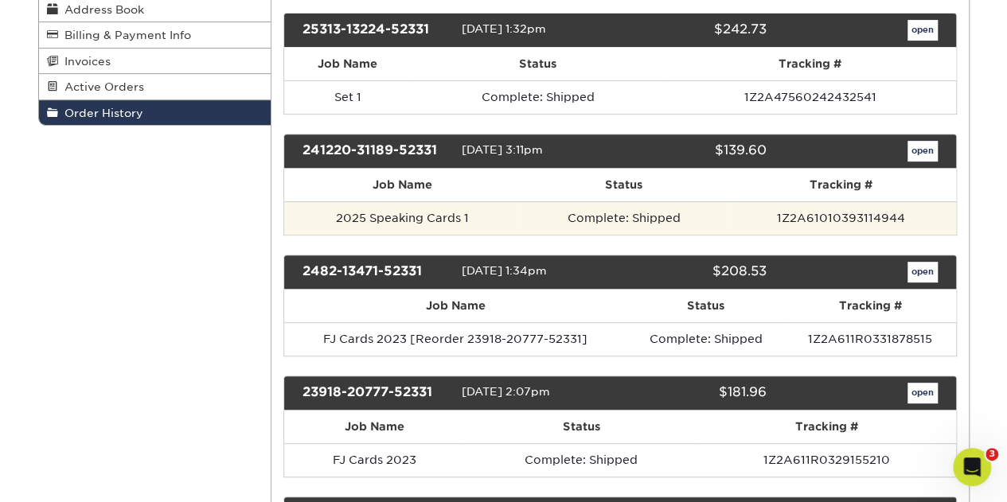
scroll to position [239, 0]
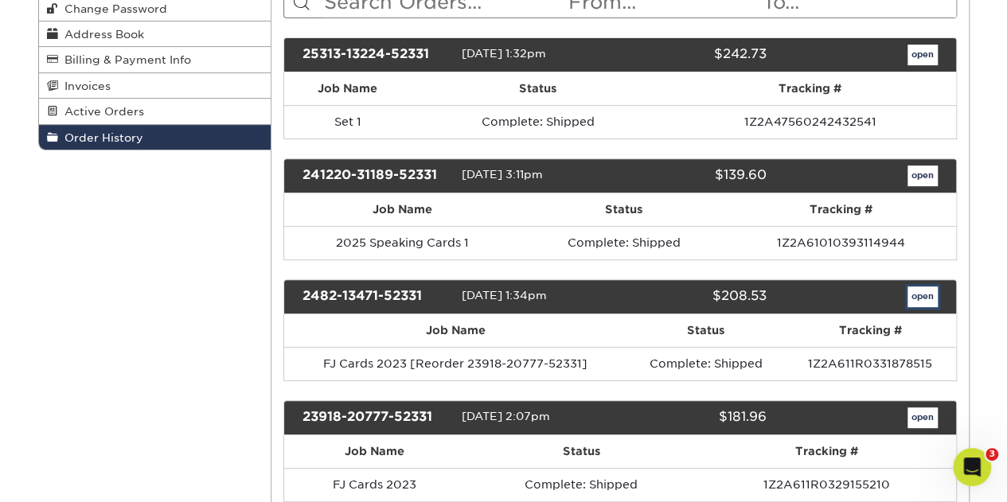
click at [914, 286] on link "open" at bounding box center [922, 296] width 30 height 21
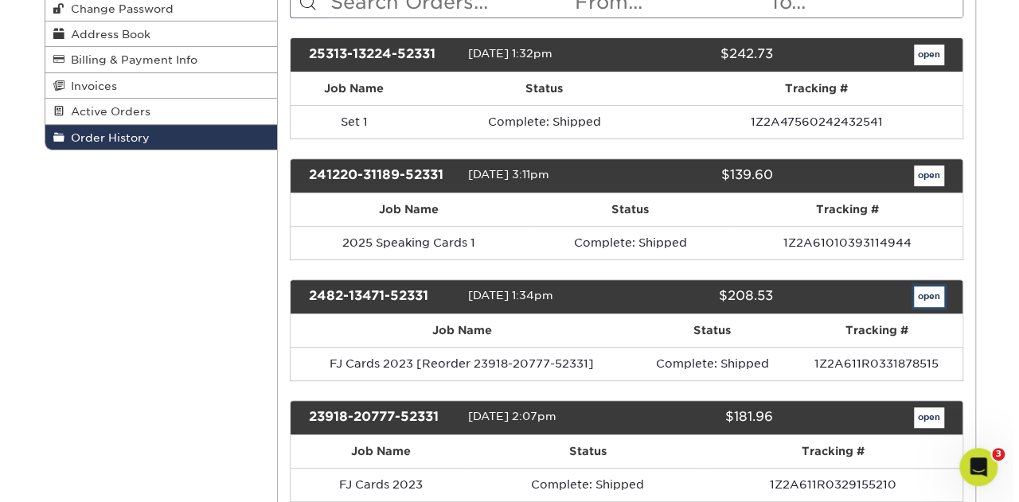
scroll to position [0, 0]
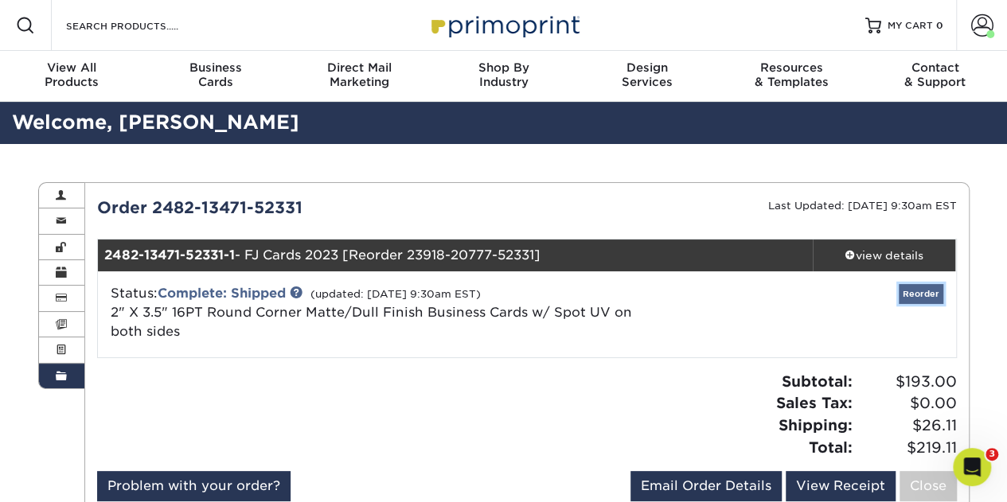
click at [915, 294] on link "Reorder" at bounding box center [920, 294] width 45 height 20
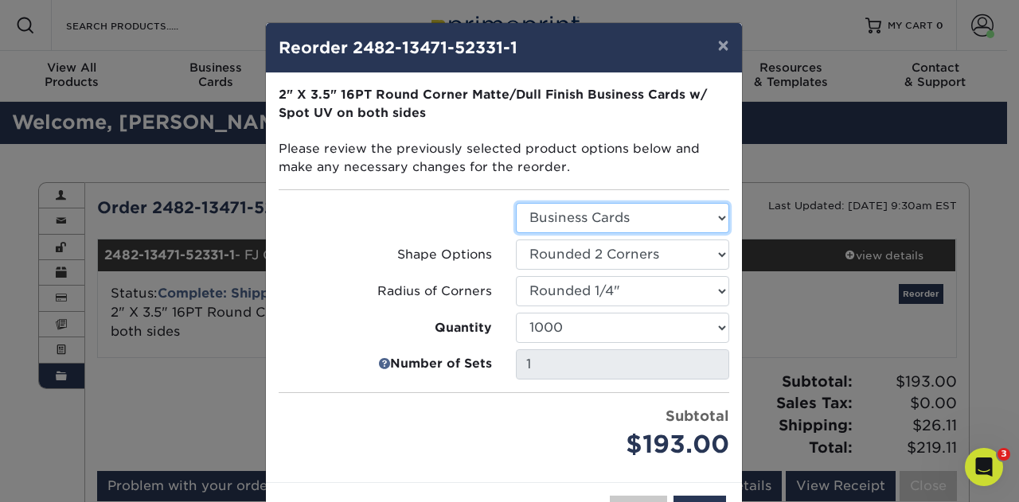
click at [588, 212] on select "Select Option Business Cards" at bounding box center [622, 218] width 213 height 30
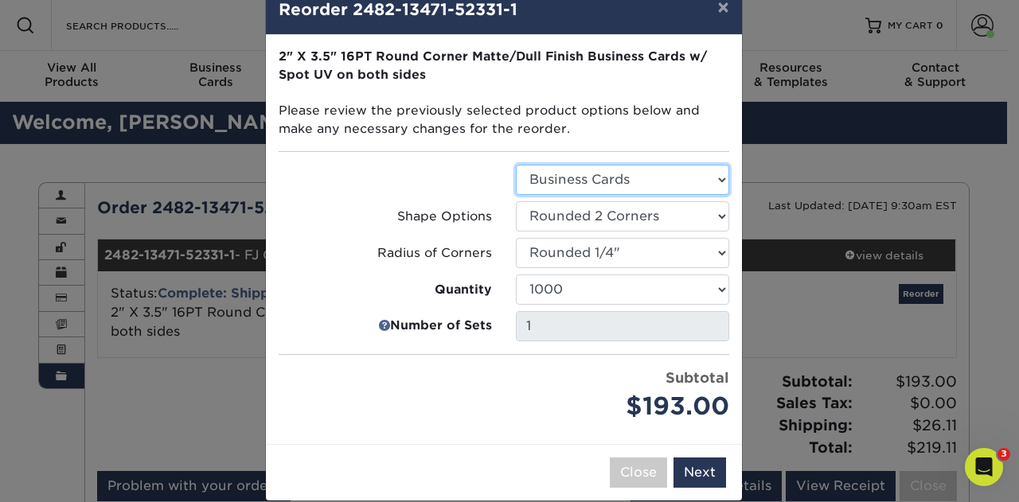
scroll to position [57, 0]
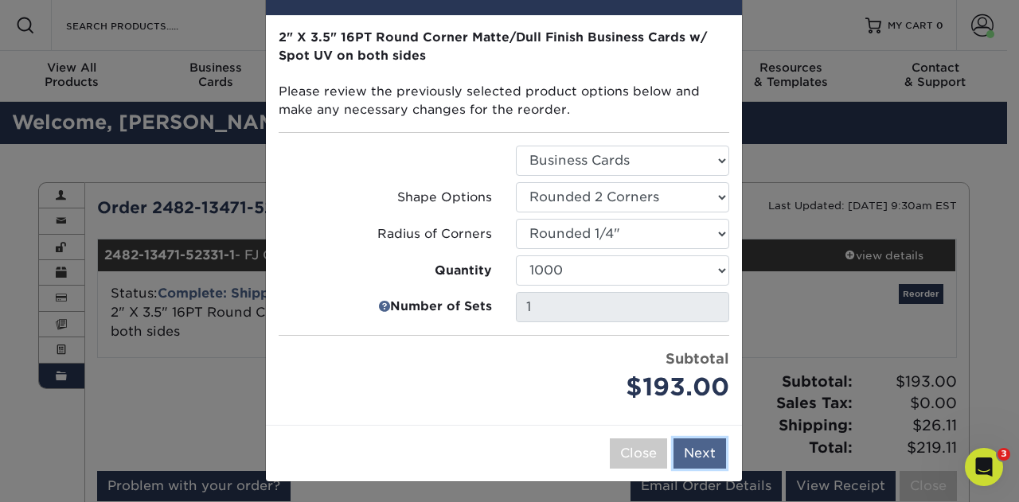
click at [694, 448] on button "Next" at bounding box center [699, 453] width 53 height 30
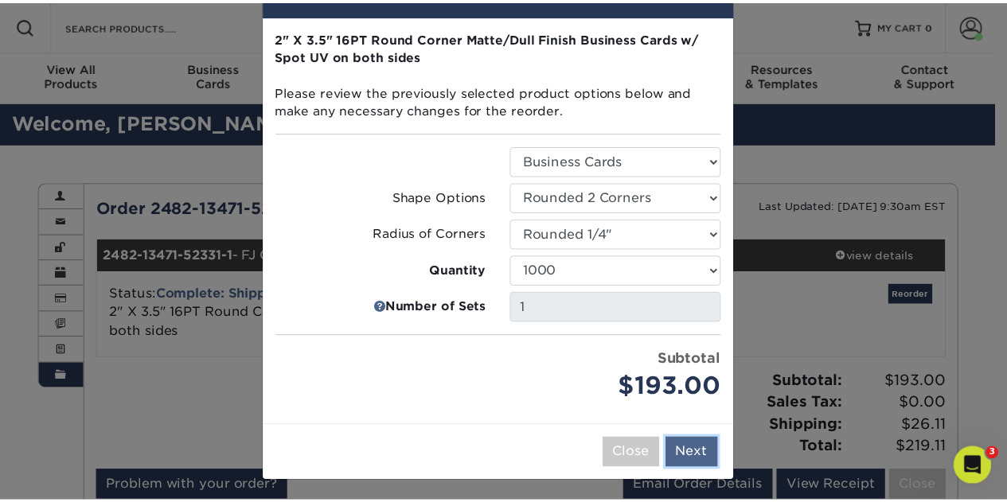
scroll to position [0, 0]
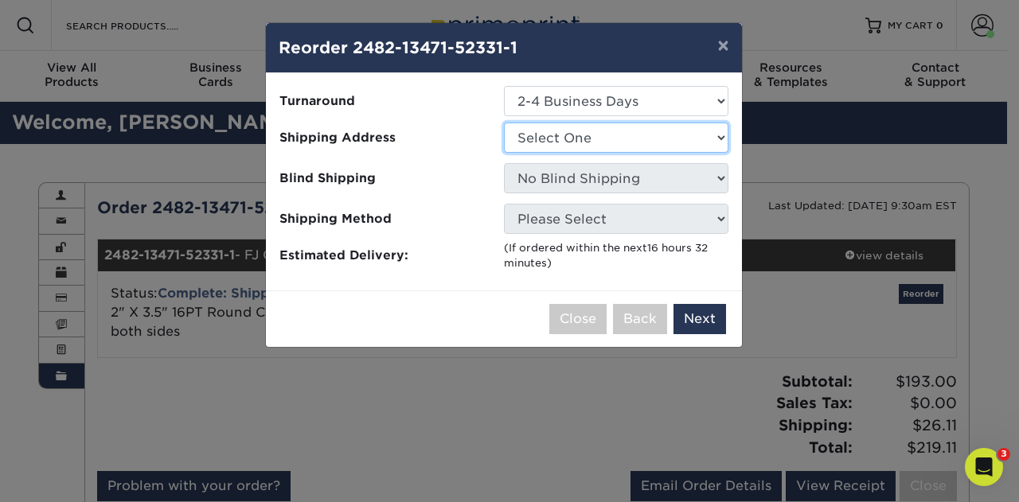
click at [566, 139] on select "Select One Home" at bounding box center [616, 138] width 224 height 30
select select "15441"
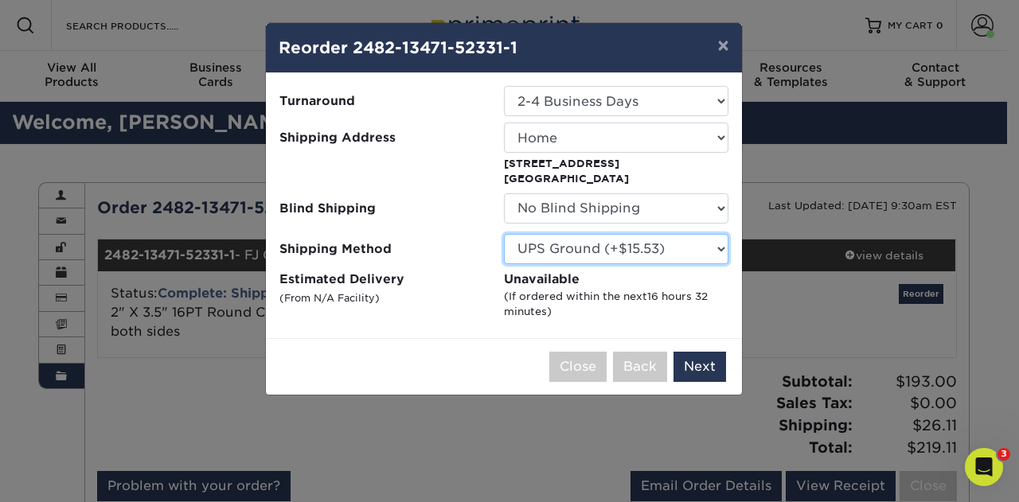
click at [600, 246] on select "Please Select UPS Ground (+$15.53) UPS 3 Day Select (+$18.95) UPS 2nd Day Air (…" at bounding box center [616, 249] width 224 height 30
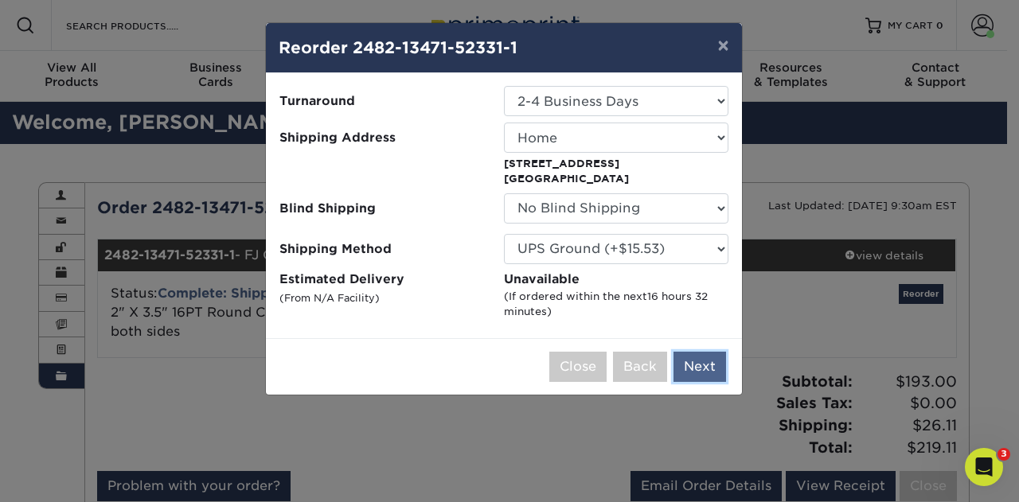
click at [699, 369] on button "Next" at bounding box center [699, 367] width 53 height 30
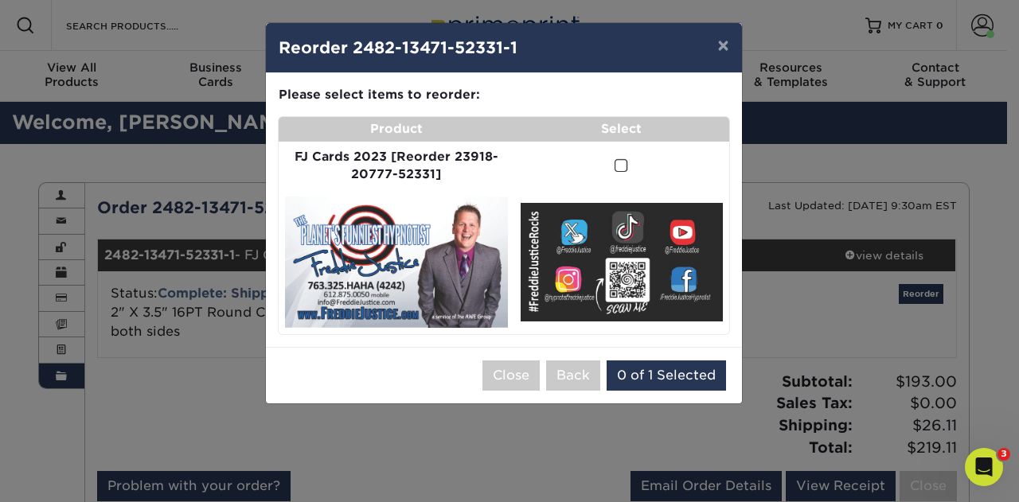
click at [616, 165] on td at bounding box center [621, 166] width 215 height 49
click at [618, 165] on span at bounding box center [621, 165] width 14 height 15
click at [0, 0] on input "checkbox" at bounding box center [0, 0] width 0 height 0
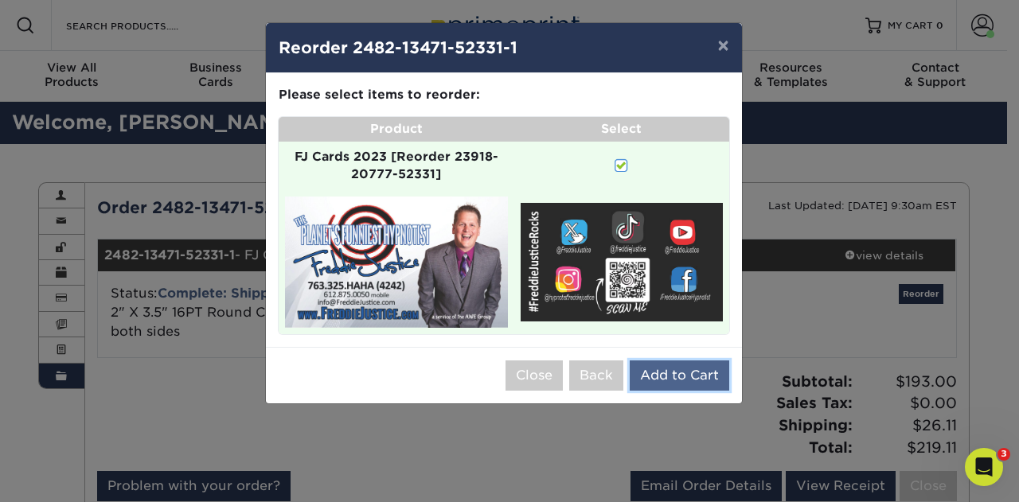
click at [672, 372] on button "Add to Cart" at bounding box center [678, 375] width 99 height 30
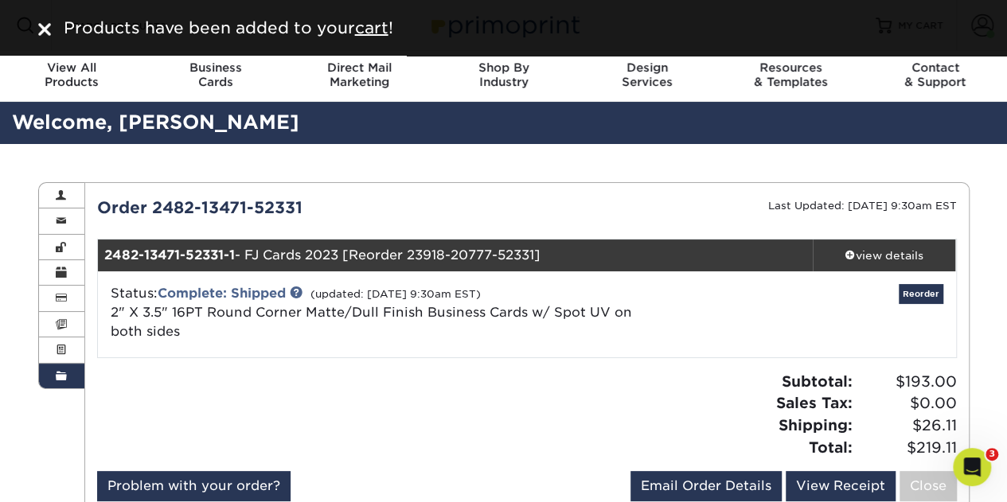
click at [393, 33] on span "Products have been added to your cart !" at bounding box center [228, 27] width 329 height 19
click at [377, 29] on u "cart" at bounding box center [371, 27] width 33 height 19
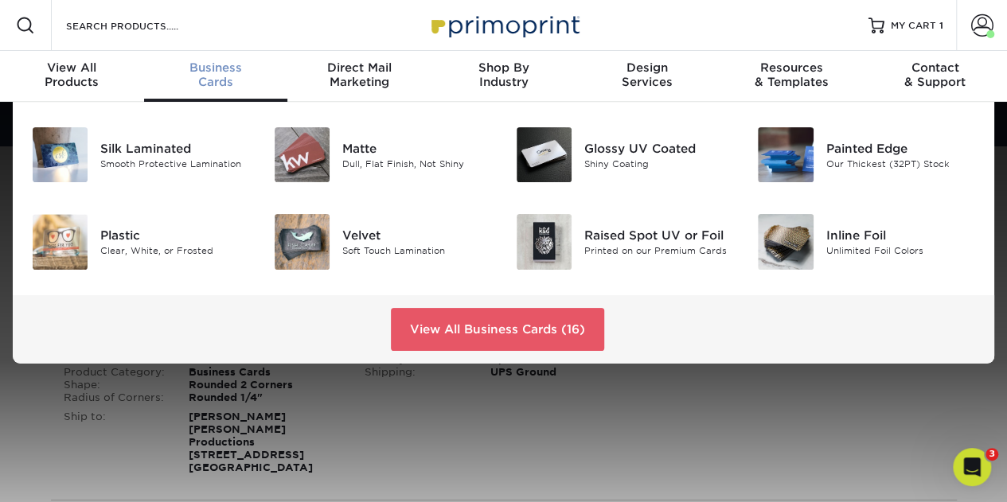
click at [205, 65] on span "Business" at bounding box center [216, 67] width 144 height 14
click at [625, 143] on div "Glossy UV Coated" at bounding box center [659, 148] width 150 height 18
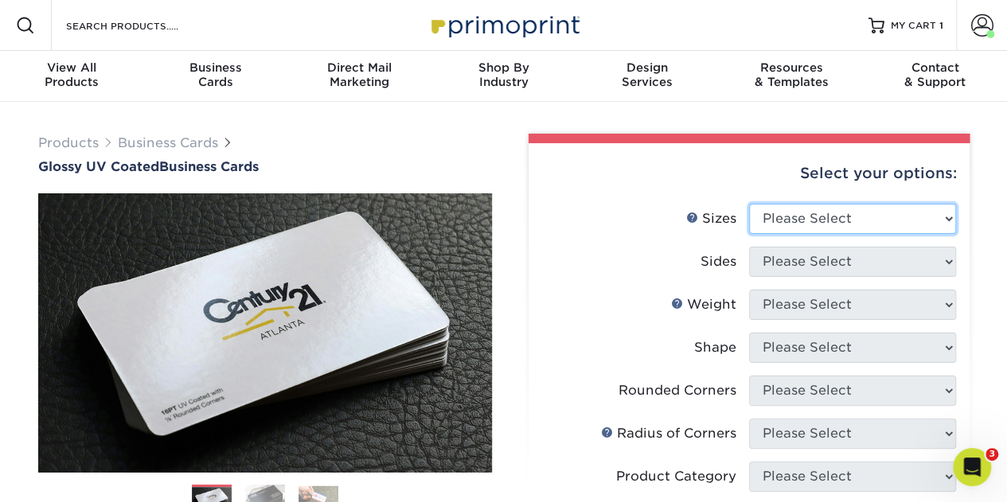
click at [809, 216] on select "Please Select 1.5" x 3.5" - Mini 1.75" x 3.5" - Mini 2" x 2" - Square 2" x 3" -…" at bounding box center [852, 219] width 207 height 30
select select "2.00x3.50"
click at [749, 204] on select "Please Select 1.5" x 3.5" - Mini 1.75" x 3.5" - Mini 2" x 2" - Square 2" x 3" -…" at bounding box center [852, 219] width 207 height 30
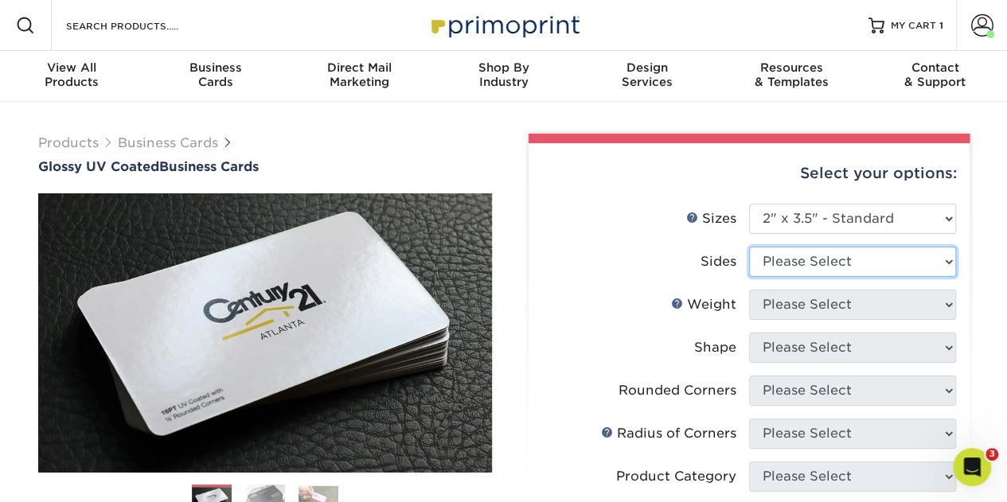
click at [820, 255] on select "Please Select Print Both Sides Print Front Only" at bounding box center [852, 262] width 207 height 30
select select "13abbda7-1d64-4f25-8bb2-c179b224825d"
click at [749, 247] on select "Please Select Print Both Sides Print Front Only" at bounding box center [852, 262] width 207 height 30
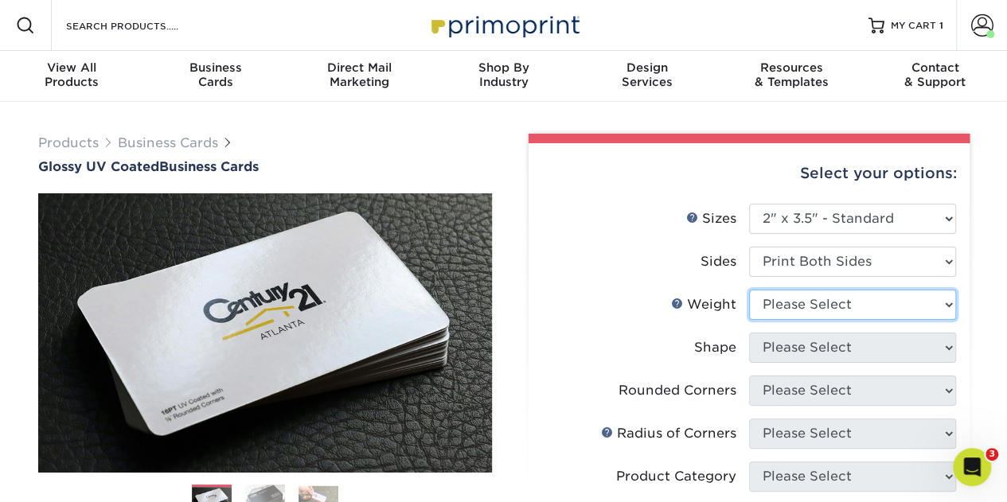
click at [815, 305] on select "Please Select 16PT 14PT" at bounding box center [852, 305] width 207 height 30
select select "16PT"
click at [749, 290] on select "Please Select 16PT 14PT" at bounding box center [852, 305] width 207 height 30
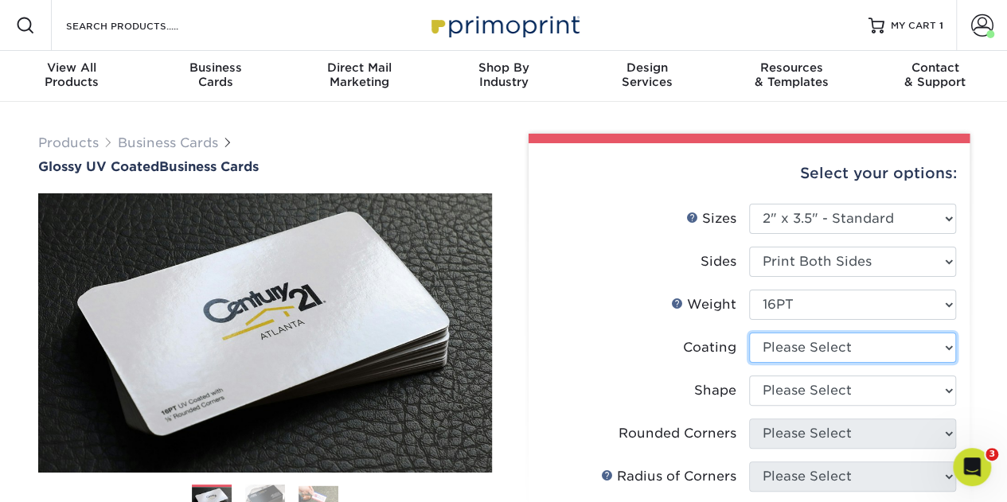
click at [818, 348] on select at bounding box center [852, 348] width 207 height 30
select select "ae367451-b2b8-45df-a344-0f05b6a12993"
click at [749, 333] on select at bounding box center [852, 348] width 207 height 30
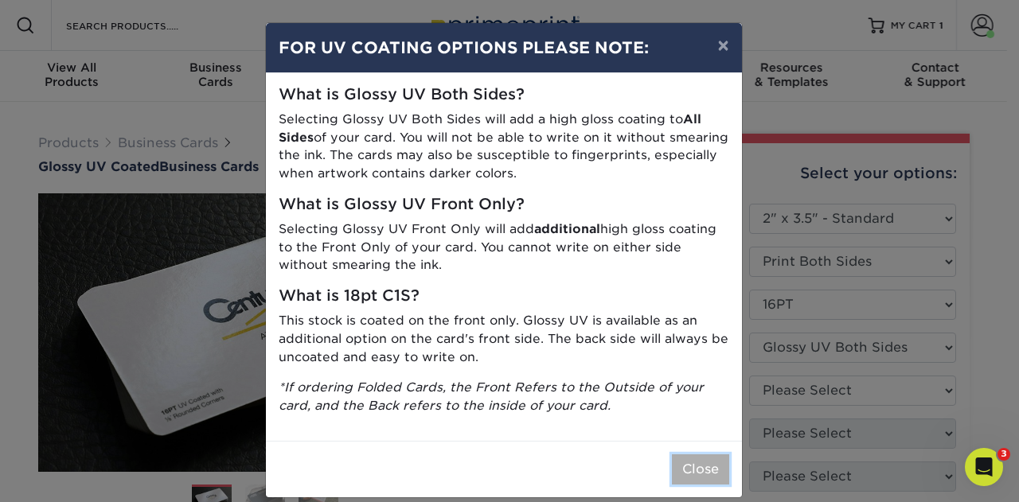
click at [696, 466] on button "Close" at bounding box center [700, 469] width 57 height 30
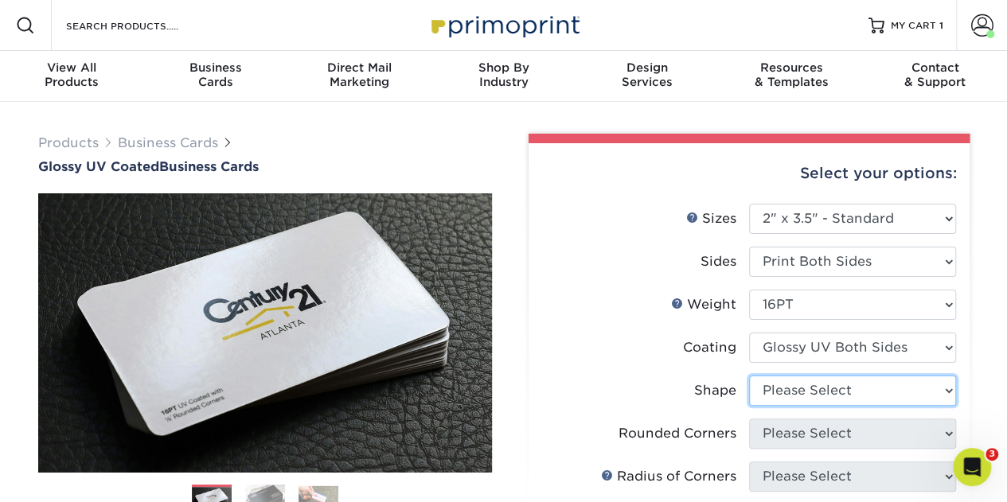
click at [851, 387] on select "Please Select Standard Oval" at bounding box center [852, 391] width 207 height 30
select select "standard"
click at [749, 376] on select "Please Select Standard Oval" at bounding box center [852, 391] width 207 height 30
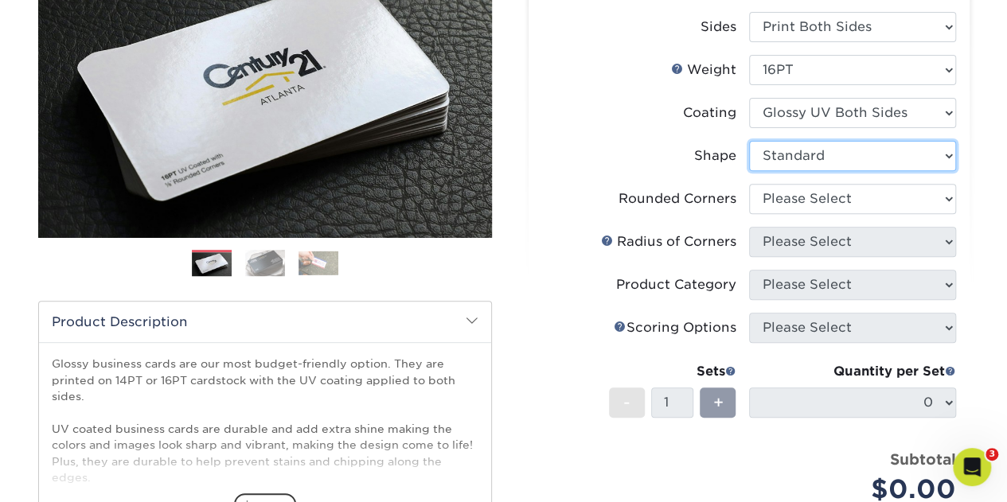
scroll to position [239, 0]
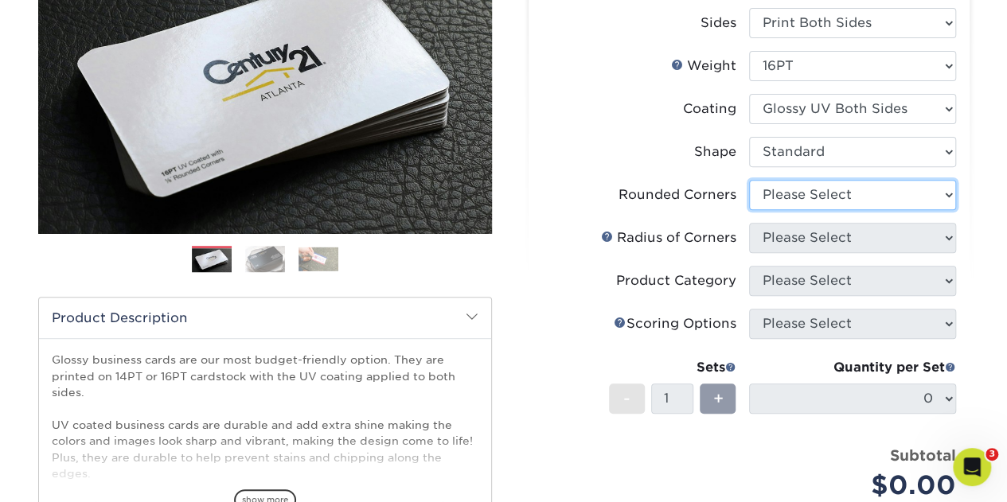
click at [818, 186] on select "Please Select Yes - Round 2 Corners Yes - Round 4 Corners No" at bounding box center [852, 195] width 207 height 30
select select "76a3b848-63b4-4449-aad1-d9e81d5a60f5"
click at [749, 180] on select "Please Select Yes - Round 2 Corners Yes - Round 4 Corners No" at bounding box center [852, 195] width 207 height 30
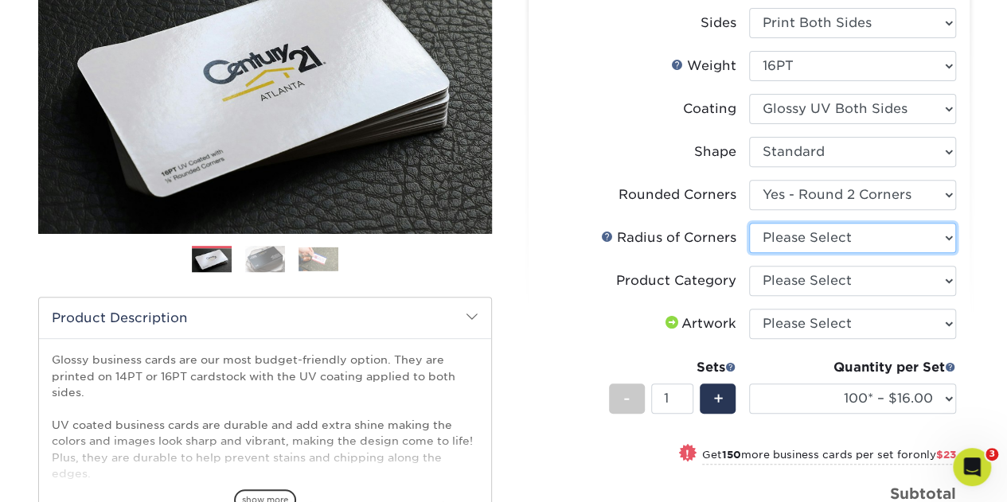
click at [863, 240] on select "Please Select Rounded 1/8" Rounded 1/4"" at bounding box center [852, 238] width 207 height 30
select select "479fbfe7-6a0c-4895-8c9a-81739b7486c9"
click at [749, 223] on select "Please Select Rounded 1/8" Rounded 1/4"" at bounding box center [852, 238] width 207 height 30
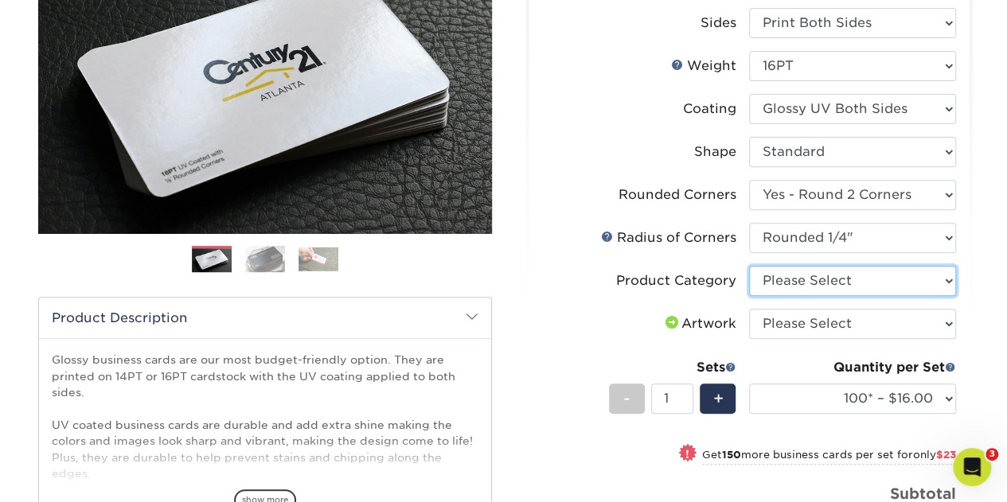
click at [821, 279] on select "Please Select Business Cards" at bounding box center [852, 281] width 207 height 30
select select "3b5148f1-0588-4f88-a218-97bcfdce65c1"
click at [749, 266] on select "Please Select Business Cards" at bounding box center [852, 281] width 207 height 30
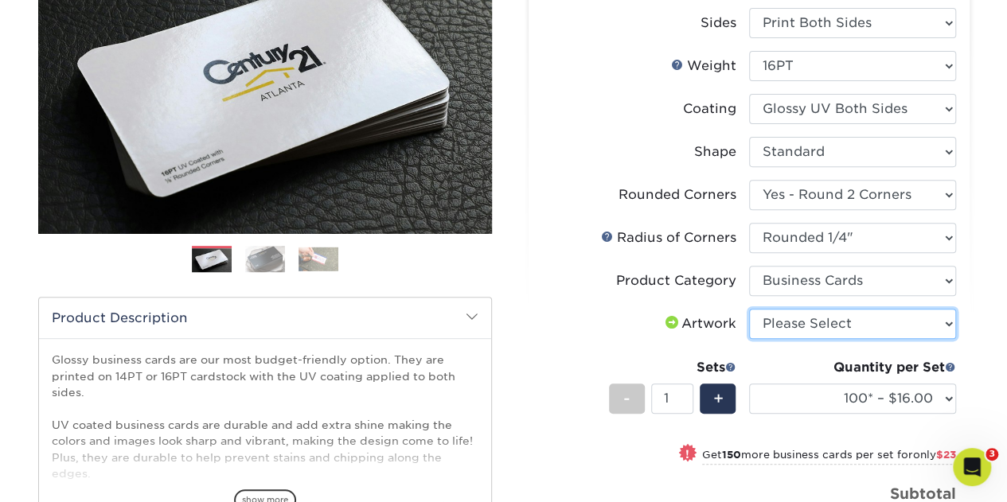
click at [823, 317] on select "Please Select I will upload files I need a design - $100" at bounding box center [852, 324] width 207 height 30
select select "upload"
click at [749, 309] on select "Please Select I will upload files I need a design - $100" at bounding box center [852, 324] width 207 height 30
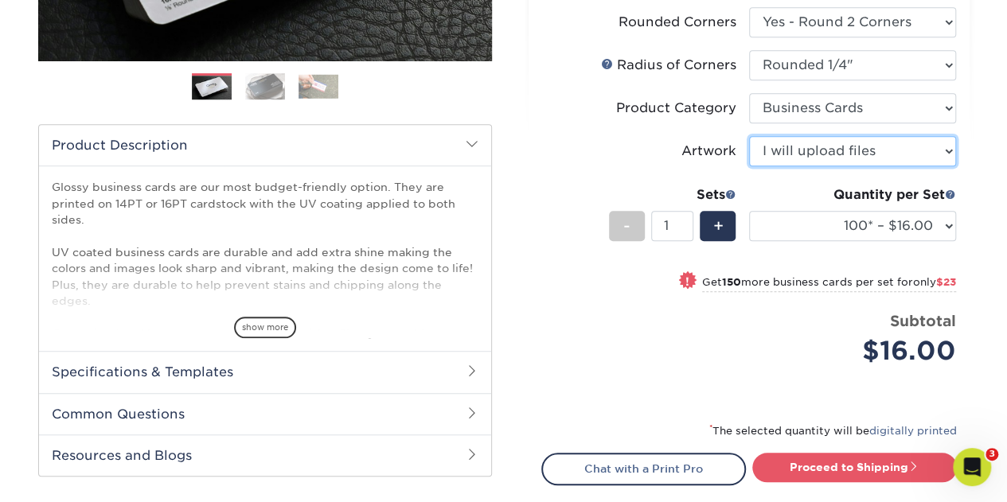
scroll to position [477, 0]
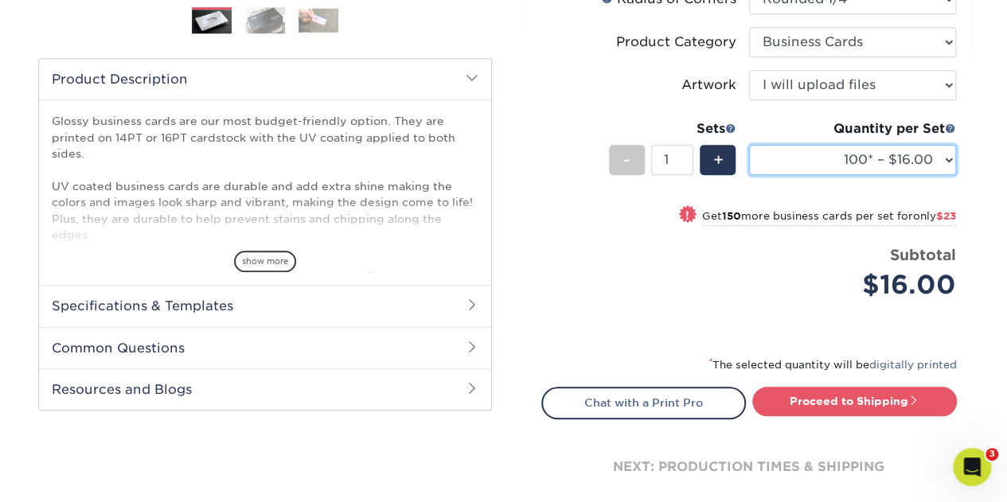
click at [850, 156] on select "100* – $16.00 250* – $39.00 500 – $77.00 1000 – $94.00 2500 – $173.00 5000 – $2…" at bounding box center [852, 160] width 207 height 30
select select "1000 – $94.00"
click at [749, 145] on select "100* – $16.00 250* – $39.00 500 – $77.00 1000 – $94.00 2500 – $173.00 5000 – $2…" at bounding box center [852, 160] width 207 height 30
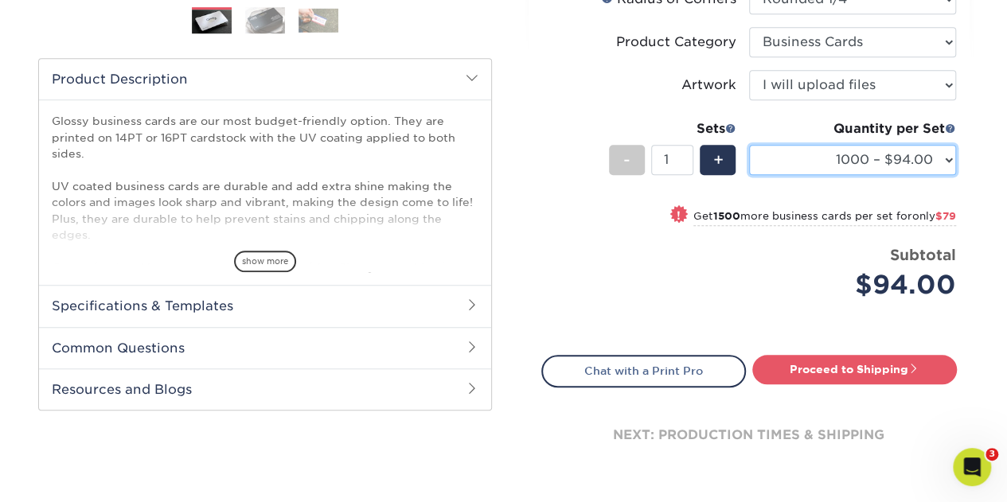
click at [899, 153] on select "100* – $16.00 250* – $39.00 500 – $77.00 1000 – $94.00 2500 – $173.00 5000 – $2…" at bounding box center [852, 160] width 207 height 30
click at [899, 154] on select "100* – $16.00 250* – $39.00 500 – $77.00 1000 – $94.00 2500 – $173.00 5000 – $2…" at bounding box center [852, 160] width 207 height 30
click at [785, 247] on div "Subtotal $94.00" at bounding box center [858, 274] width 195 height 60
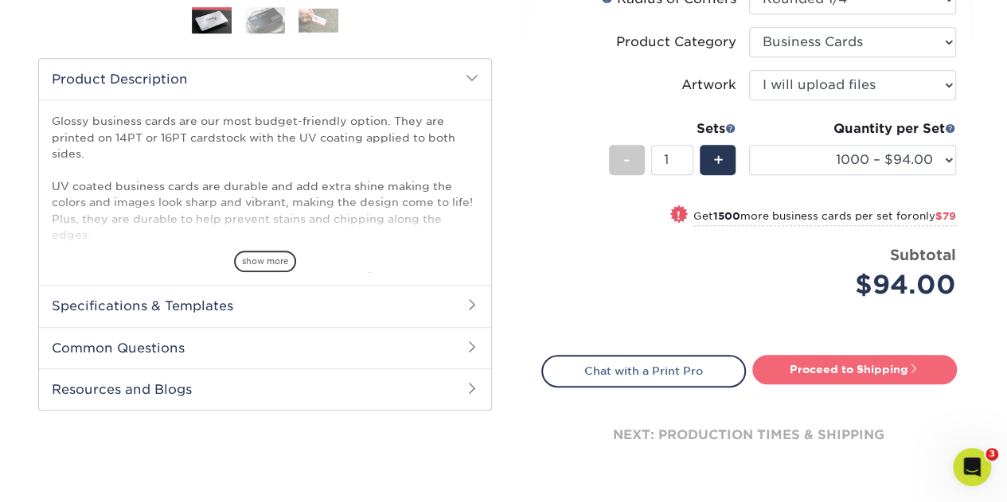
click at [834, 365] on link "Proceed to Shipping" at bounding box center [854, 369] width 205 height 29
type input "Set 1"
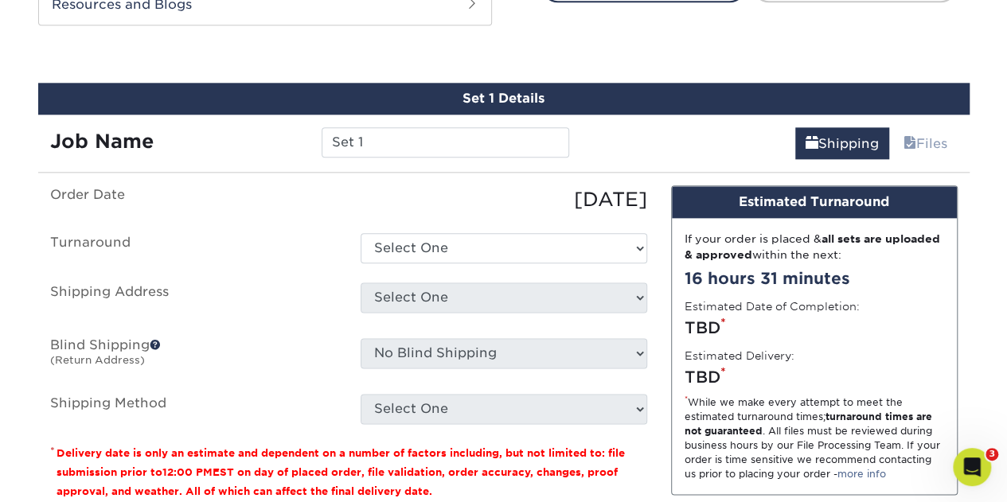
scroll to position [875, 0]
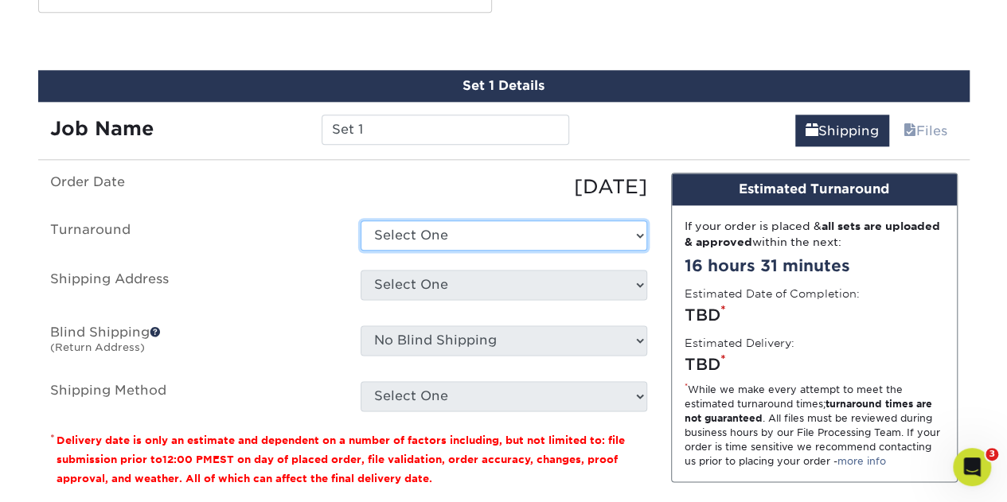
click at [454, 220] on select "Select One 2-4 Business Days 2 Day Next Business Day" at bounding box center [503, 235] width 286 height 30
select select "1b2a7d37-33a8-4094-bd0c-bff7485e1fe1"
click at [360, 220] on select "Select One 2-4 Business Days 2 Day Next Business Day" at bounding box center [503, 235] width 286 height 30
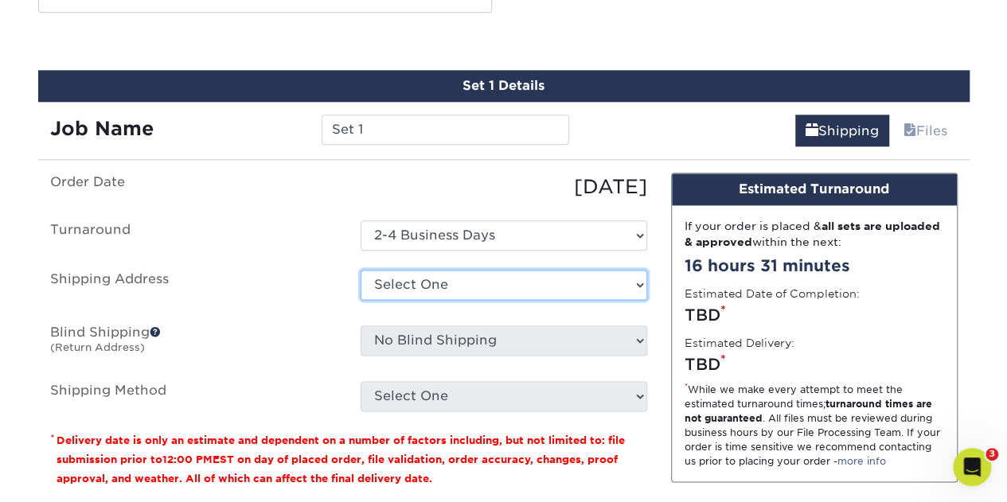
click at [450, 283] on select "Select One Home + Add New Address" at bounding box center [503, 285] width 286 height 30
select select "15441"
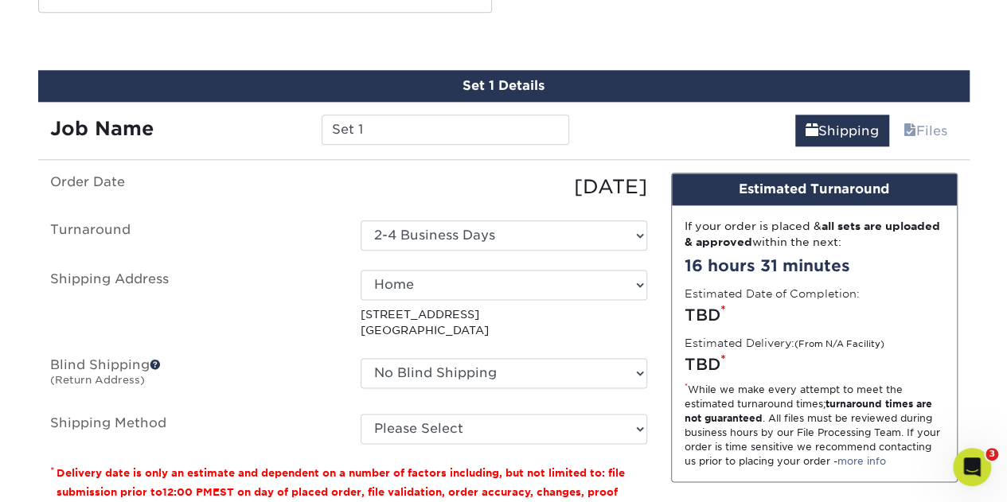
scroll to position [1035, 0]
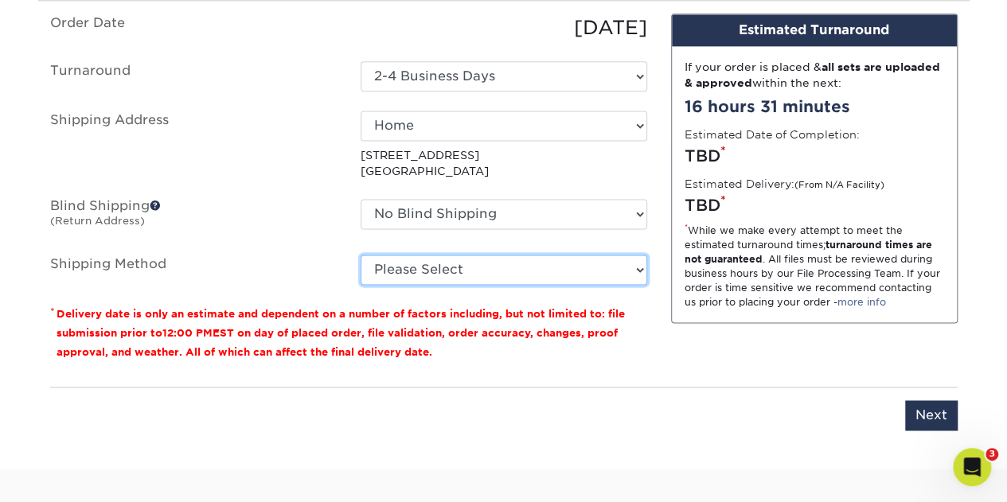
click at [438, 279] on select "Please Select UPS 3 Day Select (+$20.20) UPS 2nd Day Air (+$20.64) UPS Next Day…" at bounding box center [503, 270] width 286 height 30
select select "12"
click at [360, 255] on select "Please Select UPS 3 Day Select (+$20.20) UPS 2nd Day Air (+$20.64) UPS Next Day…" at bounding box center [503, 270] width 286 height 30
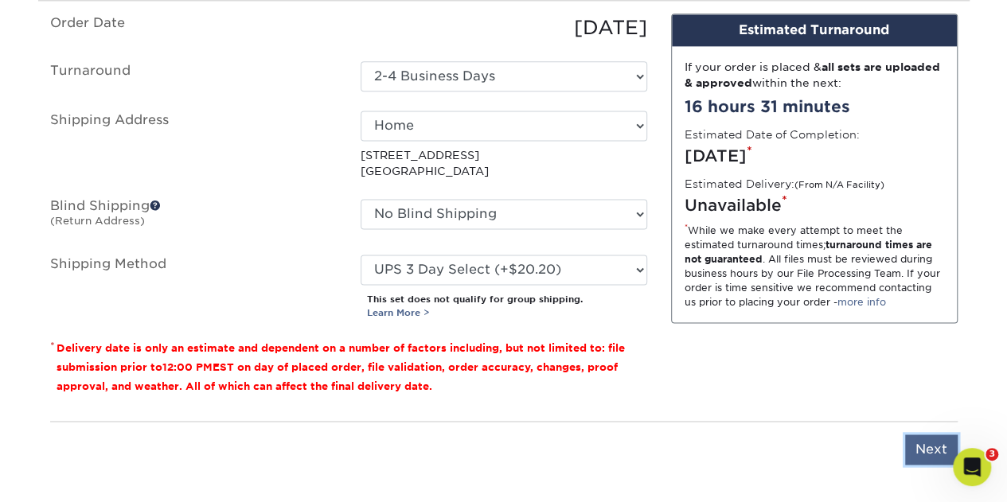
click at [934, 448] on input "Next" at bounding box center [931, 449] width 53 height 30
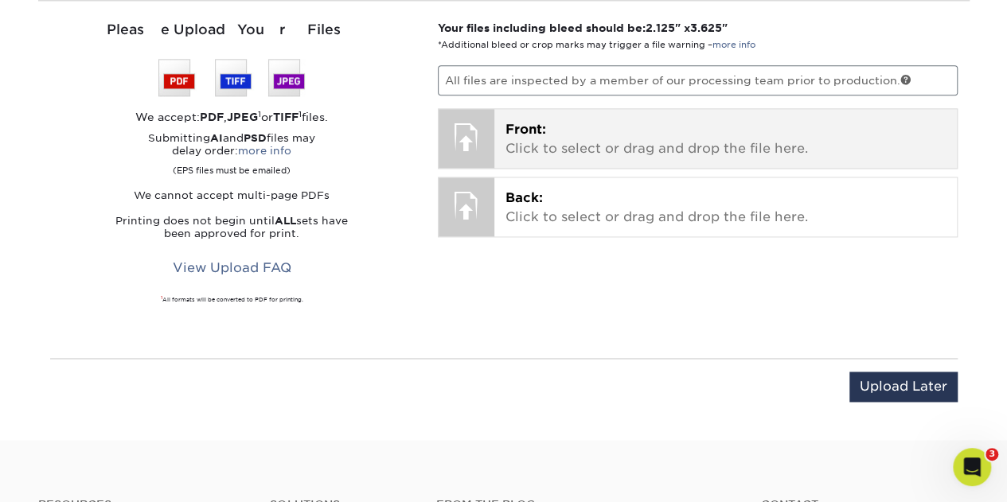
click at [489, 130] on div at bounding box center [466, 137] width 56 height 56
click at [586, 131] on p "Front: Click to select or drag and drop the file here." at bounding box center [725, 139] width 440 height 38
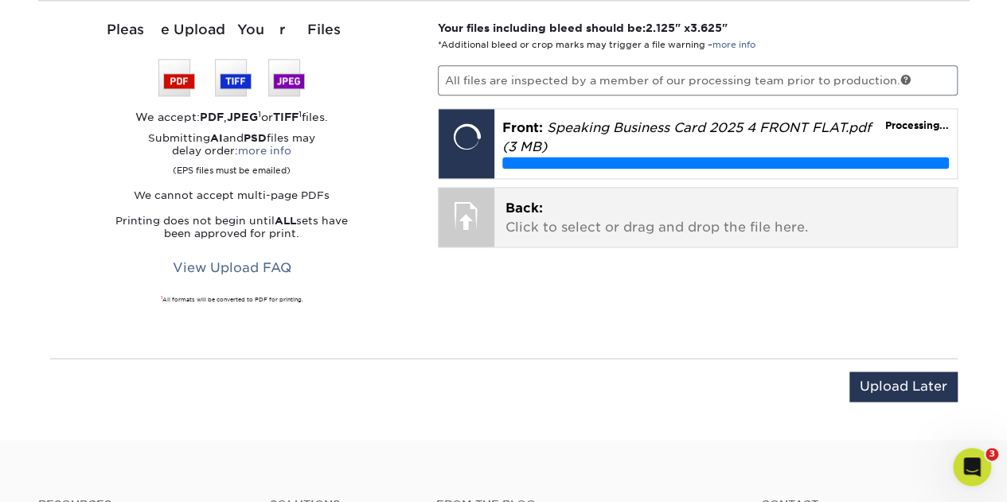
click at [711, 206] on p "Back: Click to select or drag and drop the file here." at bounding box center [725, 218] width 440 height 38
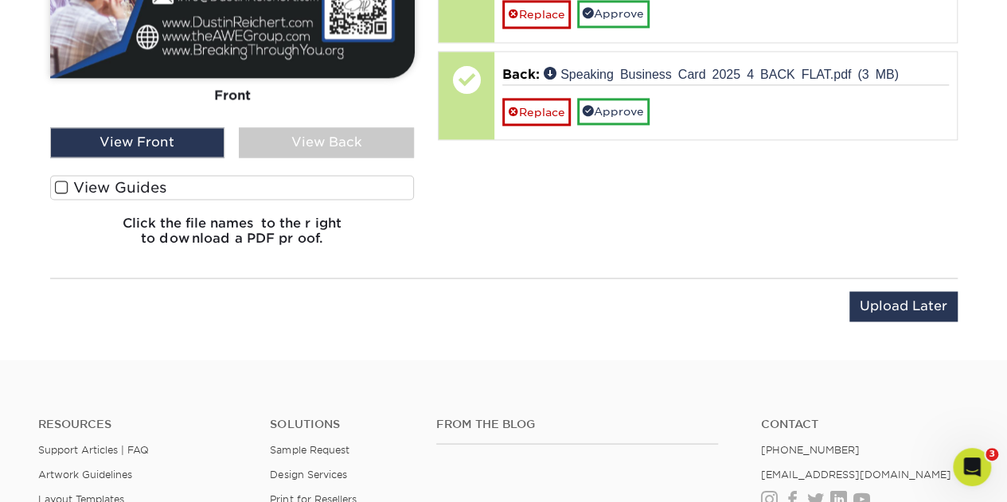
scroll to position [1194, 0]
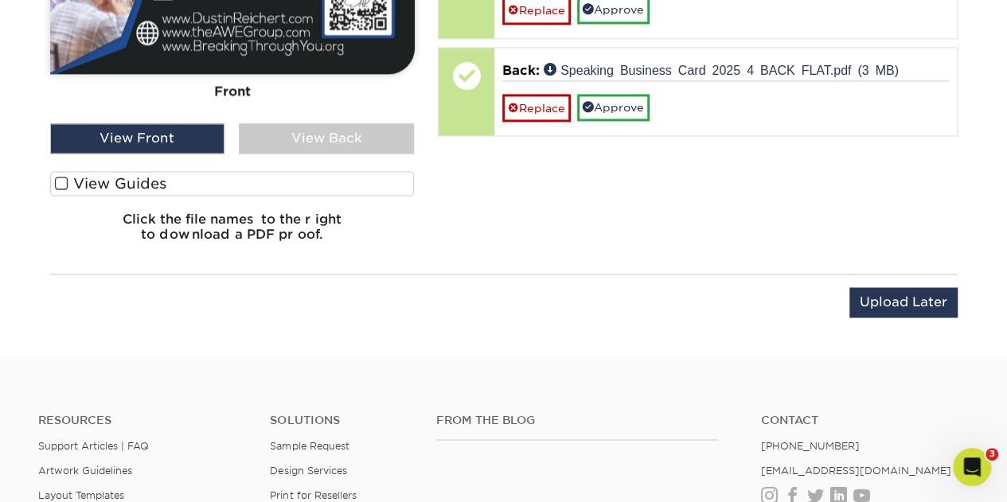
click at [318, 149] on div "View Back" at bounding box center [326, 138] width 175 height 30
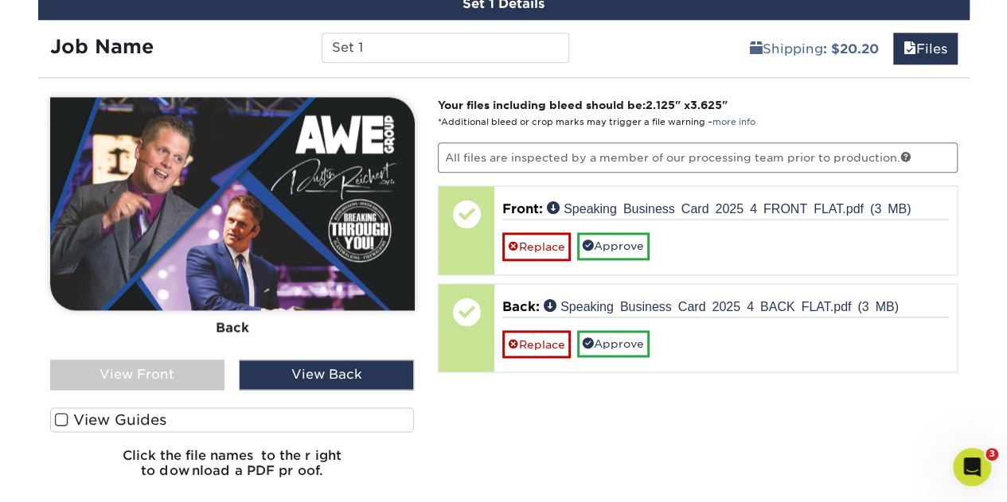
scroll to position [955, 0]
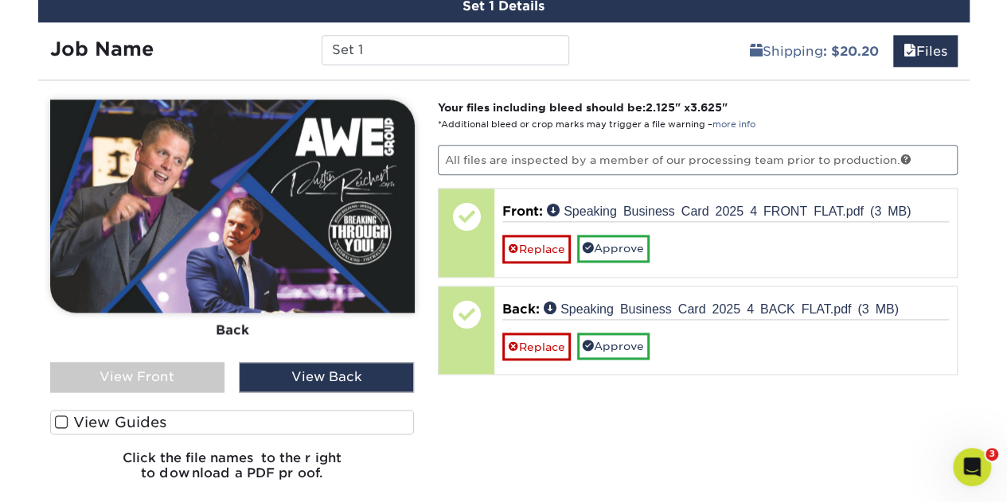
click at [105, 417] on label "View Guides" at bounding box center [232, 422] width 364 height 25
click at [0, 0] on input "View Guides" at bounding box center [0, 0] width 0 height 0
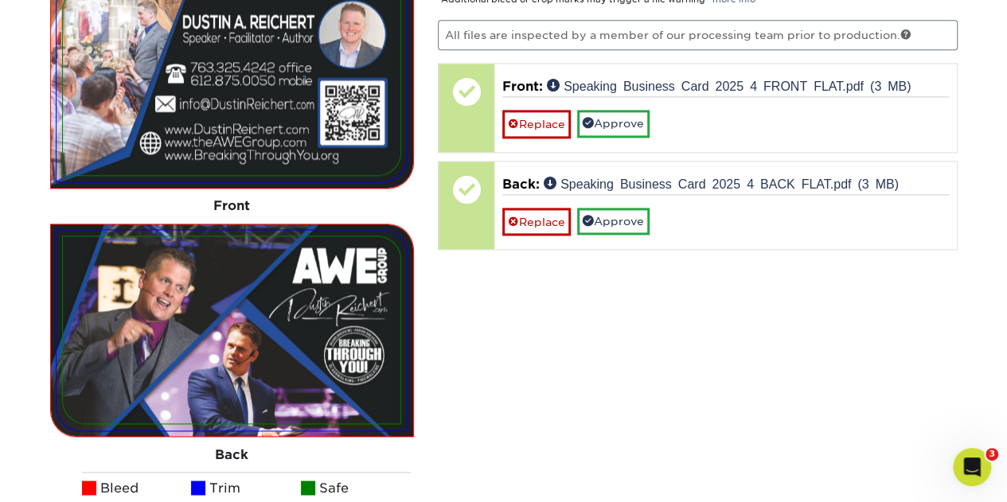
scroll to position [1194, 0]
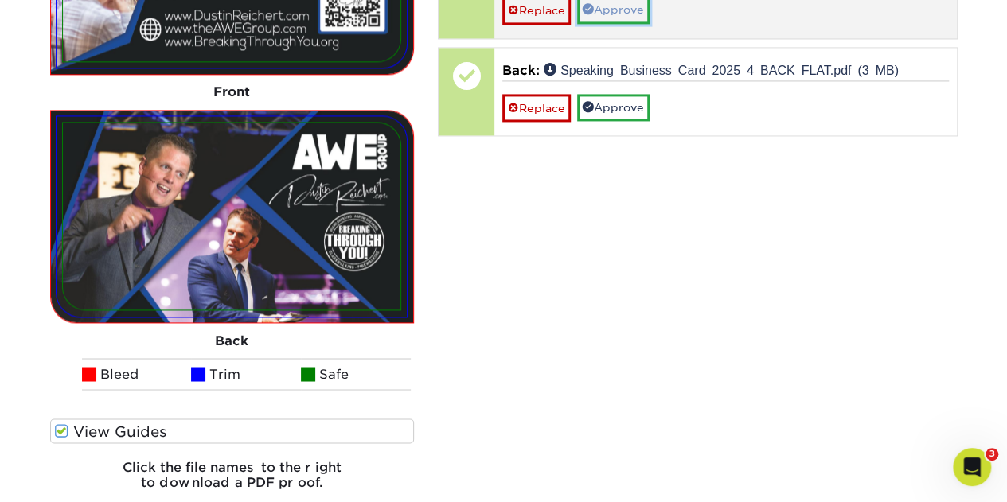
click at [618, 2] on link "Approve" at bounding box center [613, 9] width 72 height 27
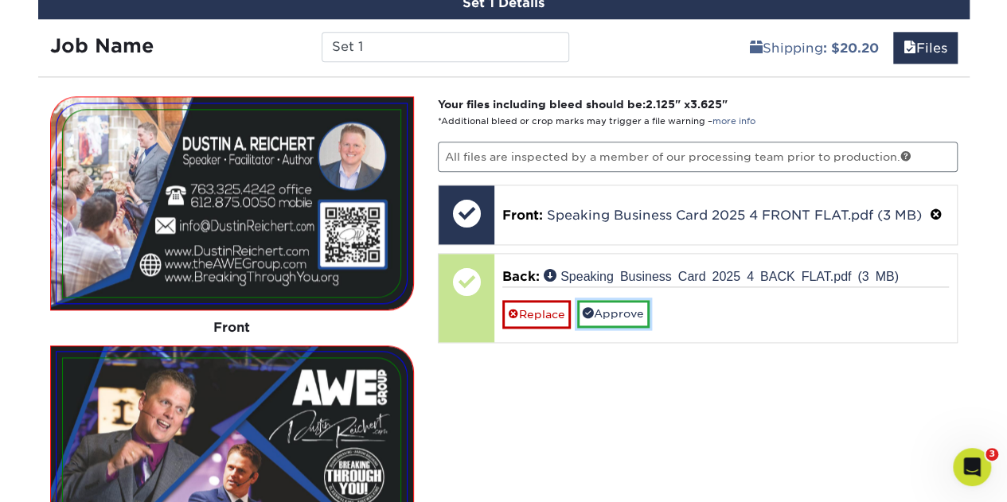
scroll to position [955, 0]
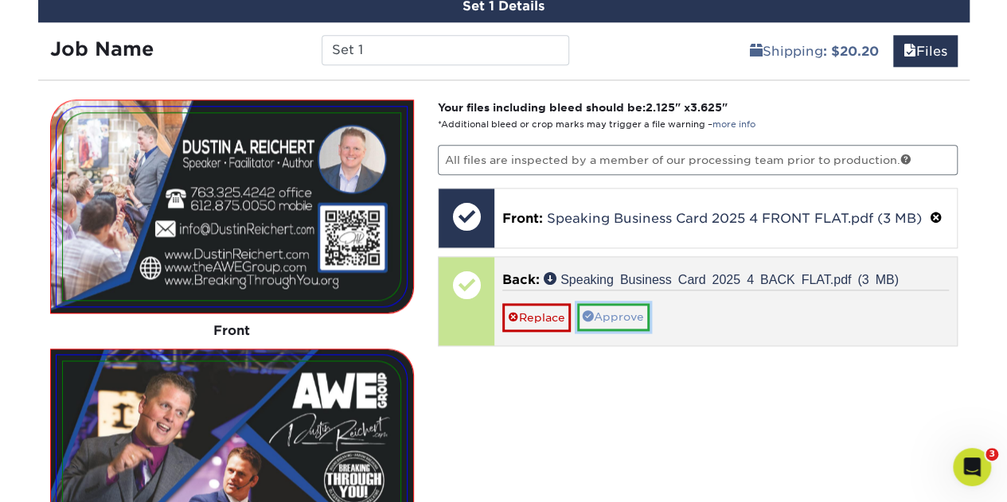
click at [616, 310] on link "Approve" at bounding box center [613, 316] width 72 height 27
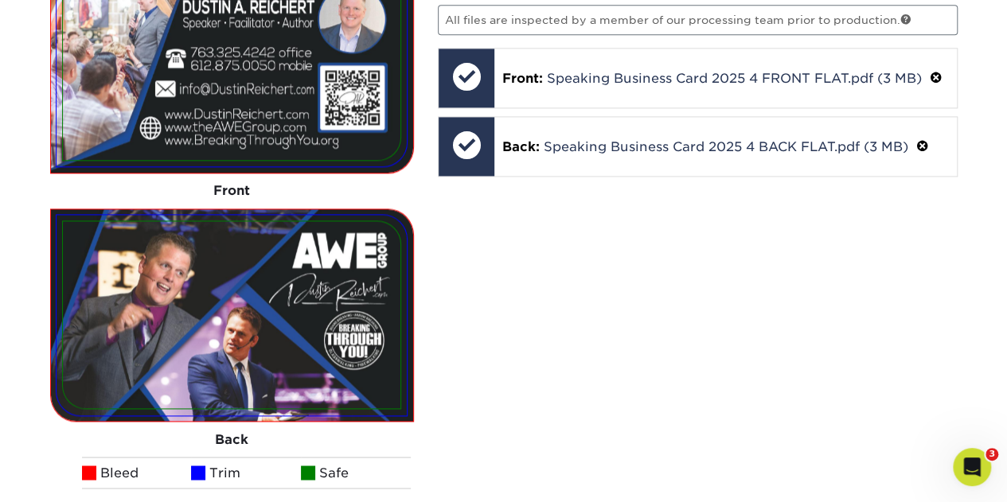
scroll to position [1432, 0]
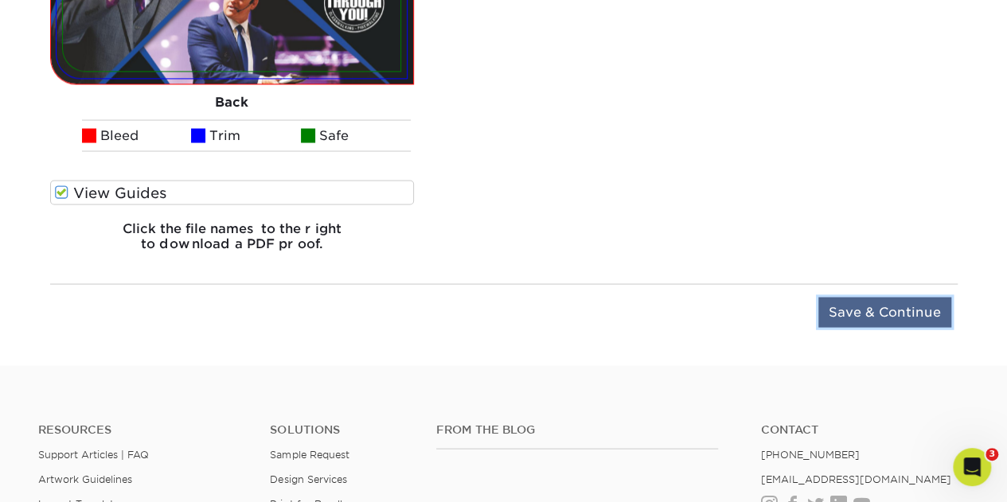
click at [861, 306] on input "Save & Continue" at bounding box center [884, 312] width 133 height 30
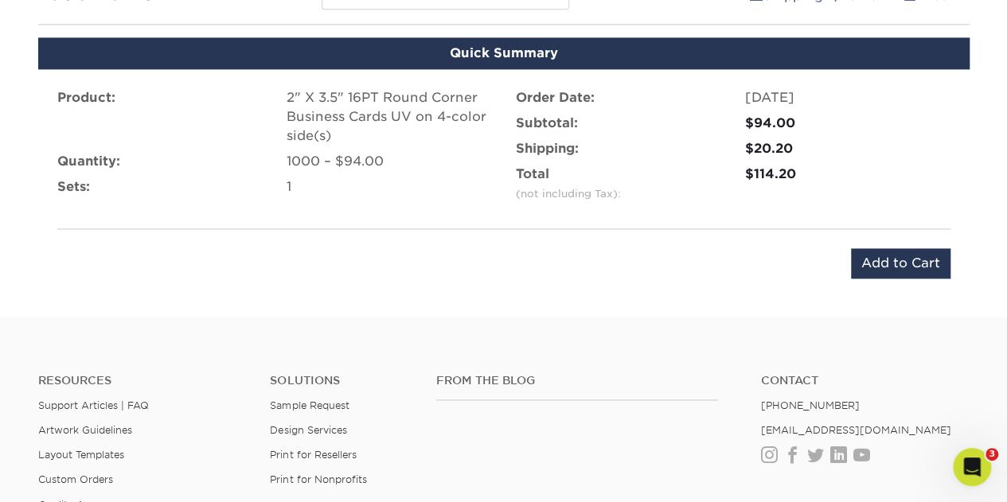
scroll to position [888, 0]
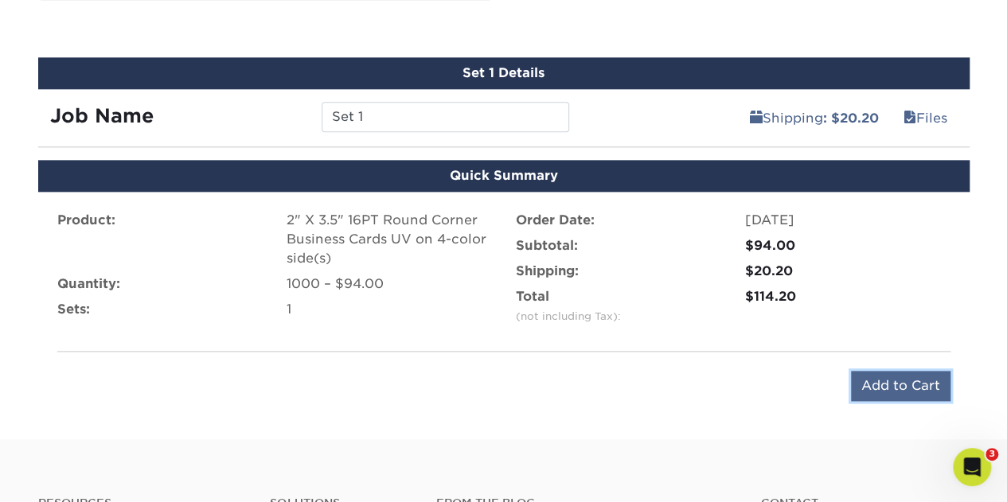
click at [892, 376] on input "Add to Cart" at bounding box center [900, 386] width 99 height 30
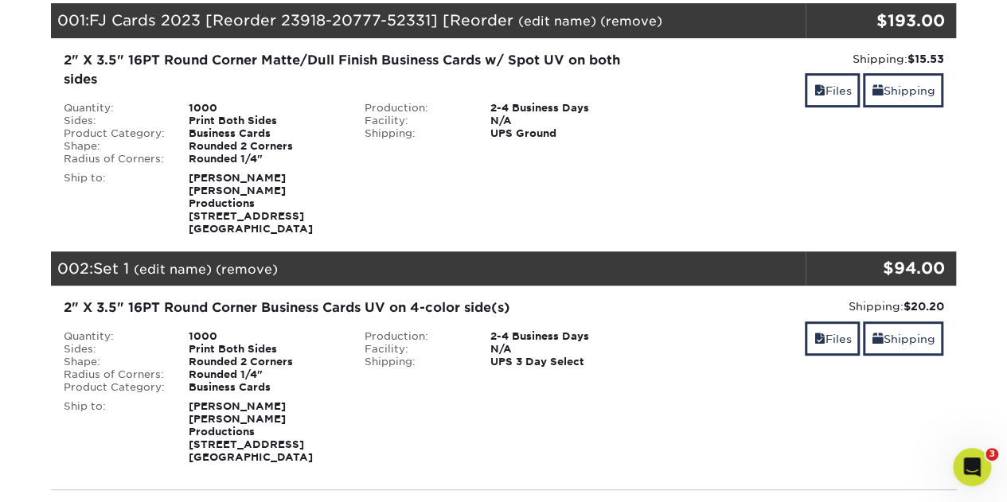
click at [188, 262] on link "(edit name)" at bounding box center [173, 269] width 78 height 15
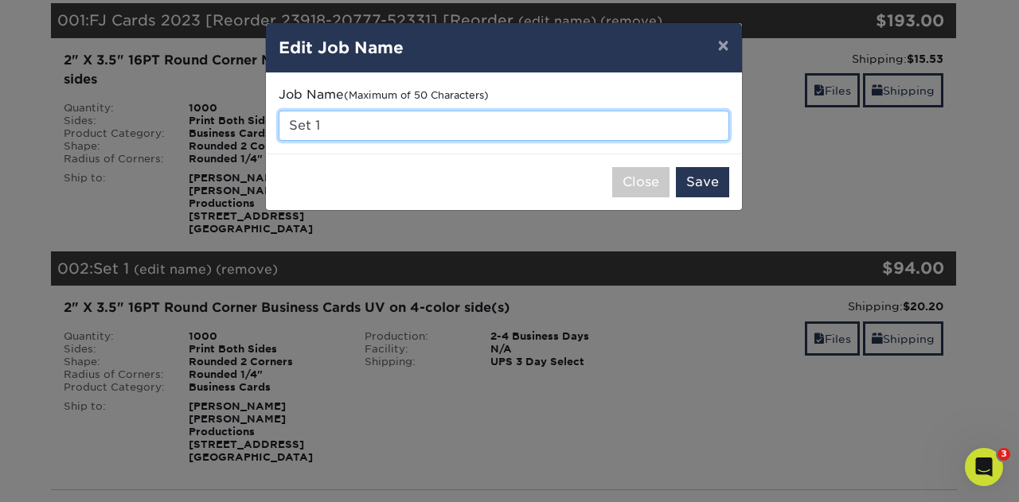
drag, startPoint x: 371, startPoint y: 118, endPoint x: 103, endPoint y: 112, distance: 267.4
click at [103, 112] on div "× Edit Job Name Job Name (Maximum of 50 Characters) Set 1 Close Save" at bounding box center [509, 251] width 1019 height 502
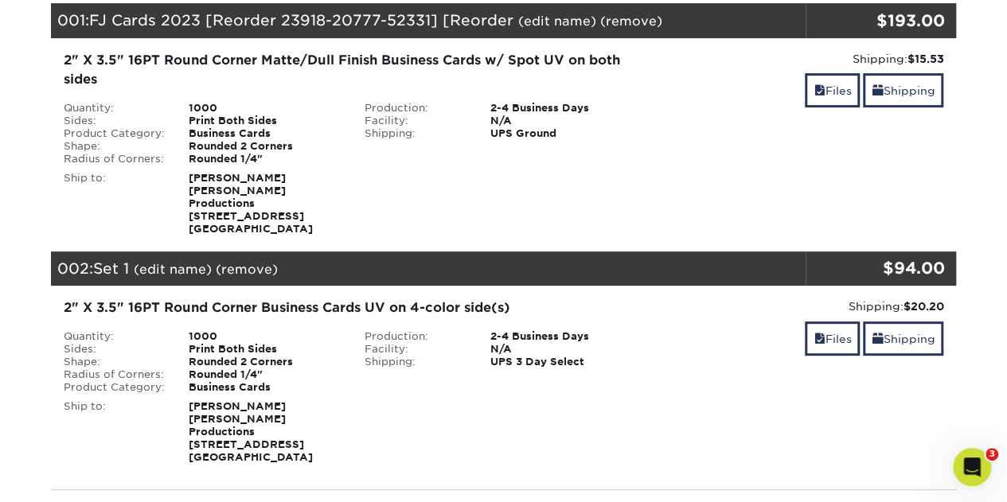
click at [177, 262] on link "(edit name)" at bounding box center [173, 269] width 78 height 15
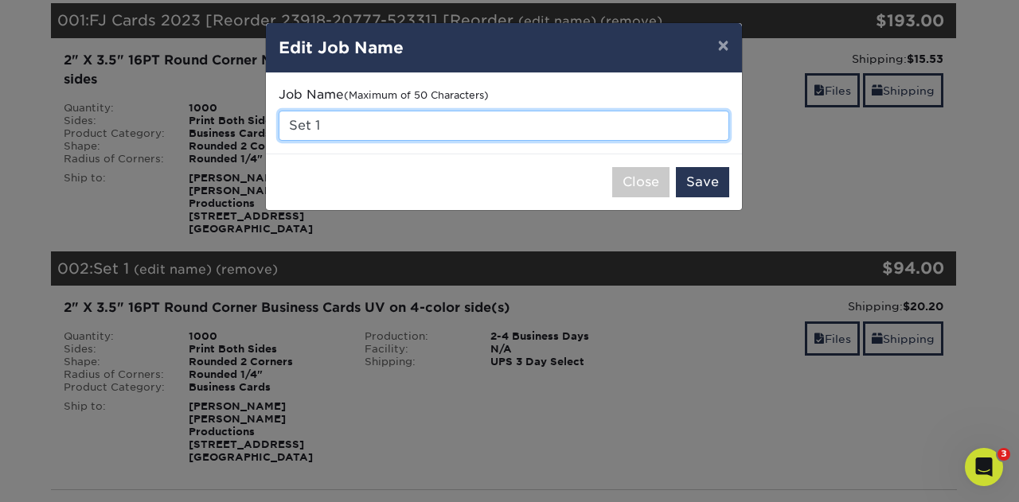
drag, startPoint x: 323, startPoint y: 125, endPoint x: 239, endPoint y: 131, distance: 84.6
click at [239, 131] on div "× Edit Job Name Job Name (Maximum of 50 Characters) Set 1 Close Save" at bounding box center [509, 251] width 1019 height 502
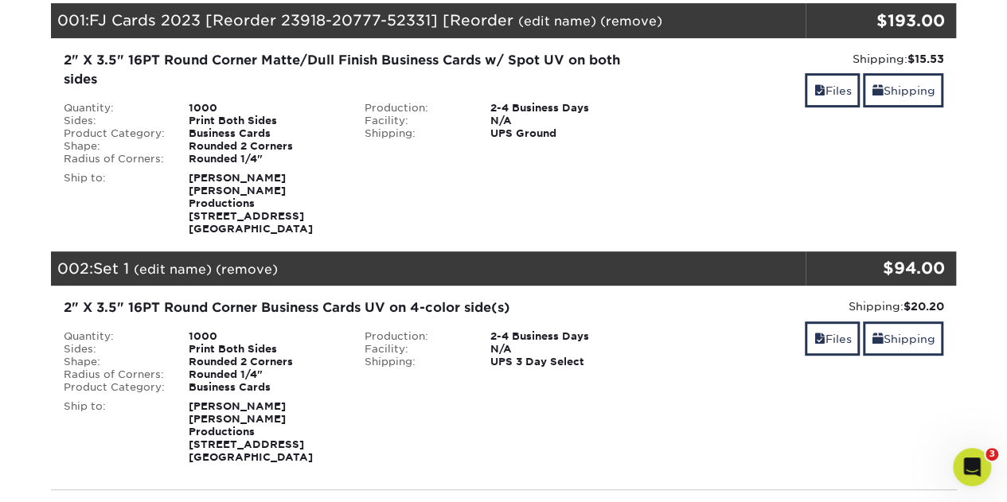
click at [177, 262] on link "(edit name)" at bounding box center [173, 269] width 78 height 15
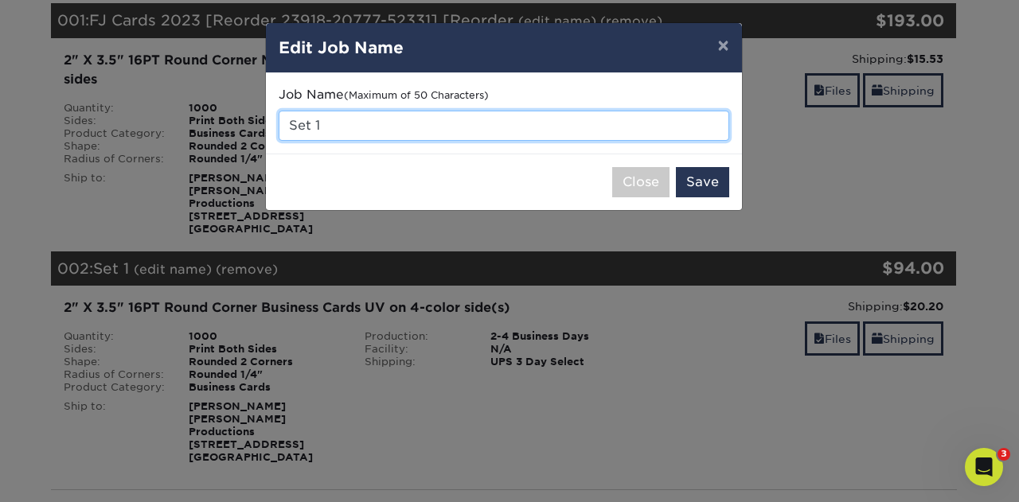
click at [392, 123] on input "Set 1" at bounding box center [504, 126] width 450 height 30
type input "S"
type input "d"
type input "DR Speaking 2025 Cards"
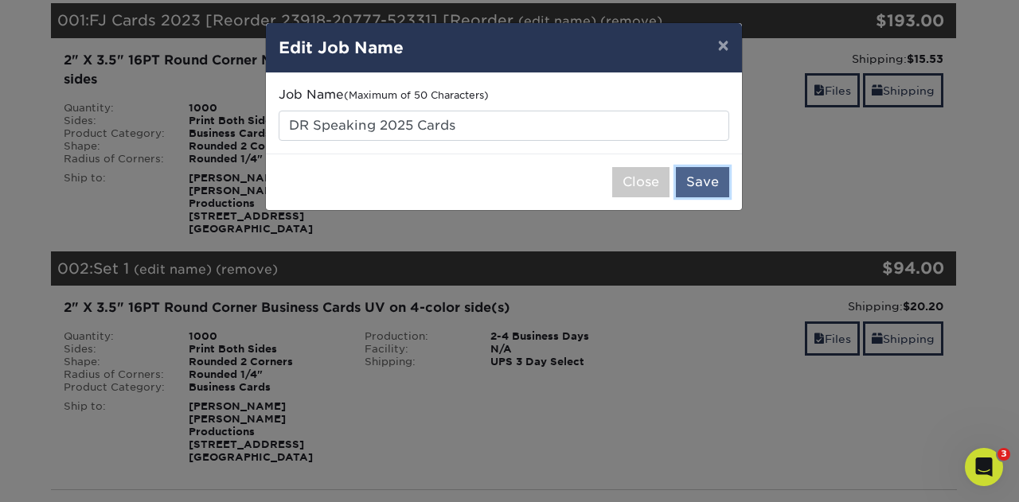
click at [683, 177] on button "Save" at bounding box center [702, 182] width 53 height 30
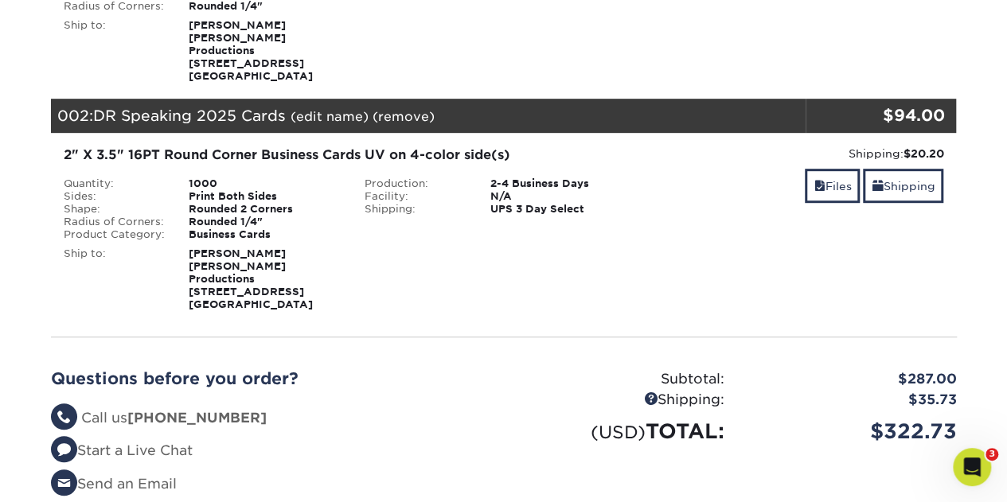
scroll to position [239, 0]
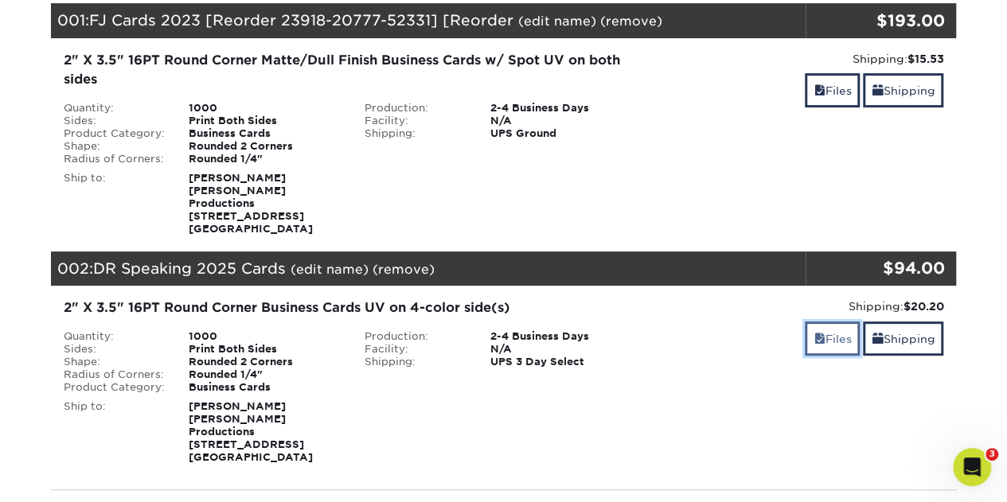
click at [824, 321] on link "Files" at bounding box center [832, 338] width 55 height 34
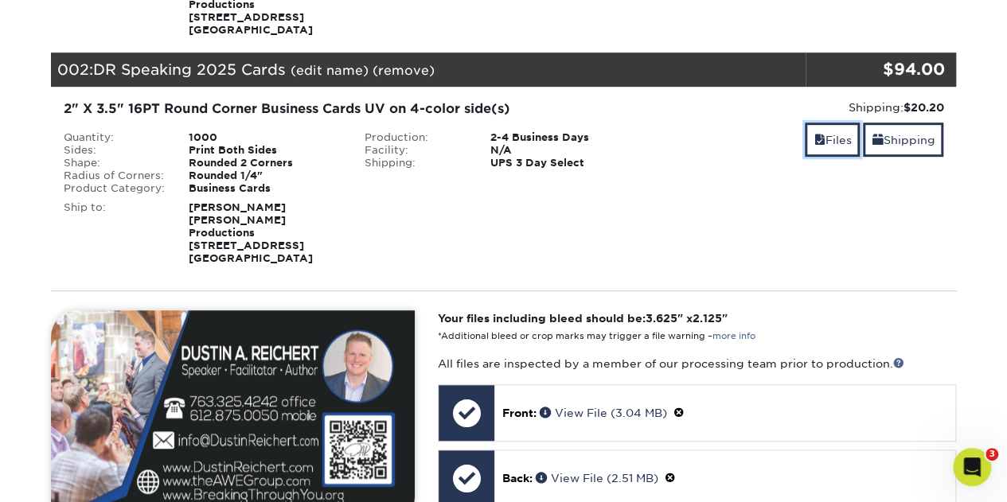
scroll to position [637, 0]
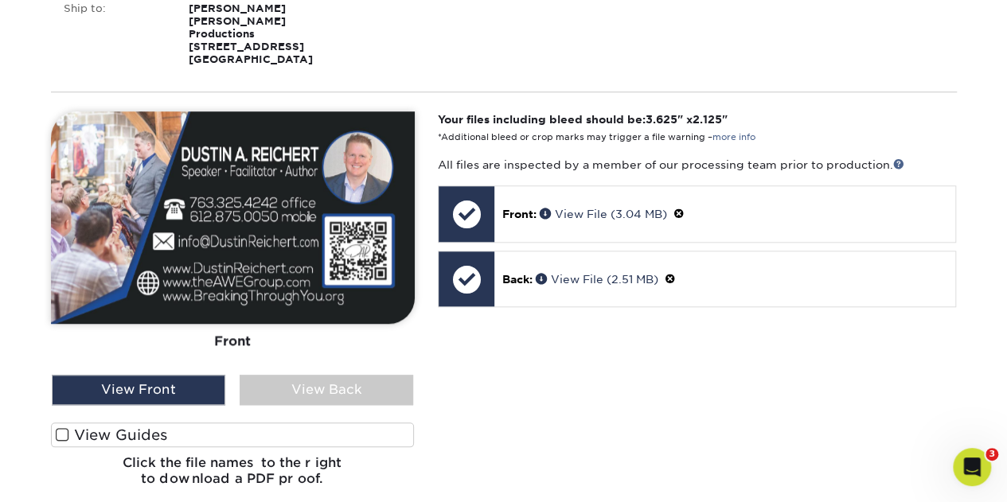
click at [114, 423] on label "View Guides" at bounding box center [233, 435] width 364 height 25
click at [0, 0] on input "View Guides" at bounding box center [0, 0] width 0 height 0
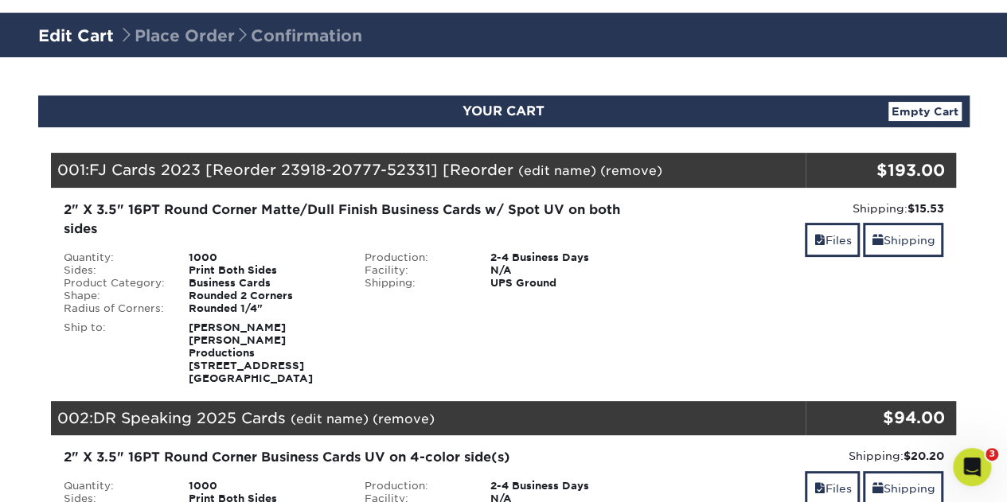
scroll to position [80, 0]
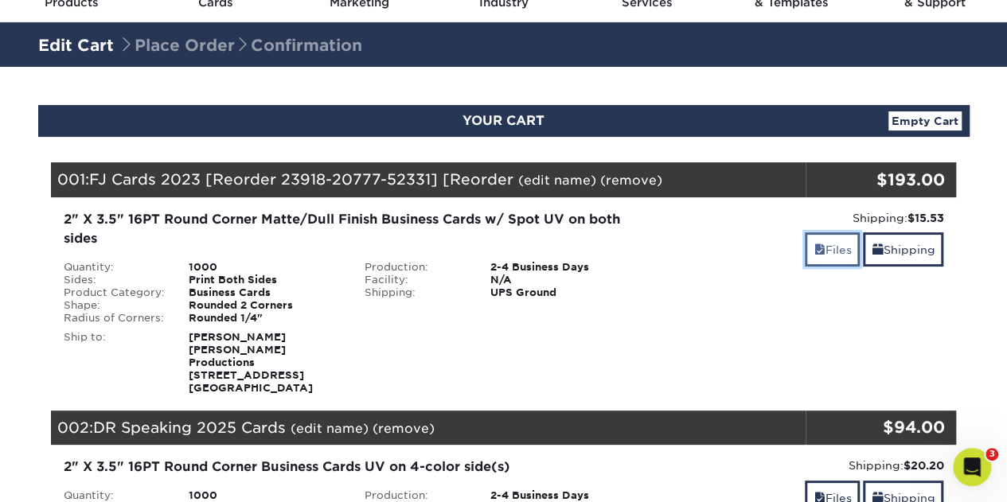
click at [831, 243] on link "Files" at bounding box center [832, 249] width 55 height 34
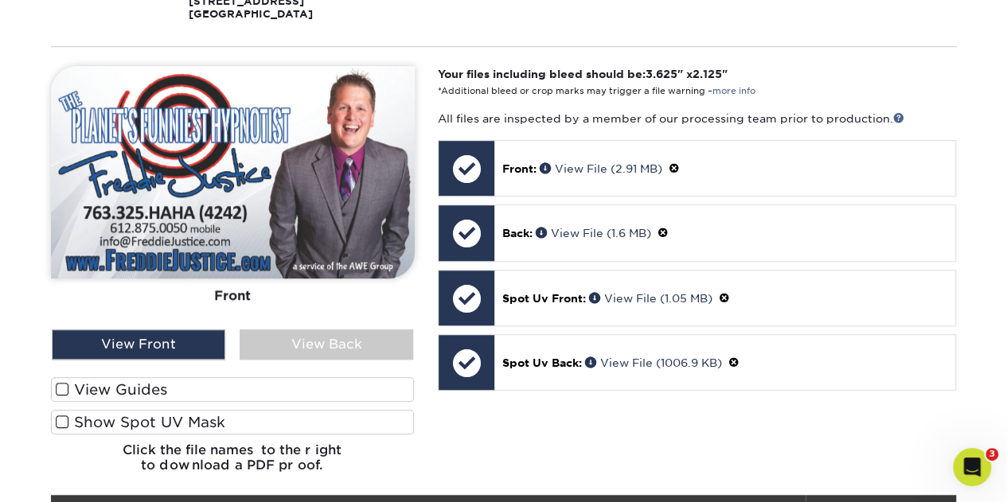
scroll to position [477, 0]
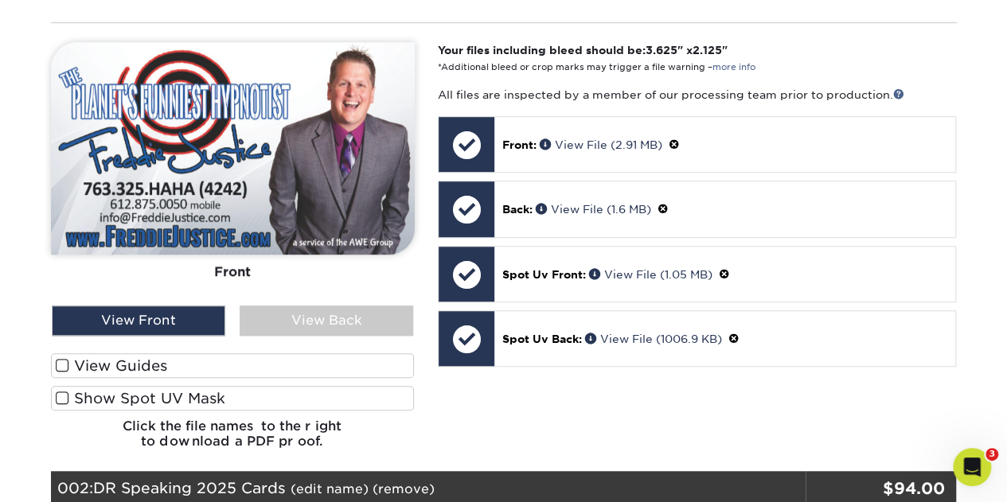
click at [142, 353] on label "View Guides" at bounding box center [233, 365] width 364 height 25
click at [0, 0] on input "View Guides" at bounding box center [0, 0] width 0 height 0
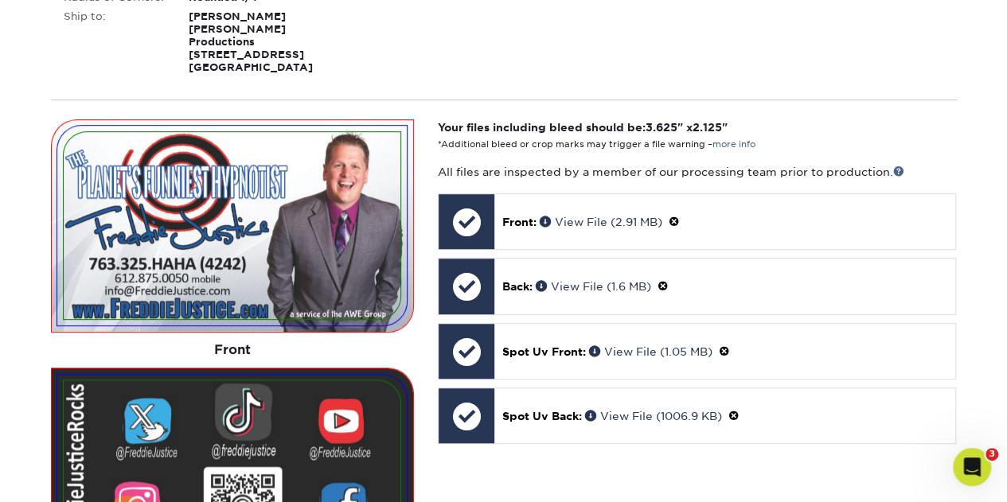
scroll to position [796, 0]
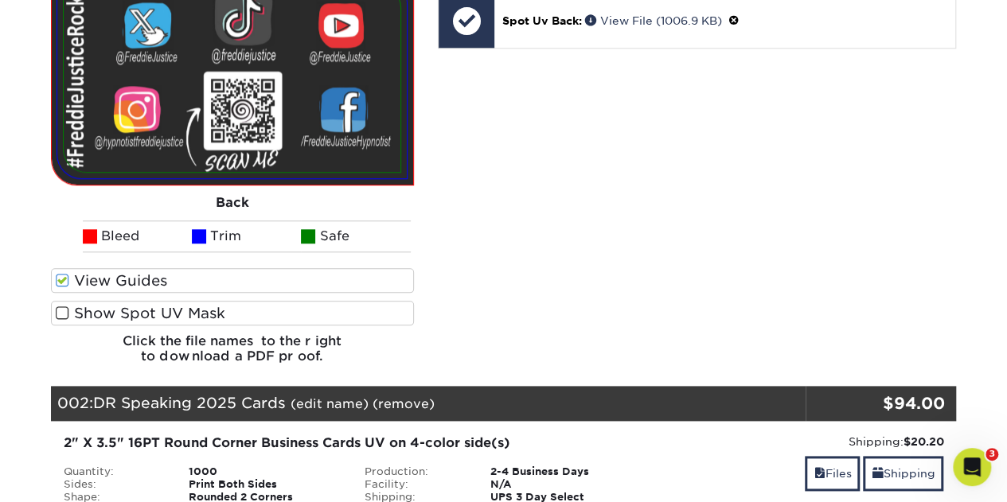
click at [118, 301] on label "Show Spot UV Mask" at bounding box center [233, 313] width 364 height 25
click at [0, 0] on input "Show Spot UV Mask" at bounding box center [0, 0] width 0 height 0
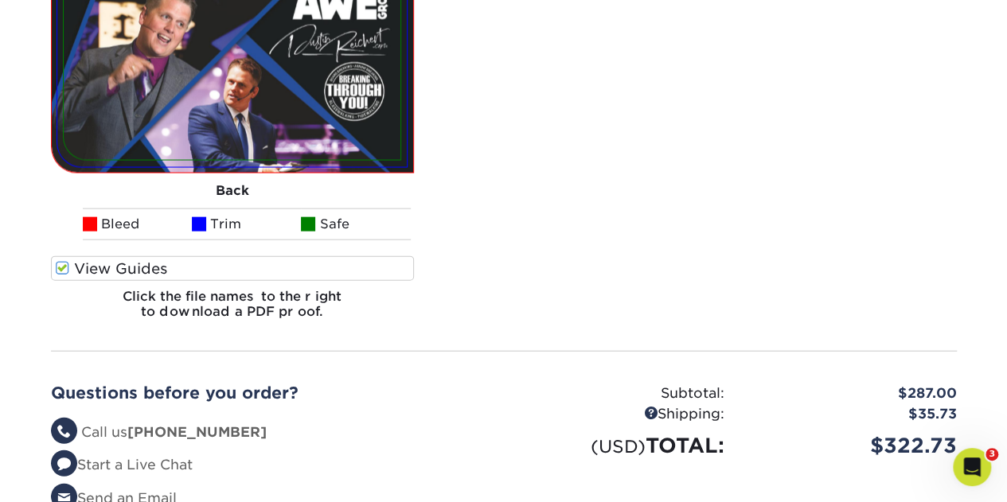
scroll to position [2069, 0]
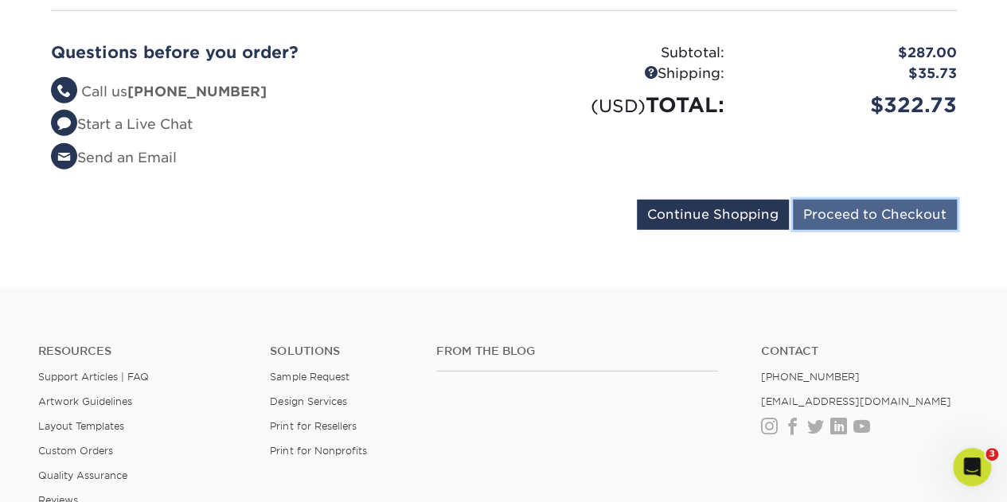
click at [869, 200] on input "Proceed to Checkout" at bounding box center [875, 215] width 164 height 30
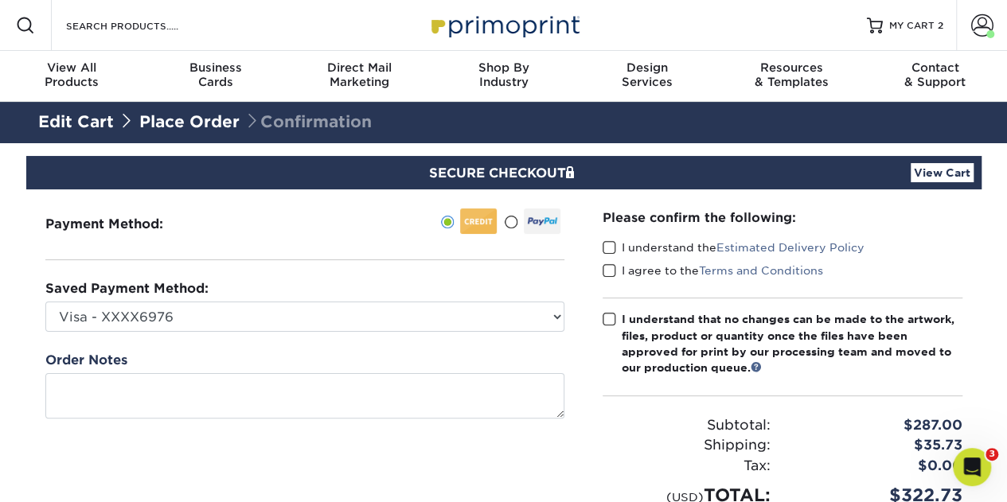
click at [600, 247] on div "Please confirm the following: I understand the Estimated Delivery Policy I agre…" at bounding box center [782, 358] width 398 height 338
click at [611, 247] on span at bounding box center [609, 247] width 14 height 15
click at [0, 0] on input "I understand the Estimated Delivery Policy" at bounding box center [0, 0] width 0 height 0
click at [611, 271] on span at bounding box center [609, 270] width 14 height 15
click at [0, 0] on input "I agree to the Terms and Conditions" at bounding box center [0, 0] width 0 height 0
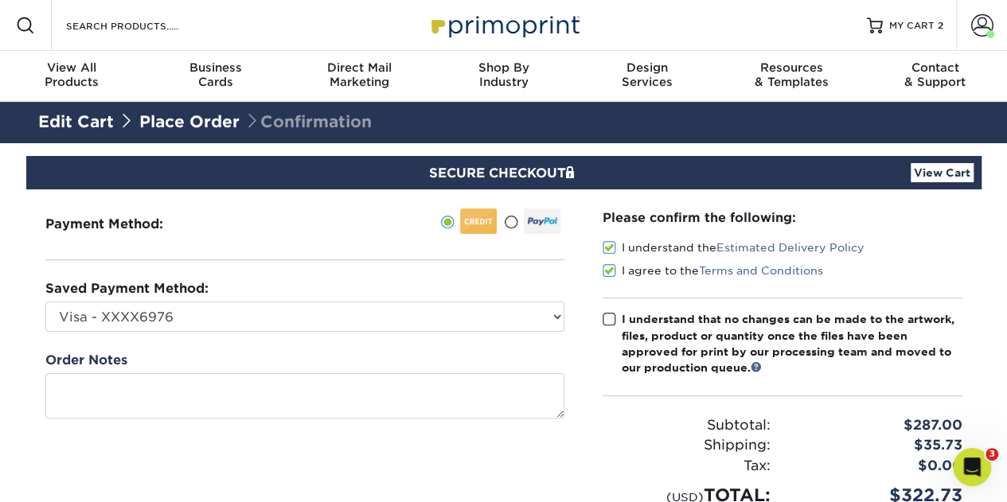
click at [608, 318] on span at bounding box center [609, 319] width 14 height 15
click at [0, 0] on input "I understand that no changes can be made to the artwork, files, product or quan…" at bounding box center [0, 0] width 0 height 0
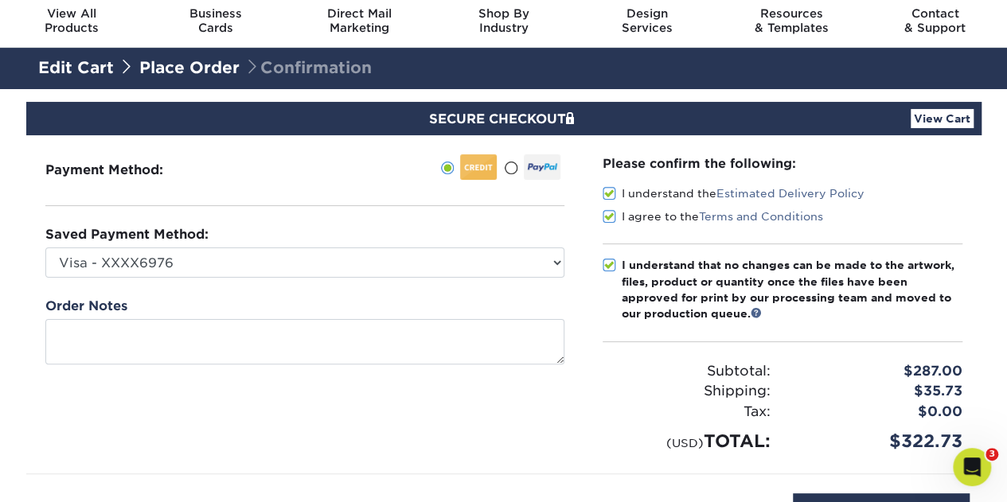
scroll to position [80, 0]
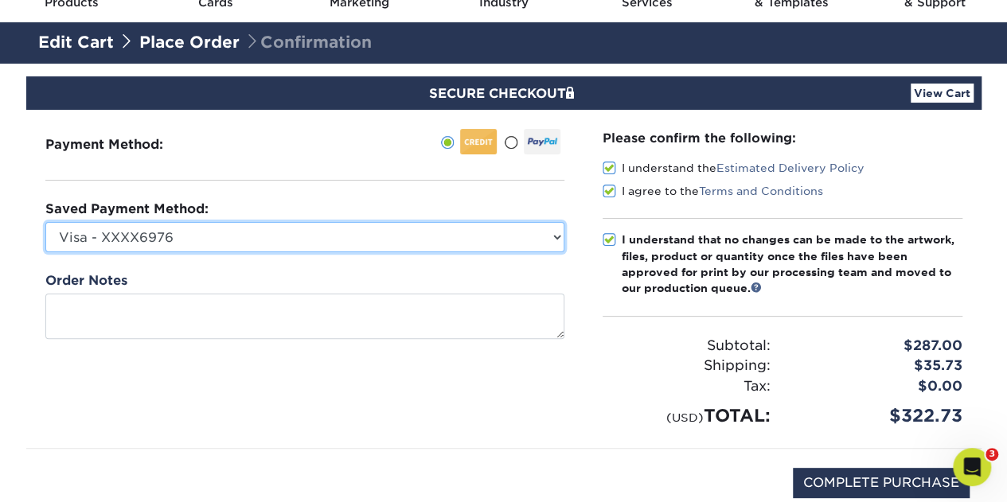
click at [221, 222] on select "Visa - XXXX6976 Visa - XXXX3351 Visa - XXXX6868 Visa - XXXX8345 Visa - XXXX8577…" at bounding box center [304, 237] width 519 height 30
select select "70524"
click at [45, 222] on select "Visa - XXXX6976 Visa - XXXX3351 Visa - XXXX6868 Visa - XXXX8345 Visa - XXXX8577…" at bounding box center [304, 237] width 519 height 30
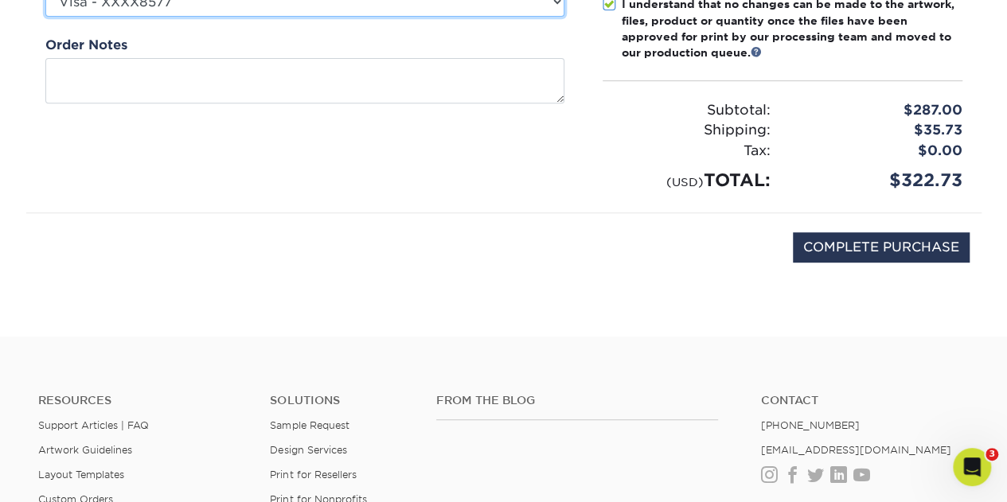
scroll to position [318, 0]
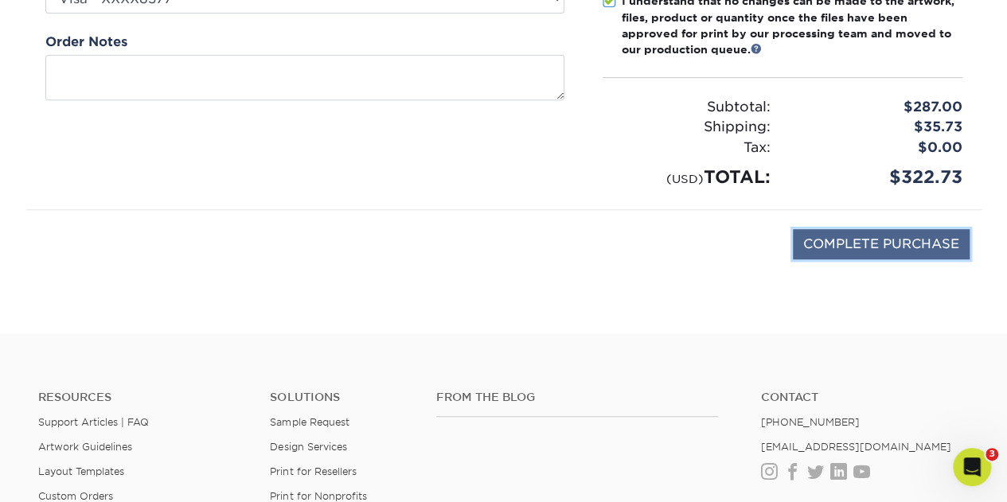
click at [872, 241] on input "COMPLETE PURCHASE" at bounding box center [881, 244] width 177 height 30
type input "PROCESSING, PLEASE WAIT..."
